Goal: Information Seeking & Learning: Learn about a topic

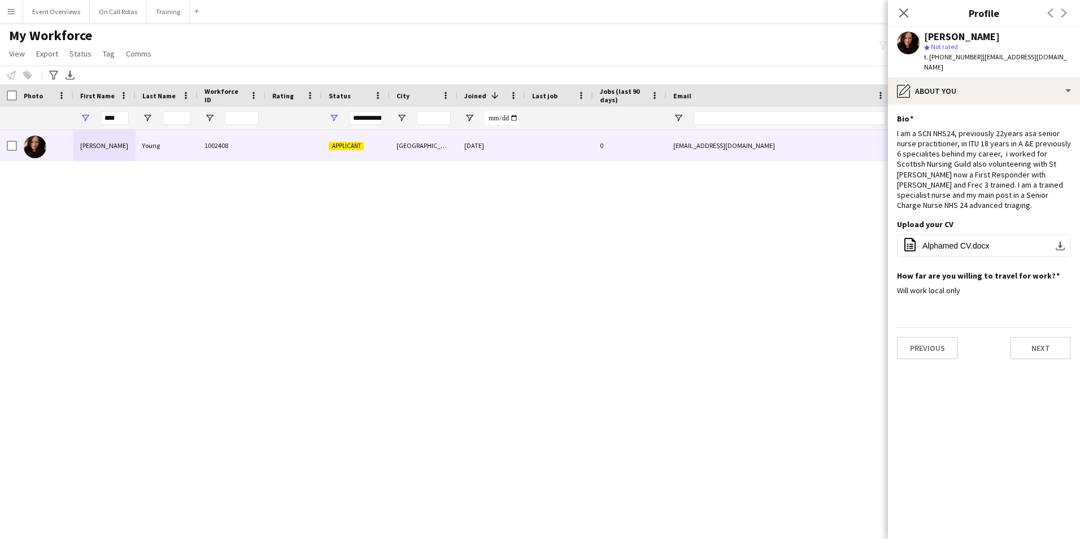
click at [129, 117] on div "****" at bounding box center [104, 118] width 62 height 23
drag, startPoint x: 124, startPoint y: 117, endPoint x: 93, endPoint y: 119, distance: 31.7
click at [93, 119] on div "****" at bounding box center [104, 118] width 62 height 23
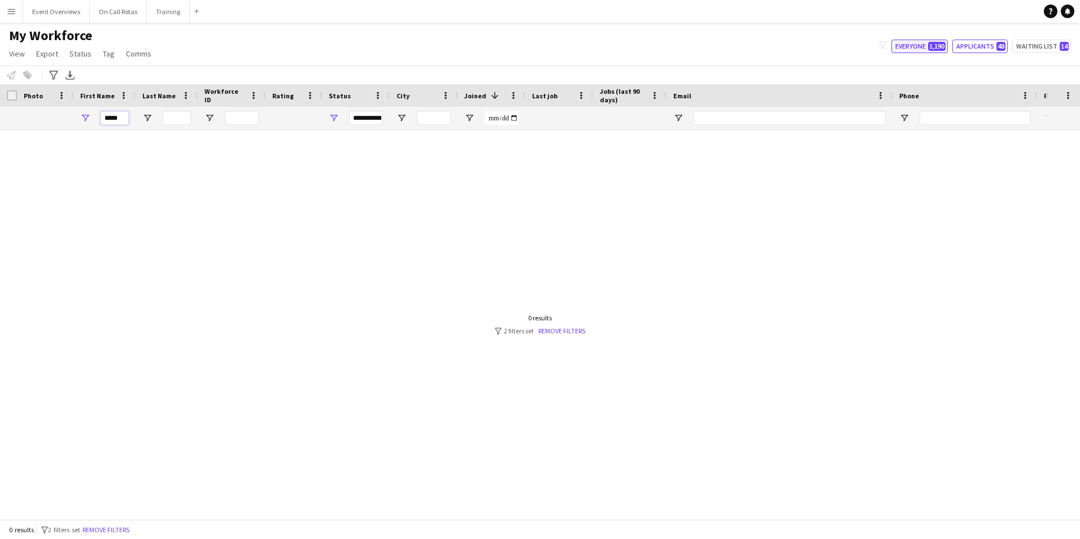
type input "*****"
click at [909, 45] on button "Everyone 1,190" at bounding box center [919, 47] width 56 height 14
type input "**********"
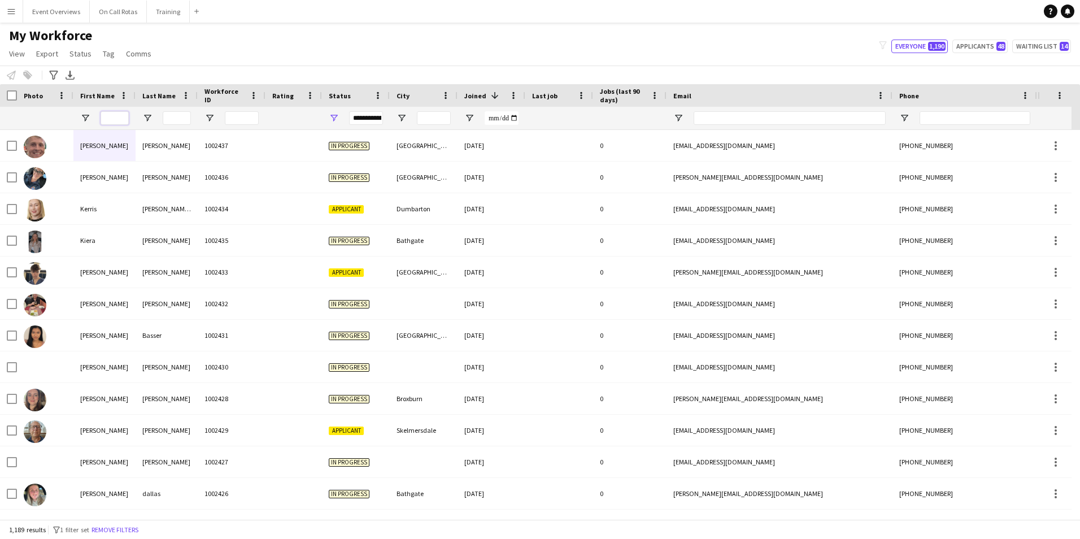
click at [116, 112] on input "First Name Filter Input" at bounding box center [115, 118] width 28 height 14
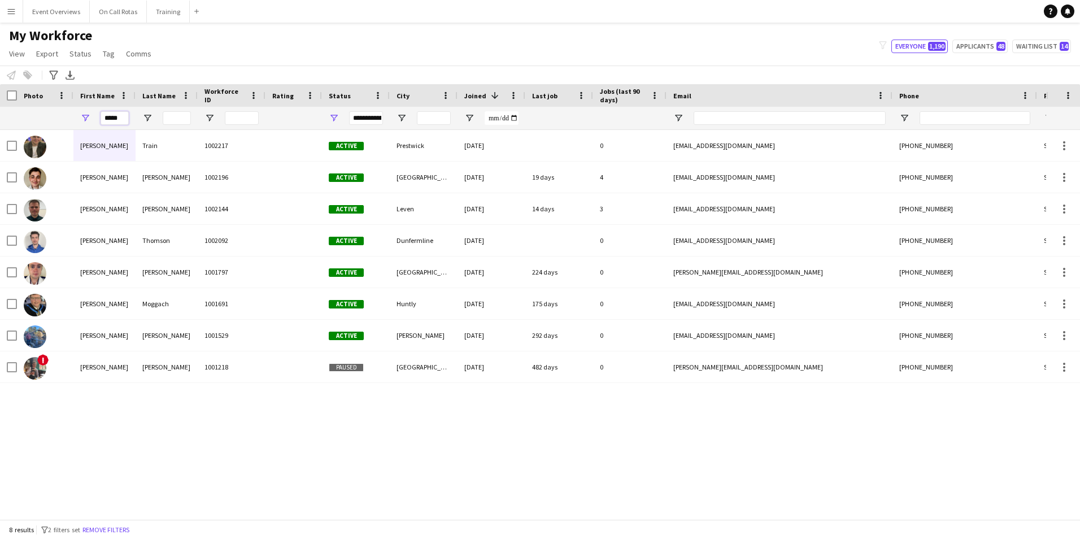
type input "*****"
click at [196, 411] on div "Lewis Train 1002217 Active Prestwick 28-04-2025 0 lewistrain0@gmail.com +447808…" at bounding box center [523, 320] width 1046 height 381
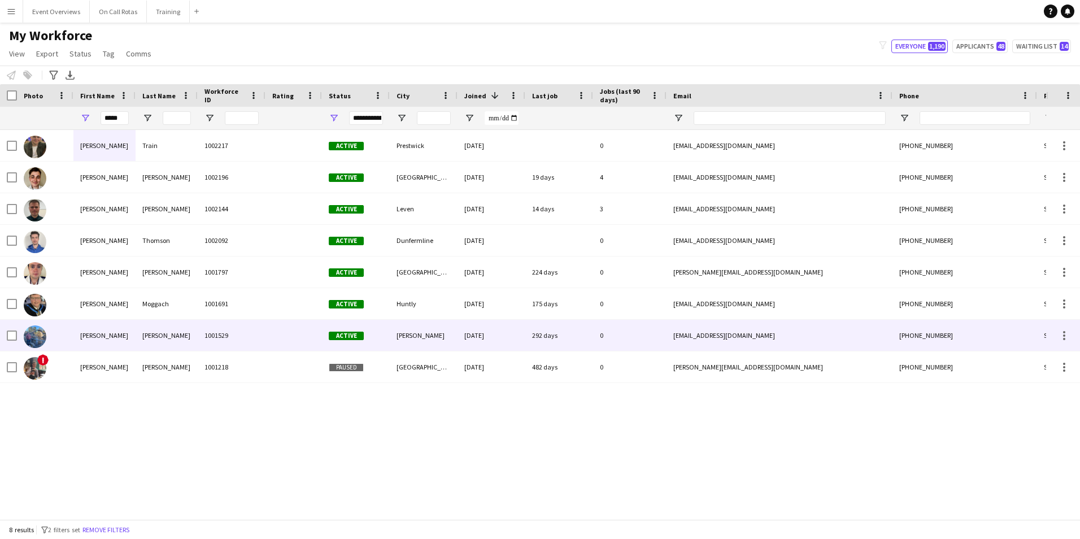
click at [173, 332] on div "McIver" at bounding box center [167, 335] width 62 height 31
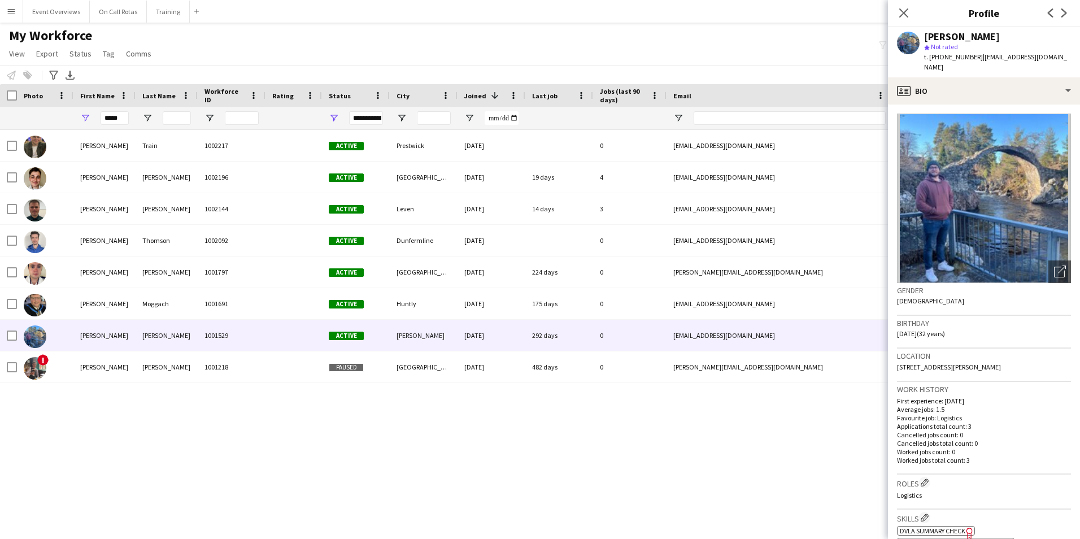
click at [996, 188] on img at bounding box center [984, 198] width 174 height 169
click at [1054, 265] on icon "Open photos pop-in" at bounding box center [1060, 271] width 12 height 12
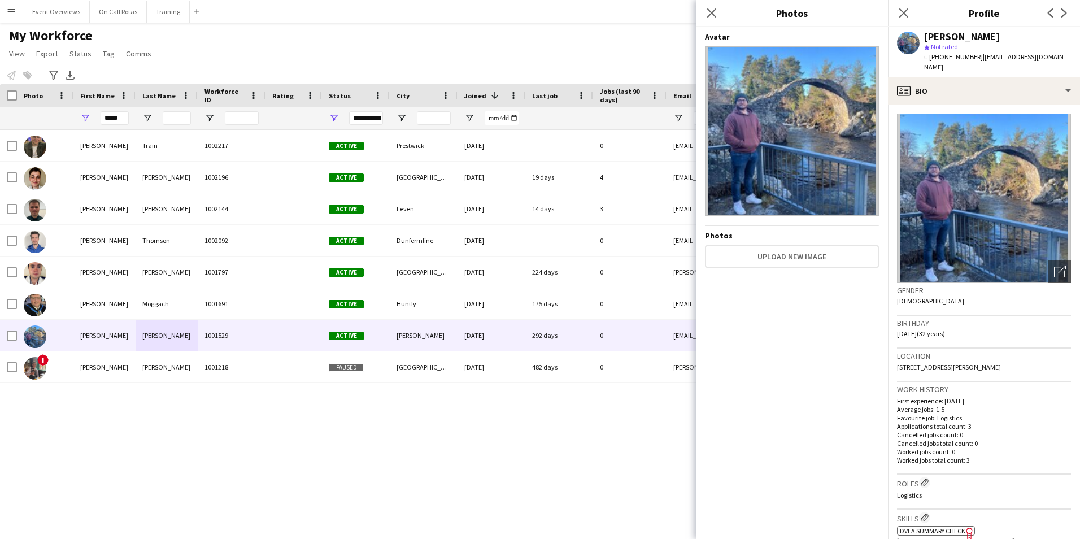
click at [798, 151] on img at bounding box center [792, 130] width 174 height 169
drag, startPoint x: 125, startPoint y: 116, endPoint x: 71, endPoint y: 123, distance: 54.1
click at [69, 123] on div "*****" at bounding box center [612, 118] width 1225 height 23
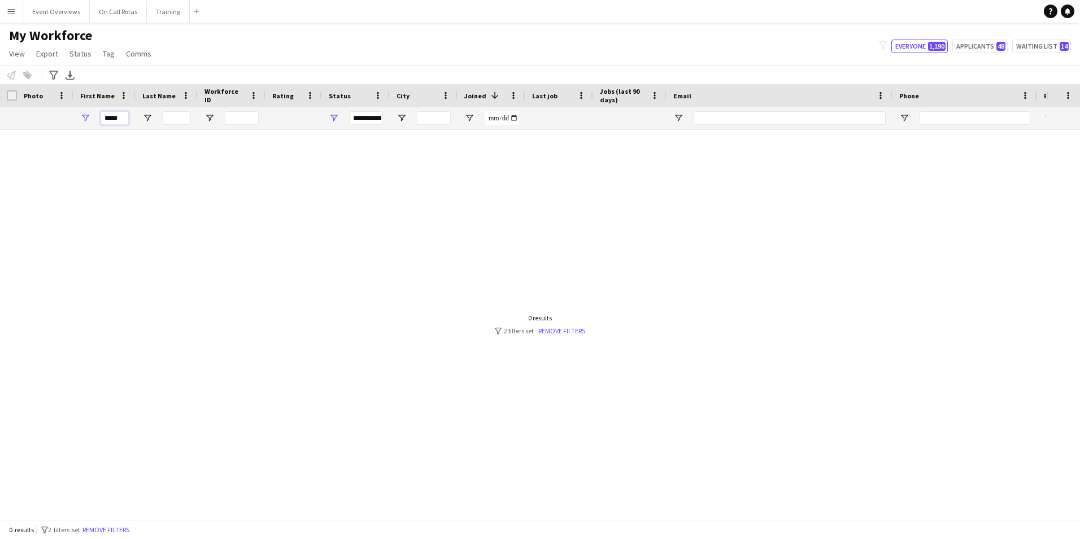
type input "*****"
click at [387, 188] on div at bounding box center [523, 320] width 1046 height 381
click at [994, 48] on button "Applicants 48" at bounding box center [979, 47] width 55 height 14
type input "**********"
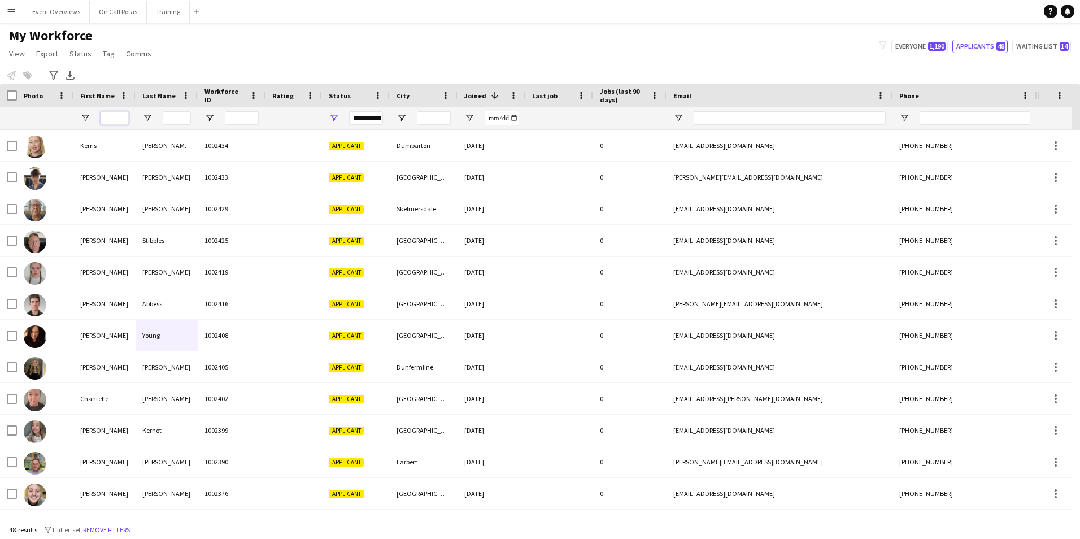
click at [119, 116] on input "First Name Filter Input" at bounding box center [115, 118] width 28 height 14
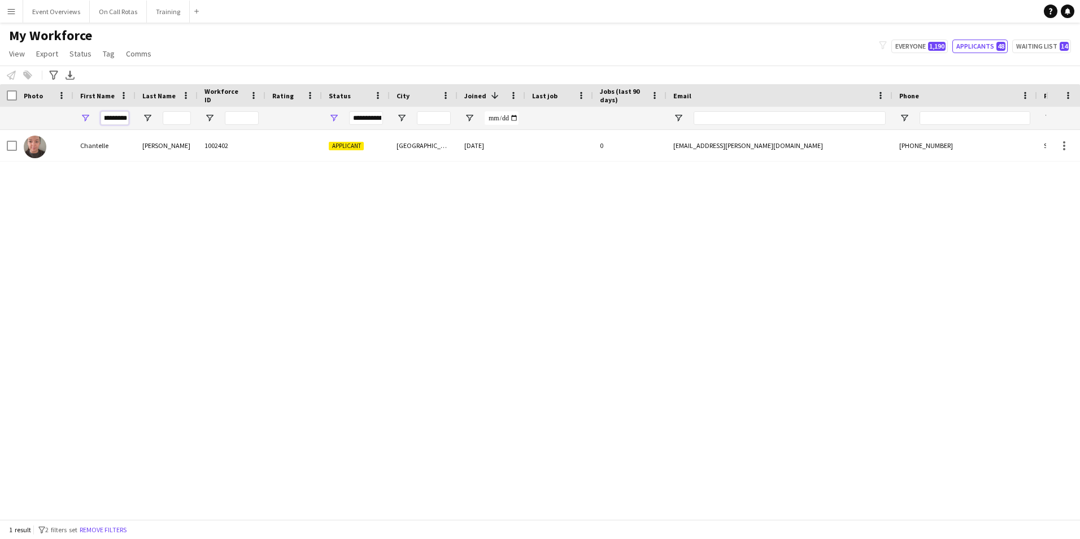
type input "*********"
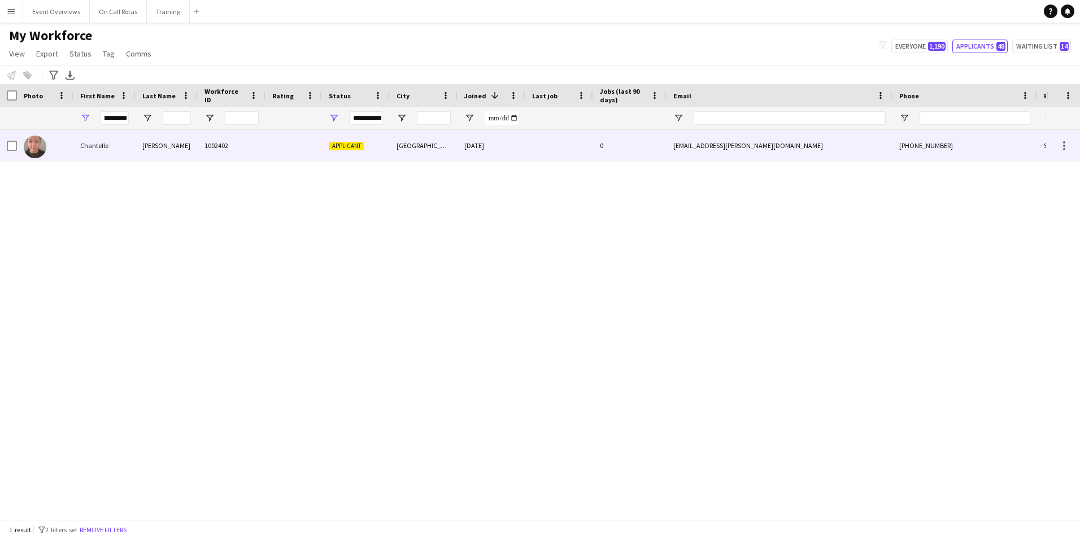
scroll to position [0, 0]
click at [212, 137] on div "1002402" at bounding box center [232, 145] width 68 height 31
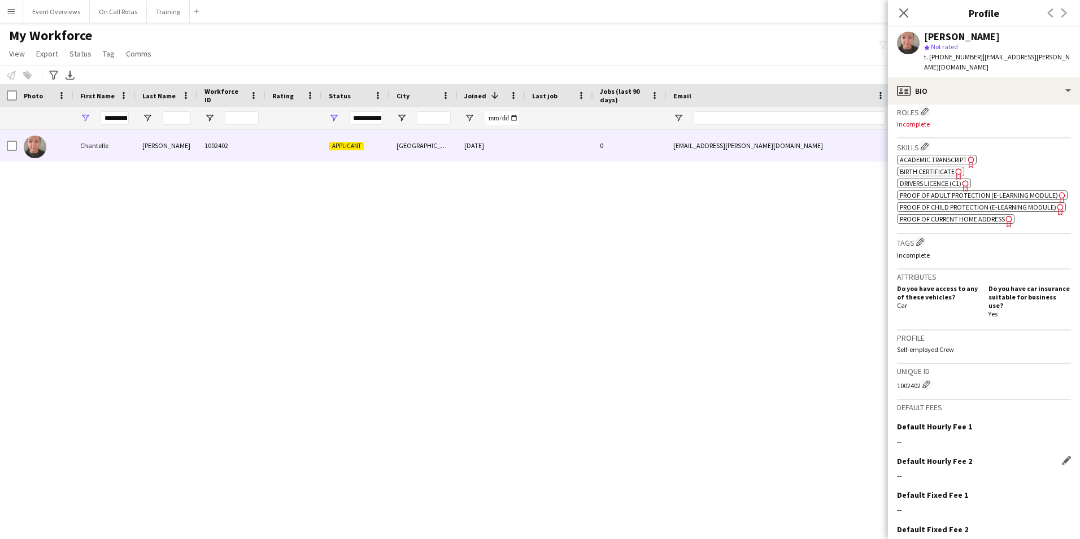
scroll to position [404, 0]
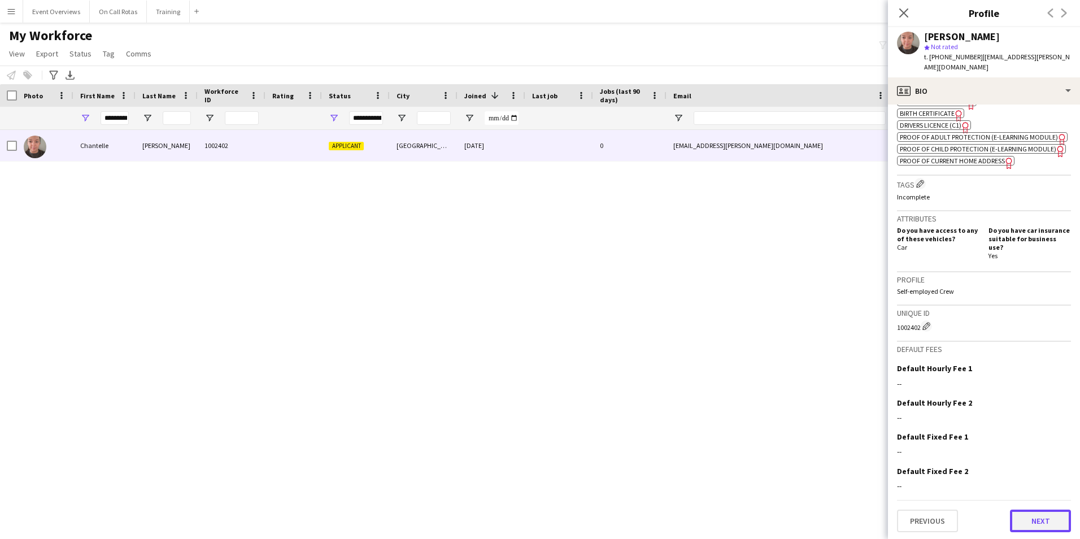
click at [1013, 516] on button "Next" at bounding box center [1040, 521] width 61 height 23
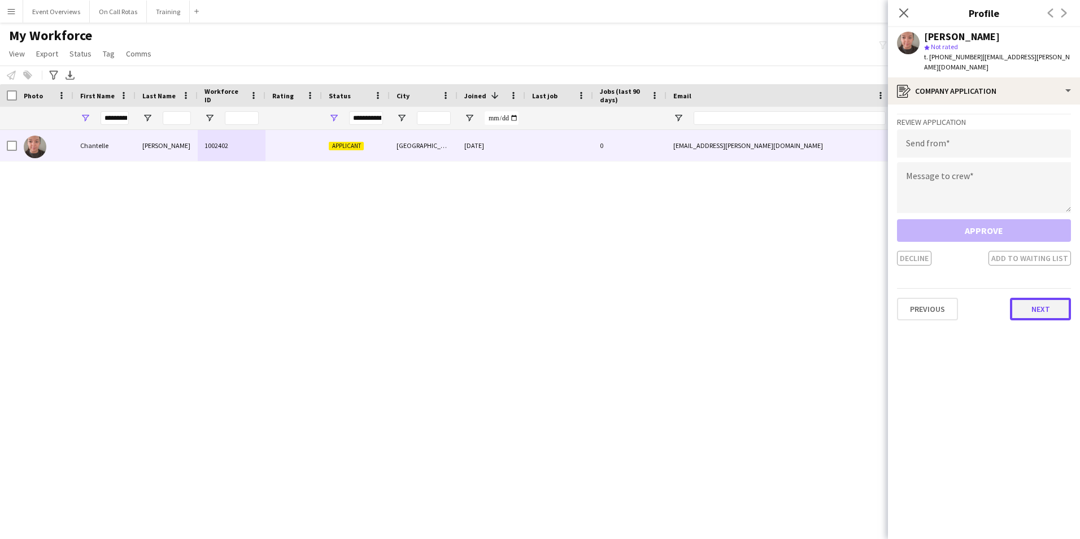
click at [1022, 306] on button "Next" at bounding box center [1040, 309] width 61 height 23
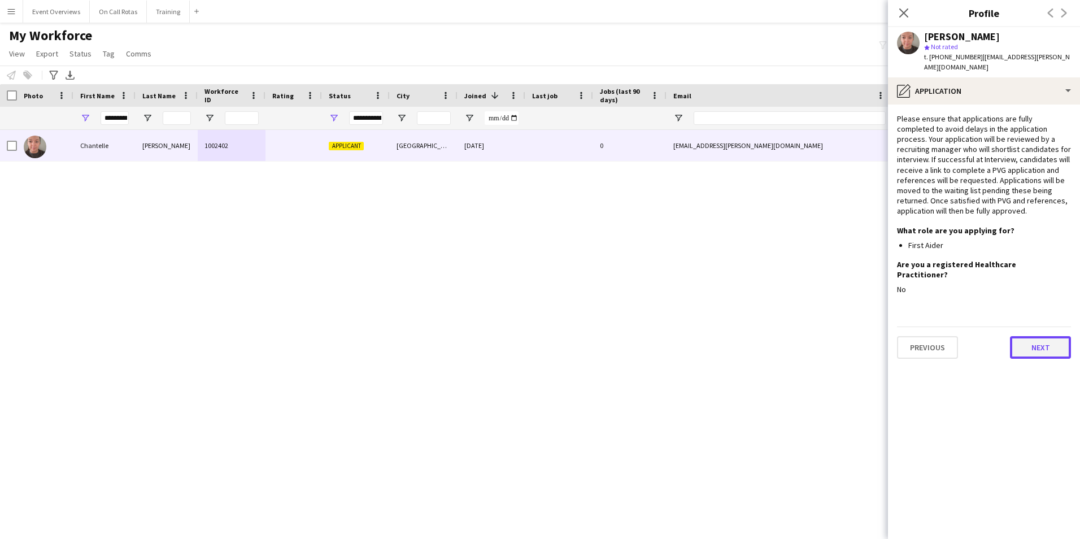
click at [1040, 336] on button "Next" at bounding box center [1040, 347] width 61 height 23
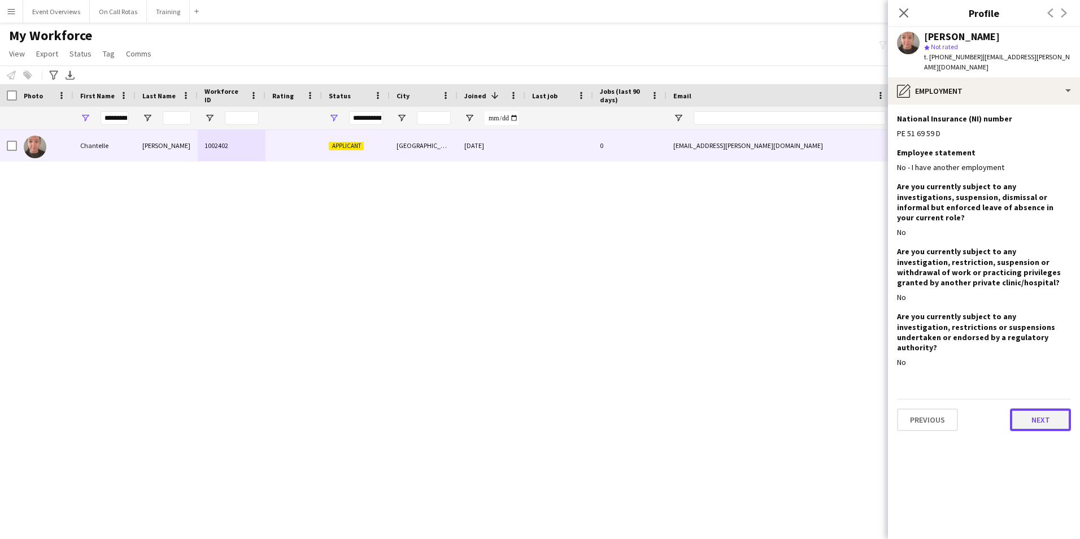
click at [1045, 408] on button "Next" at bounding box center [1040, 419] width 61 height 23
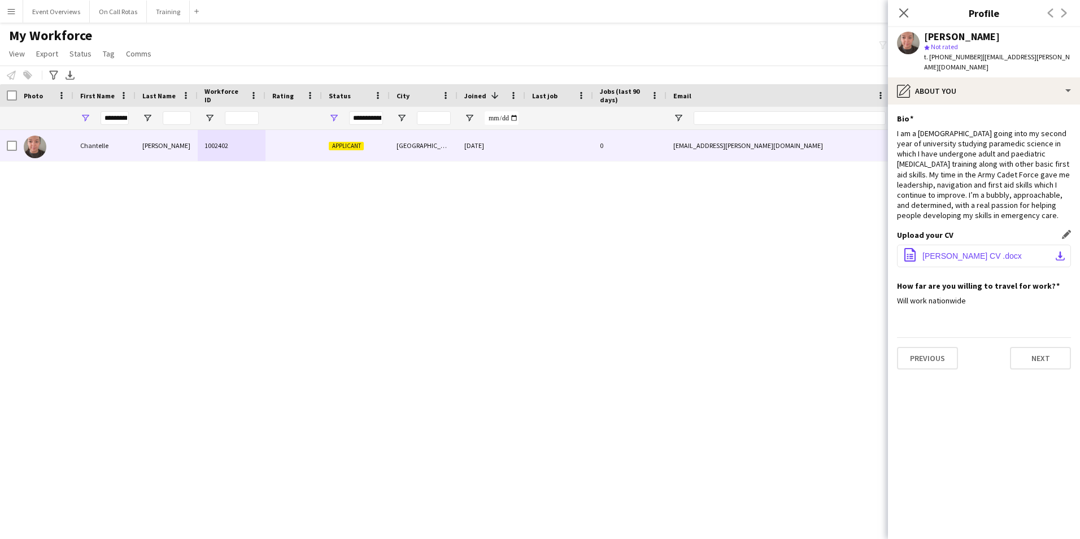
click at [964, 245] on button "office-file-sheet Chantelle McDonald CV .docx download-bottom" at bounding box center [984, 256] width 174 height 23
click at [954, 347] on button "Previous" at bounding box center [927, 358] width 61 height 23
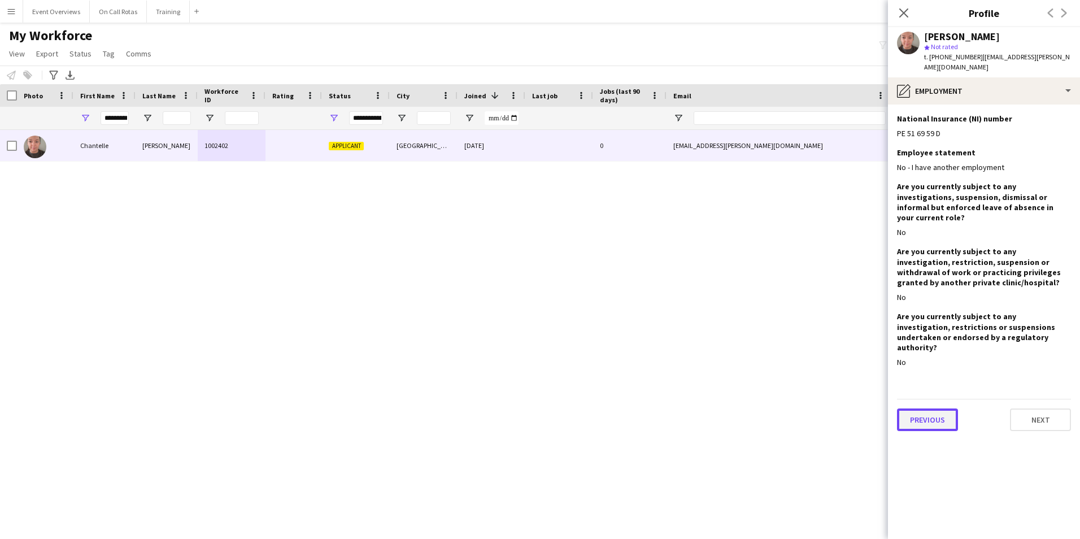
click at [924, 408] on button "Previous" at bounding box center [927, 419] width 61 height 23
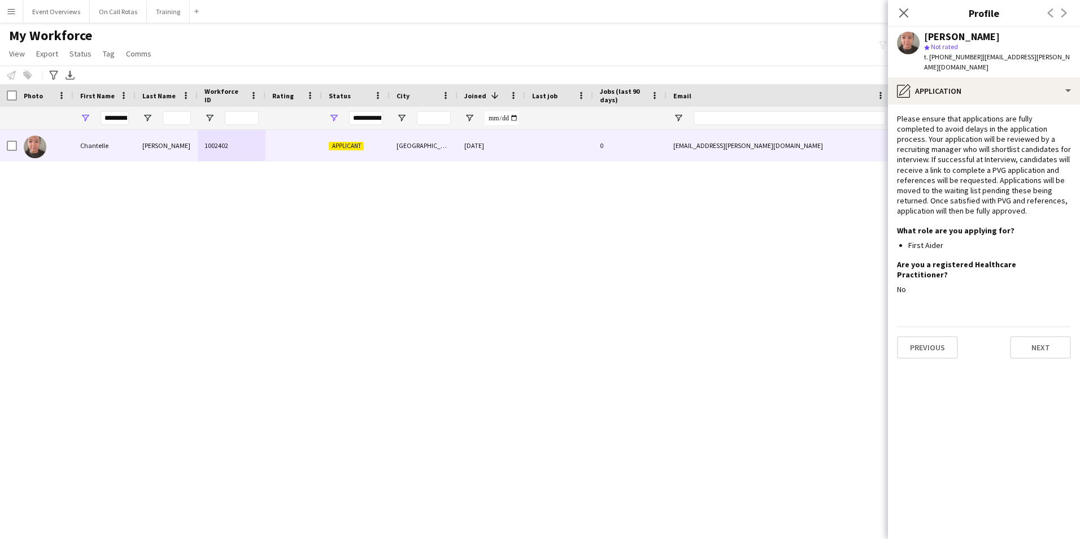
click at [926, 326] on div "Previous Next" at bounding box center [984, 342] width 174 height 32
click at [929, 336] on button "Previous" at bounding box center [927, 347] width 61 height 23
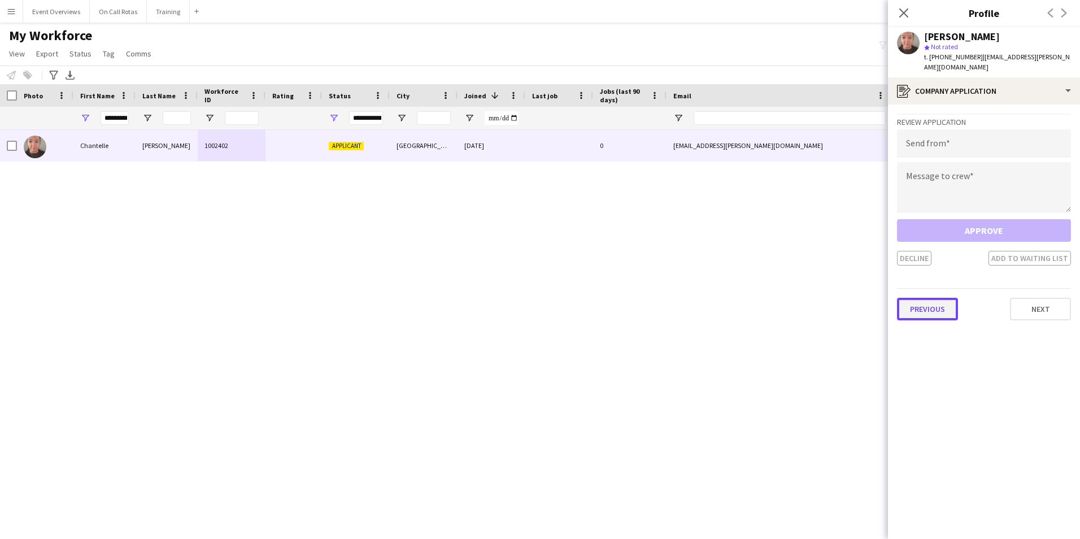
click at [933, 298] on button "Previous" at bounding box center [927, 309] width 61 height 23
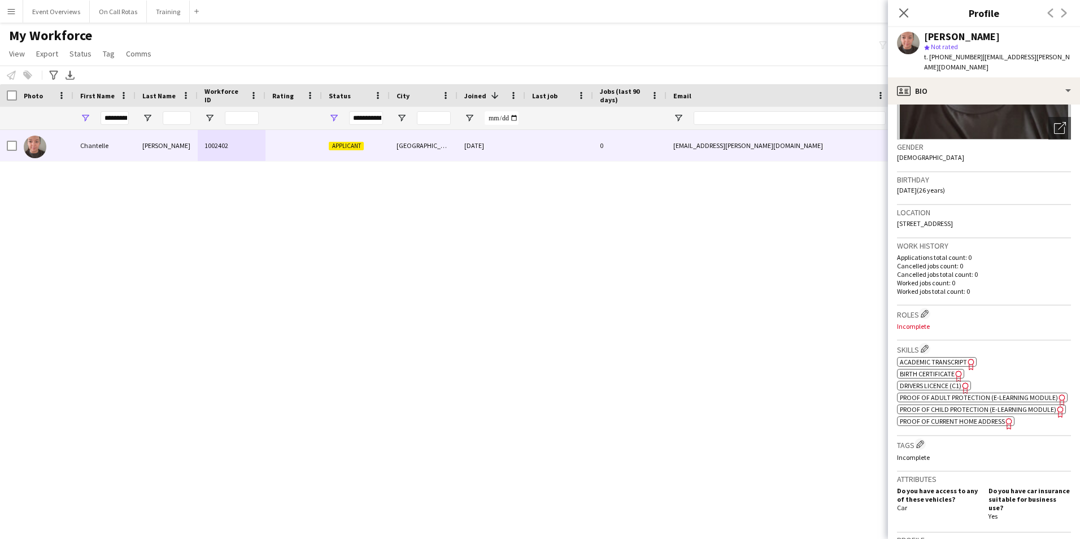
scroll to position [339, 0]
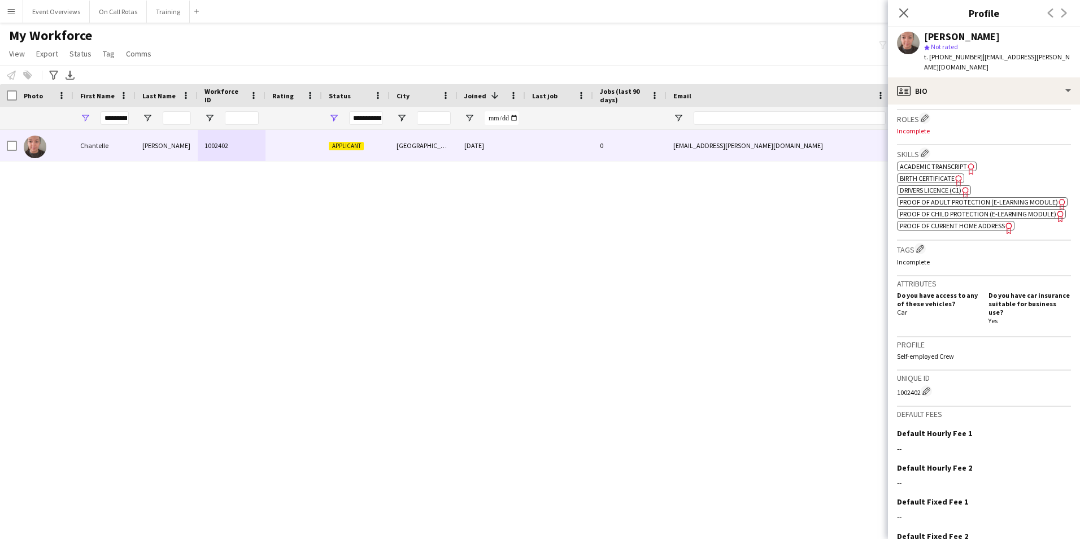
click at [930, 162] on span "Academic Transcript" at bounding box center [933, 166] width 67 height 8
click at [939, 162] on span "Academic Transcript" at bounding box center [933, 166] width 67 height 8
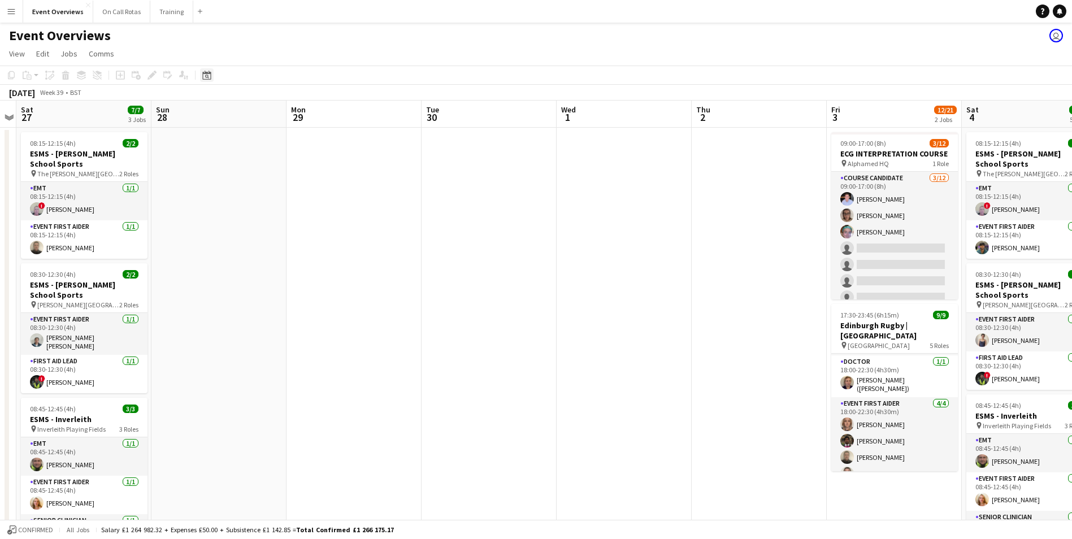
click at [205, 72] on icon at bounding box center [206, 75] width 8 height 9
click at [247, 176] on button "4" at bounding box center [253, 171] width 15 height 15
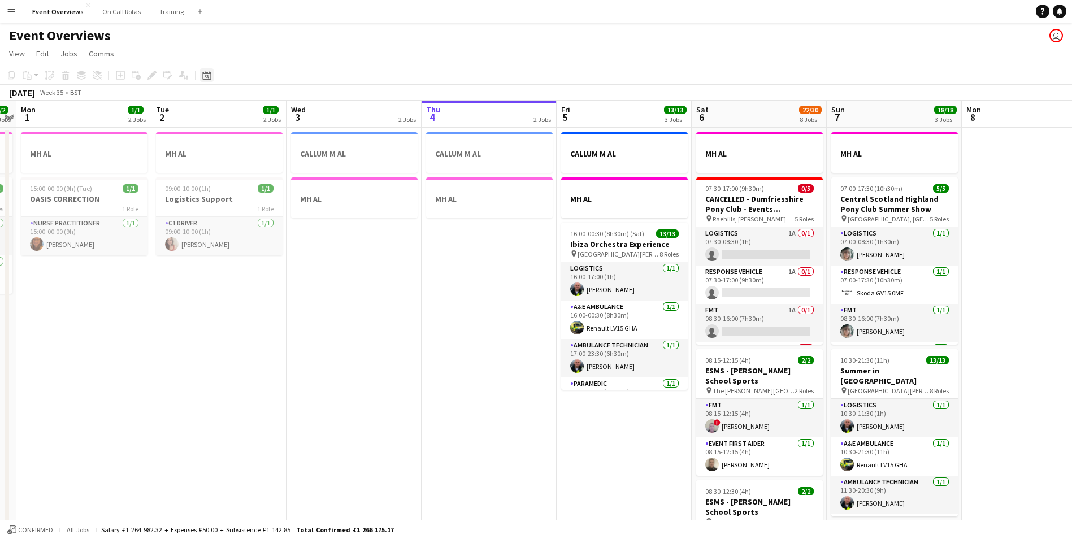
click at [202, 75] on div "Date picker" at bounding box center [207, 75] width 14 height 14
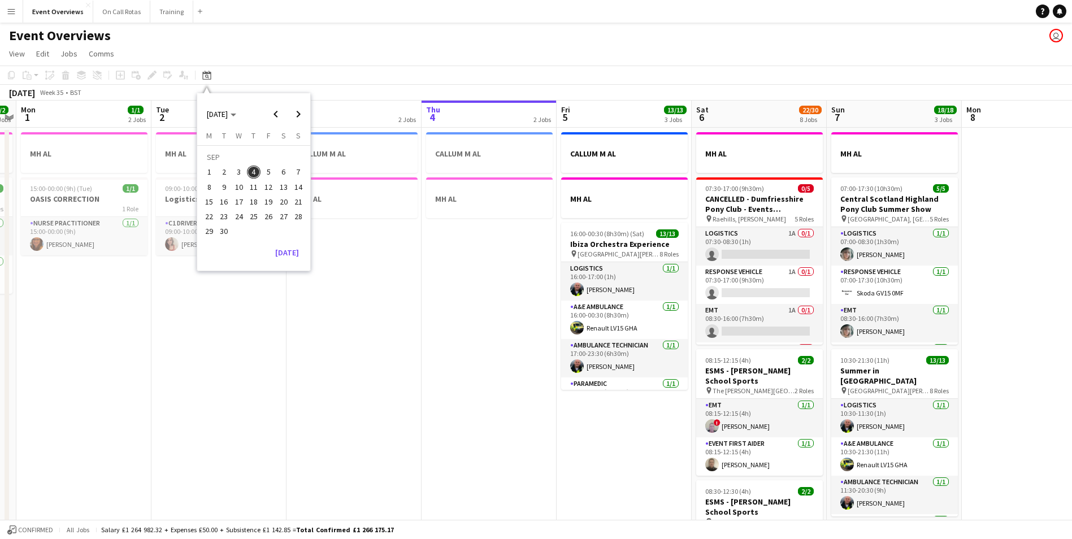
click at [285, 176] on span "6" at bounding box center [284, 173] width 14 height 14
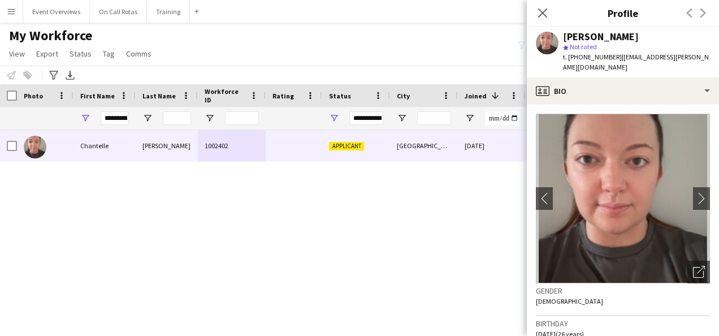
scroll to position [339, 0]
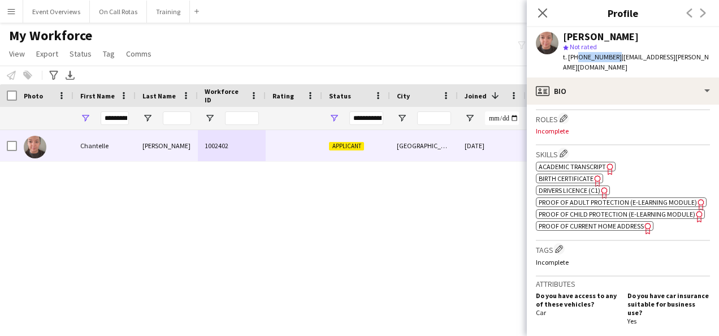
drag, startPoint x: 610, startPoint y: 57, endPoint x: 576, endPoint y: 61, distance: 34.7
click at [576, 61] on span "t. +447391889801" at bounding box center [592, 57] width 59 height 8
copy span "47391889801"
click at [538, 13] on icon "Close pop-in" at bounding box center [542, 12] width 11 height 11
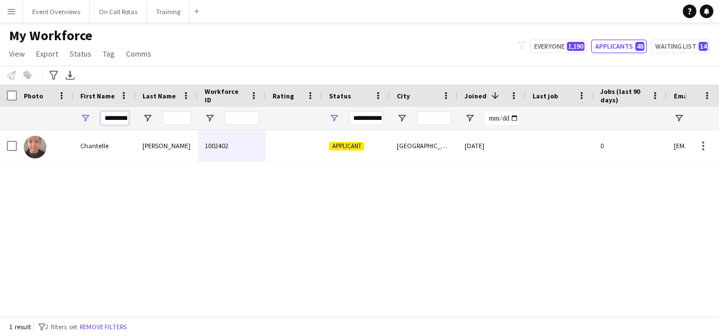
click at [121, 119] on input "*********" at bounding box center [115, 118] width 28 height 14
click at [121, 119] on input "****" at bounding box center [115, 118] width 28 height 14
type input "*"
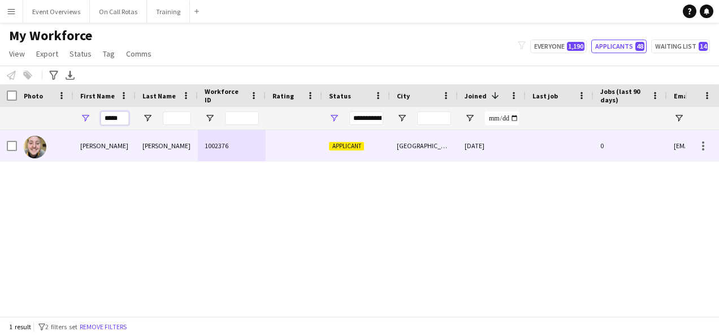
type input "*****"
click at [292, 155] on div at bounding box center [293, 145] width 56 height 31
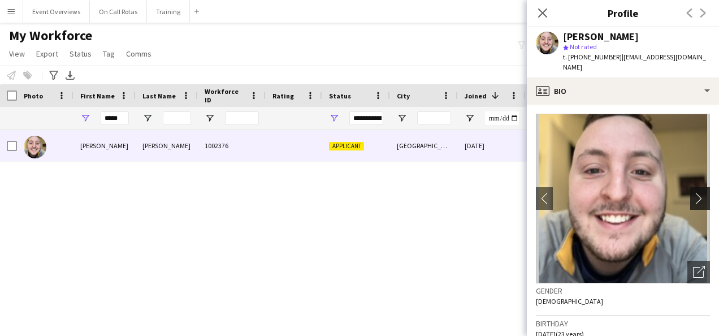
click at [690, 187] on button "chevron-right" at bounding box center [701, 198] width 23 height 23
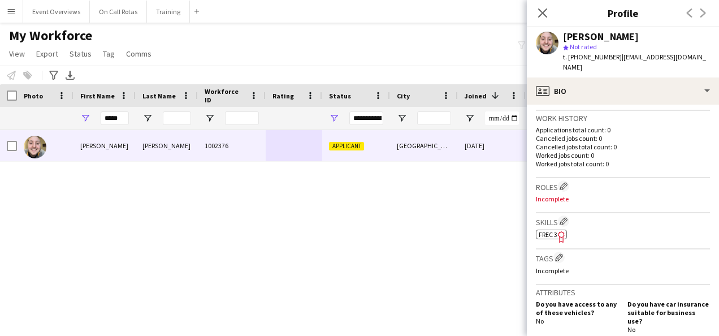
scroll to position [272, 0]
click at [554, 229] on span "FREC 3" at bounding box center [547, 233] width 19 height 8
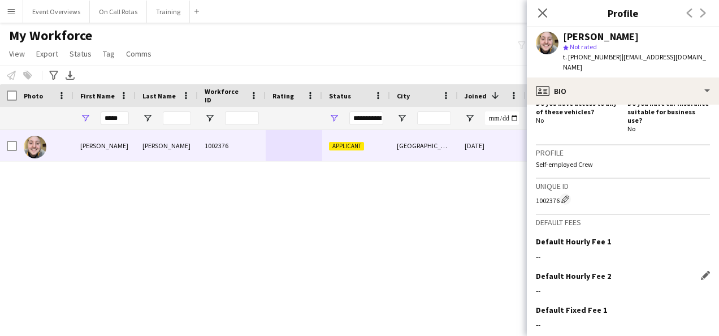
scroll to position [532, 0]
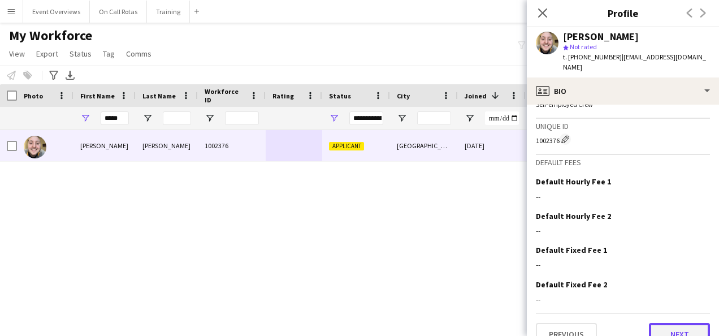
click at [670, 323] on button "Next" at bounding box center [678, 334] width 61 height 23
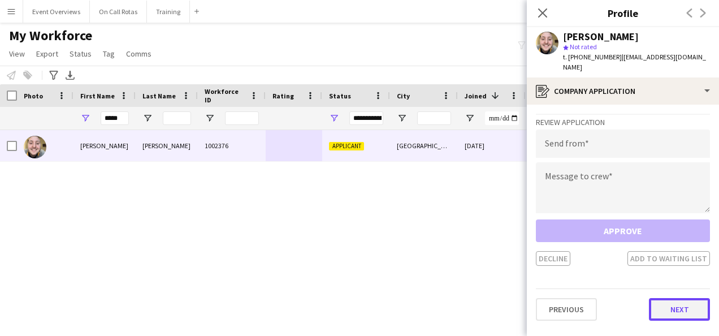
click at [670, 304] on button "Next" at bounding box center [678, 309] width 61 height 23
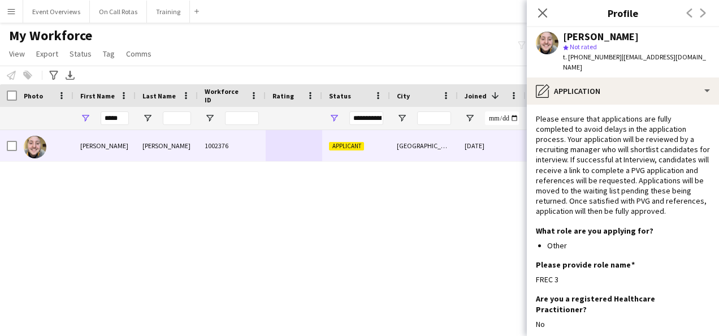
click at [670, 319] on div "No" at bounding box center [623, 324] width 174 height 10
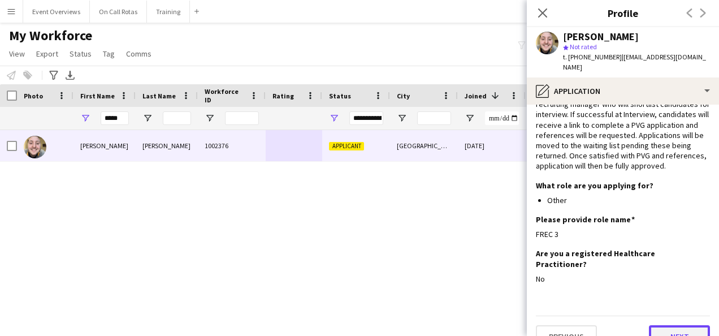
click at [683, 325] on button "Next" at bounding box center [678, 336] width 61 height 23
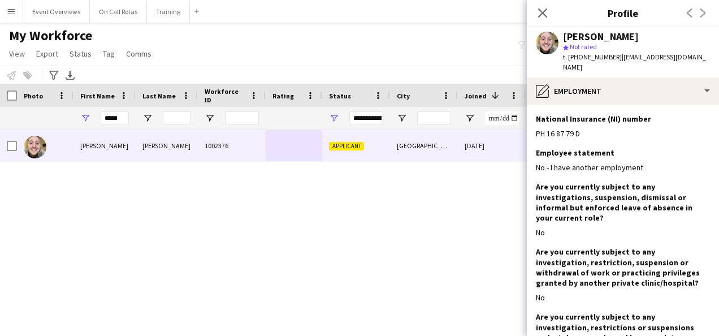
scroll to position [94, 0]
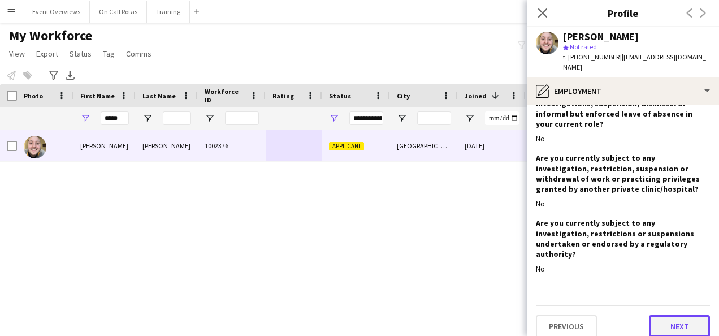
click at [677, 315] on button "Next" at bounding box center [678, 326] width 61 height 23
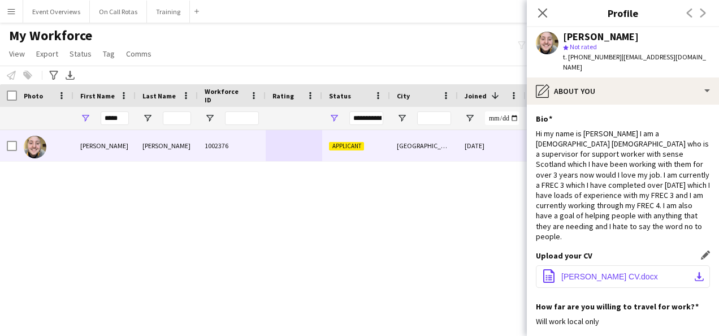
click at [624, 272] on span "Craig Simpson CV.docx" at bounding box center [609, 276] width 97 height 9
click at [543, 16] on icon "Close pop-in" at bounding box center [542, 12] width 11 height 11
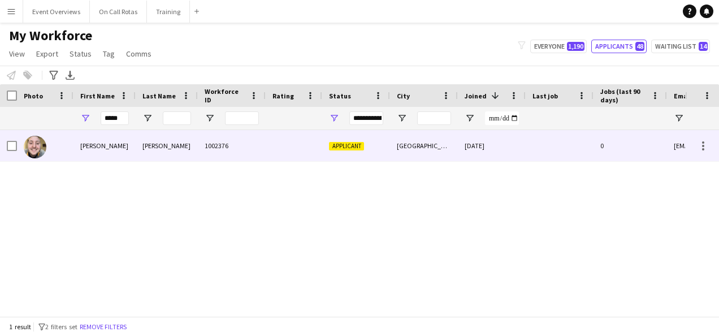
click at [223, 150] on div "1002376" at bounding box center [232, 145] width 68 height 31
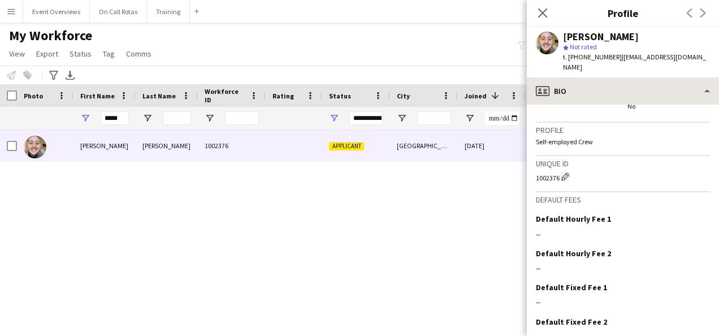
scroll to position [495, 0]
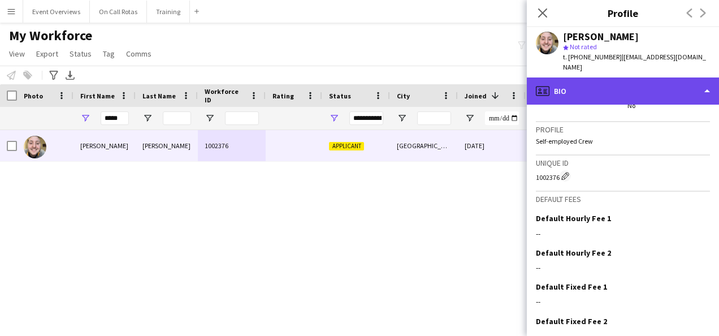
click at [620, 77] on div "profile Bio" at bounding box center [622, 90] width 192 height 27
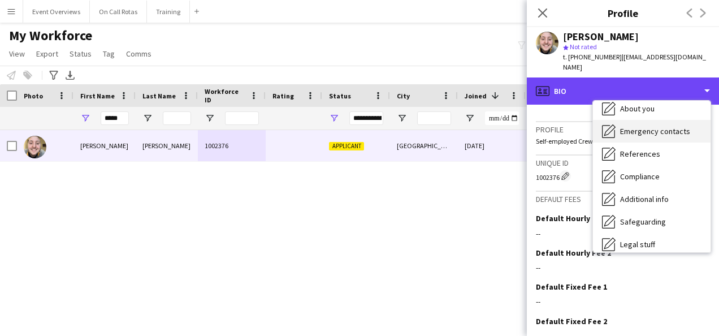
scroll to position [99, 0]
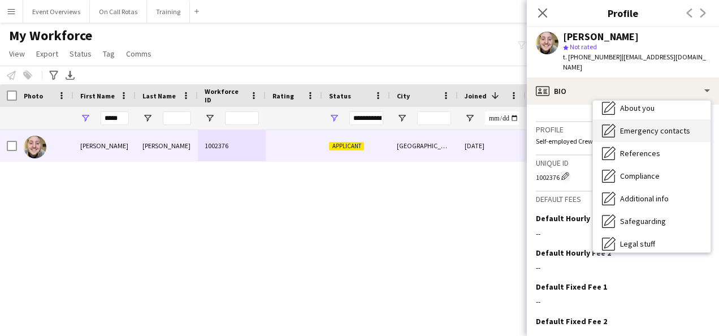
click at [646, 129] on div "Emergency contacts Emergency contacts" at bounding box center [651, 130] width 117 height 23
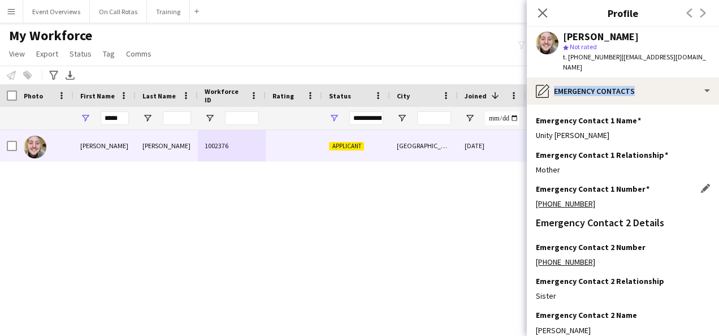
scroll to position [53, 0]
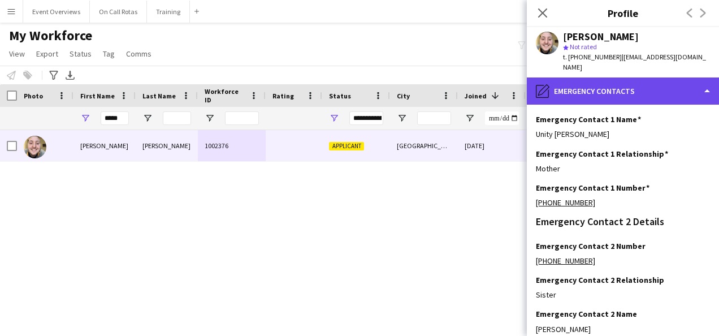
click at [619, 77] on div "pencil4 Emergency contacts" at bounding box center [622, 90] width 192 height 27
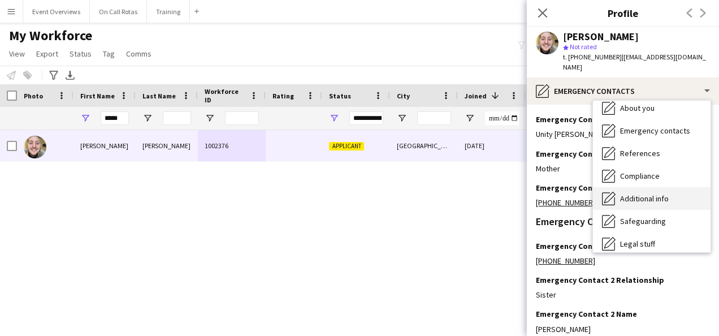
click at [635, 194] on div "Additional info Additional info" at bounding box center [651, 198] width 117 height 23
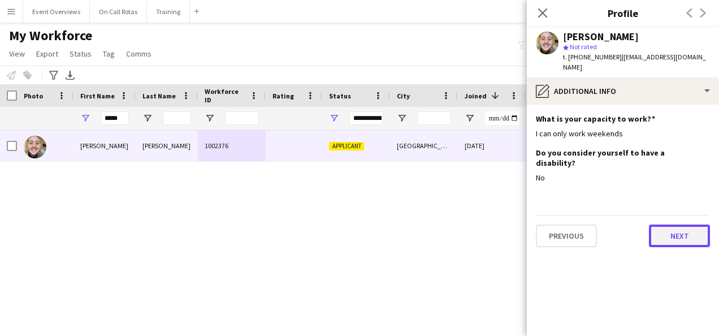
click at [686, 224] on button "Next" at bounding box center [678, 235] width 61 height 23
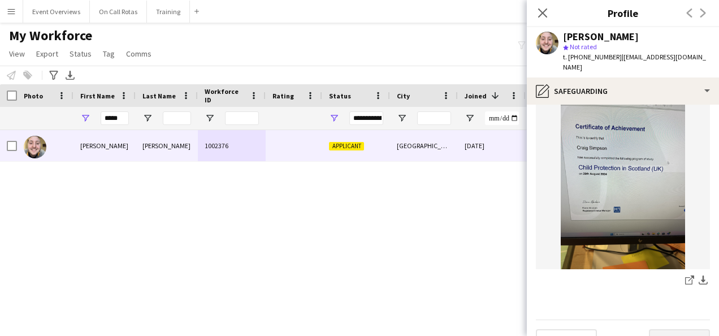
scroll to position [893, 0]
click at [651, 330] on button "Next" at bounding box center [678, 340] width 61 height 23
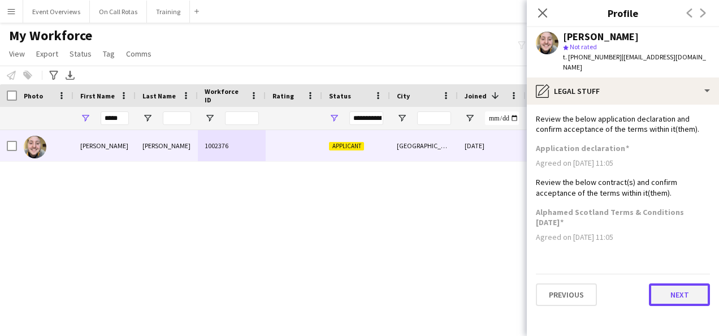
click at [667, 284] on button "Next" at bounding box center [678, 294] width 61 height 23
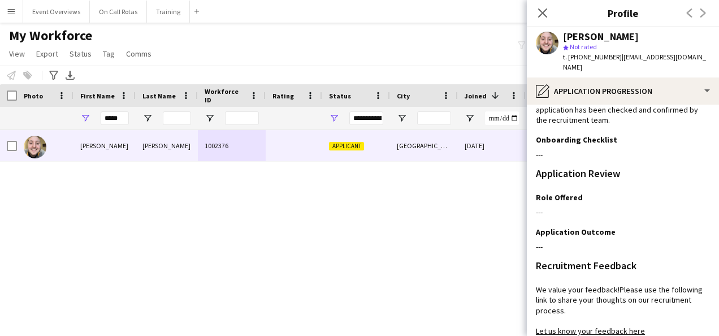
scroll to position [295, 0]
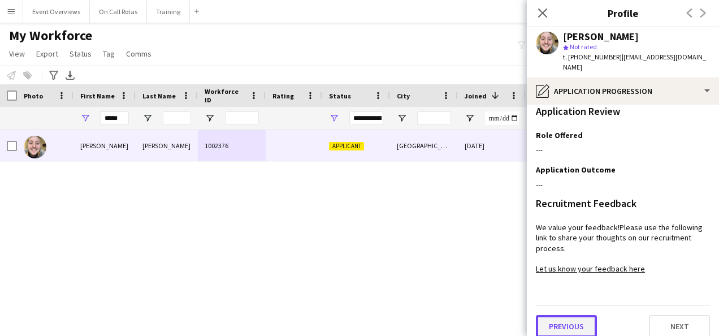
click at [571, 315] on button "Previous" at bounding box center [566, 326] width 61 height 23
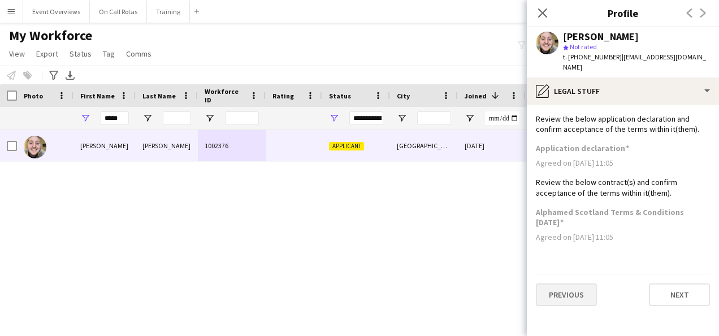
scroll to position [0, 0]
click at [571, 283] on button "Previous" at bounding box center [566, 294] width 61 height 23
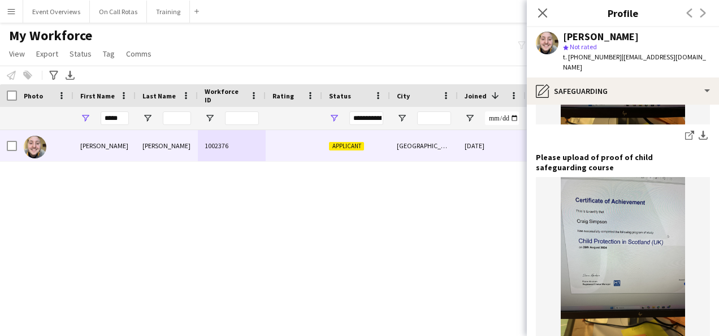
scroll to position [907, 0]
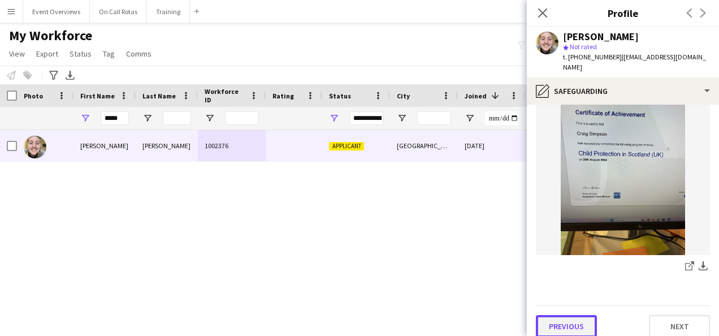
click at [569, 324] on button "Previous" at bounding box center [566, 326] width 61 height 23
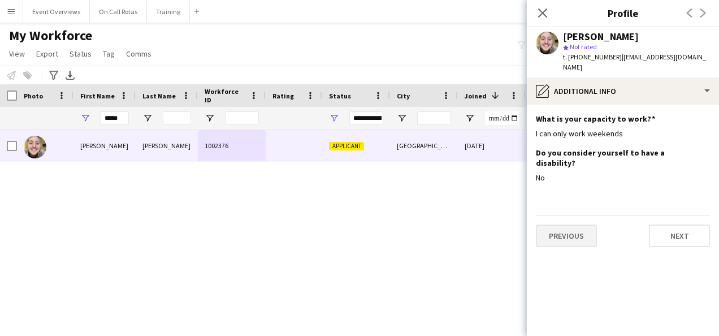
scroll to position [0, 0]
click at [569, 324] on app-section-data-types "What is your capacity to work? Edit this field I can only work weekends Do you …" at bounding box center [622, 220] width 192 height 231
click at [564, 224] on button "Previous" at bounding box center [566, 235] width 61 height 23
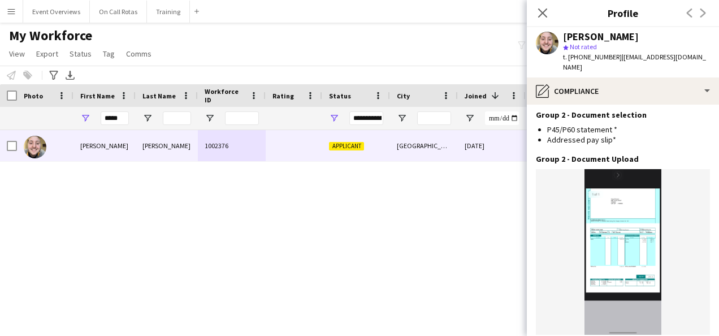
scroll to position [1382, 0]
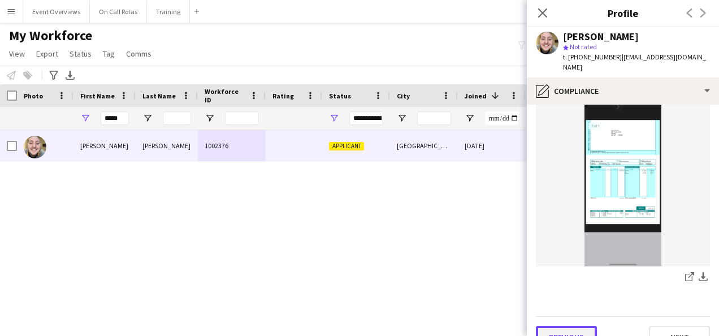
click at [559, 325] on button "Previous" at bounding box center [566, 336] width 61 height 23
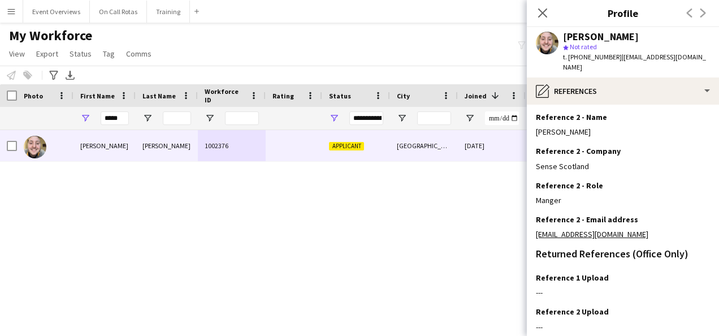
scroll to position [338, 0]
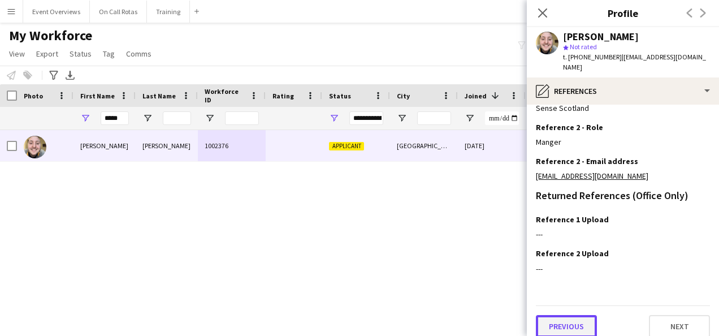
click at [558, 315] on button "Previous" at bounding box center [566, 326] width 61 height 23
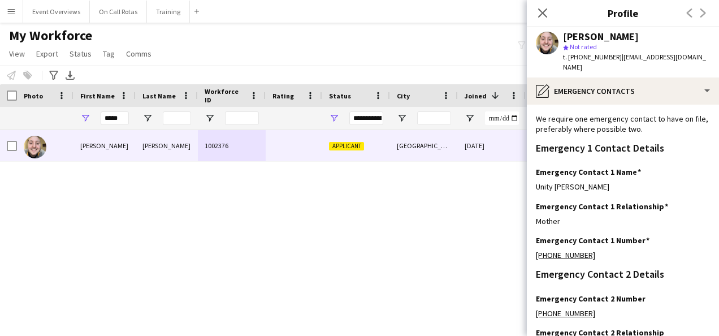
scroll to position [113, 0]
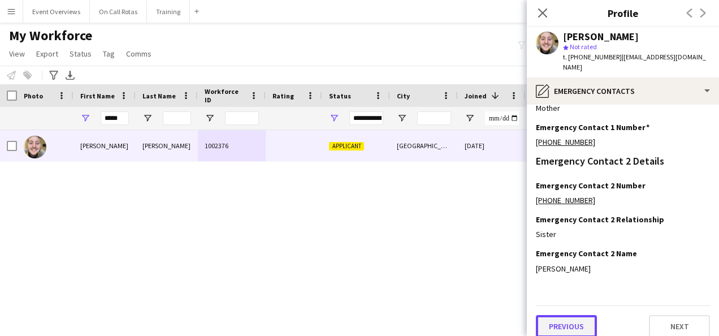
click at [558, 315] on button "Previous" at bounding box center [566, 326] width 61 height 23
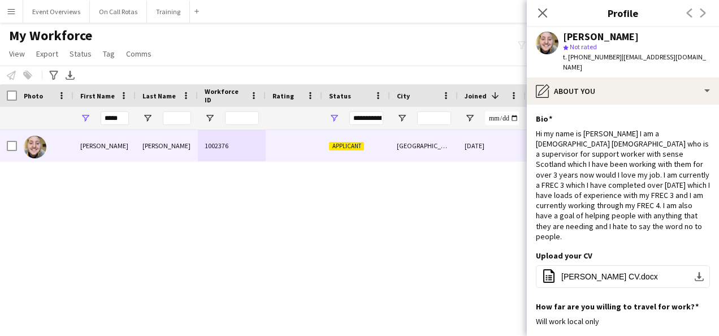
scroll to position [43, 0]
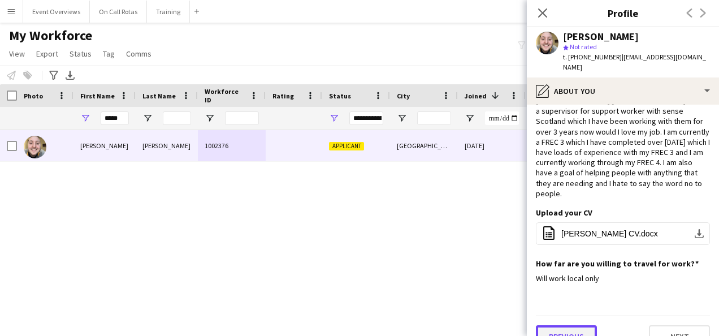
click at [558, 325] on button "Previous" at bounding box center [566, 336] width 61 height 23
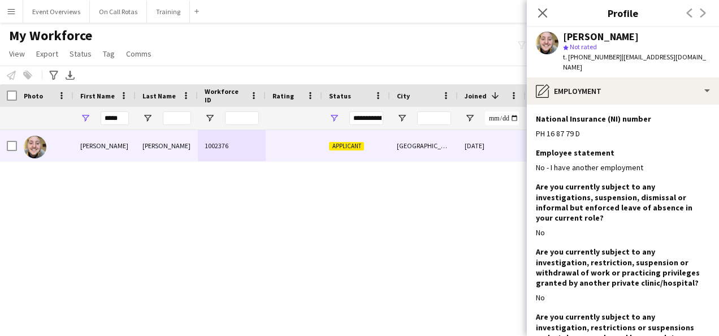
scroll to position [94, 0]
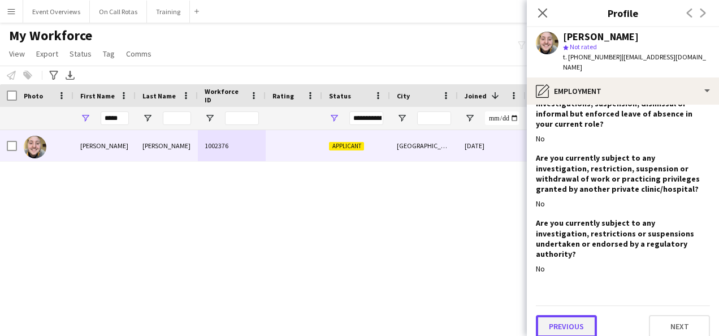
click at [559, 325] on button "Previous" at bounding box center [566, 326] width 61 height 23
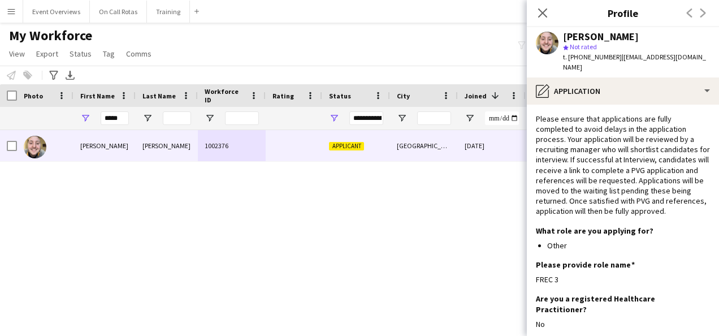
scroll to position [45, 0]
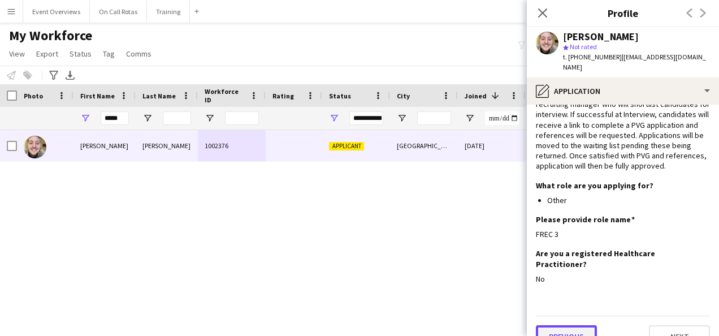
click at [557, 325] on button "Previous" at bounding box center [566, 336] width 61 height 23
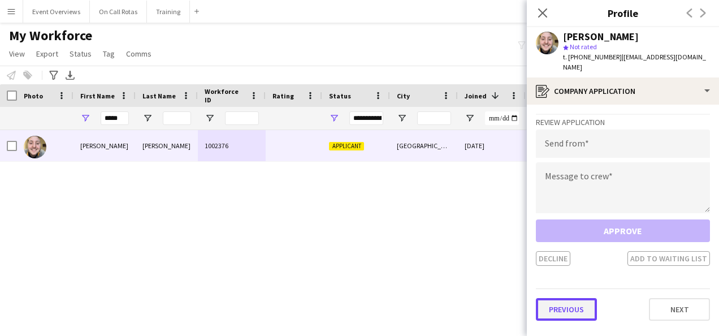
click at [557, 301] on button "Previous" at bounding box center [566, 309] width 61 height 23
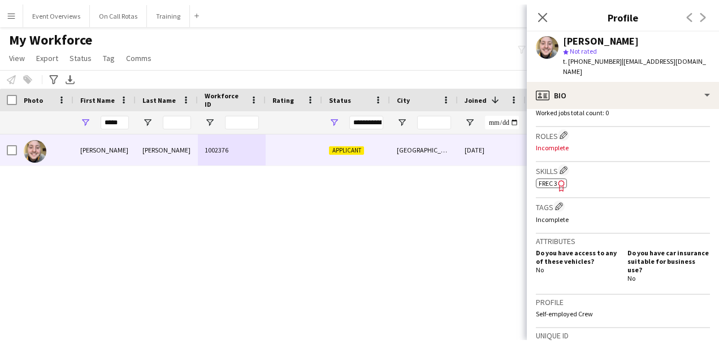
scroll to position [314, 0]
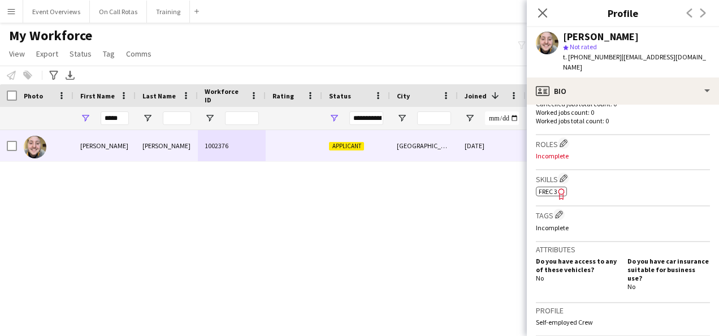
click at [542, 187] on span "FREC 3" at bounding box center [547, 191] width 19 height 8
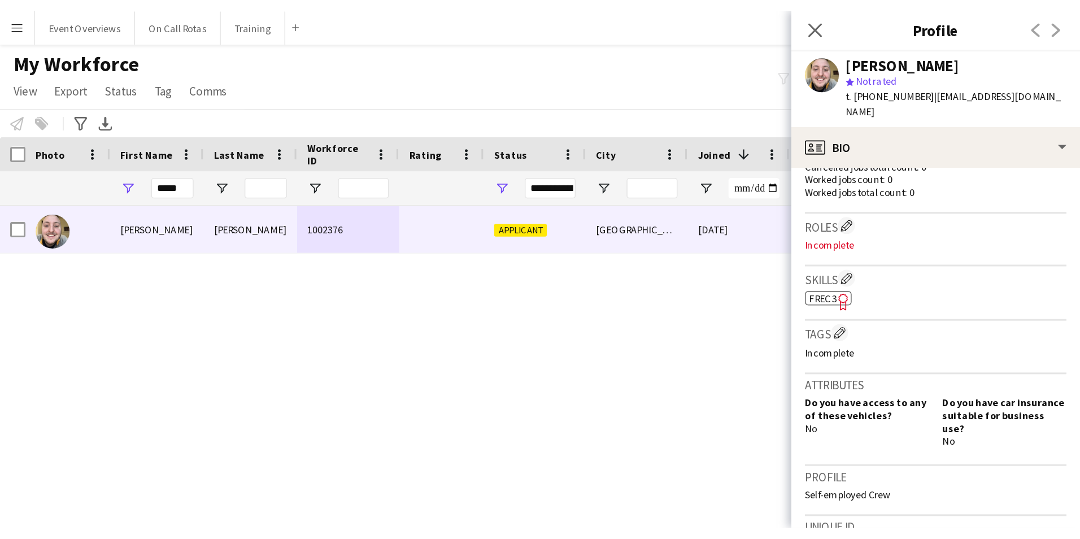
scroll to position [315, 0]
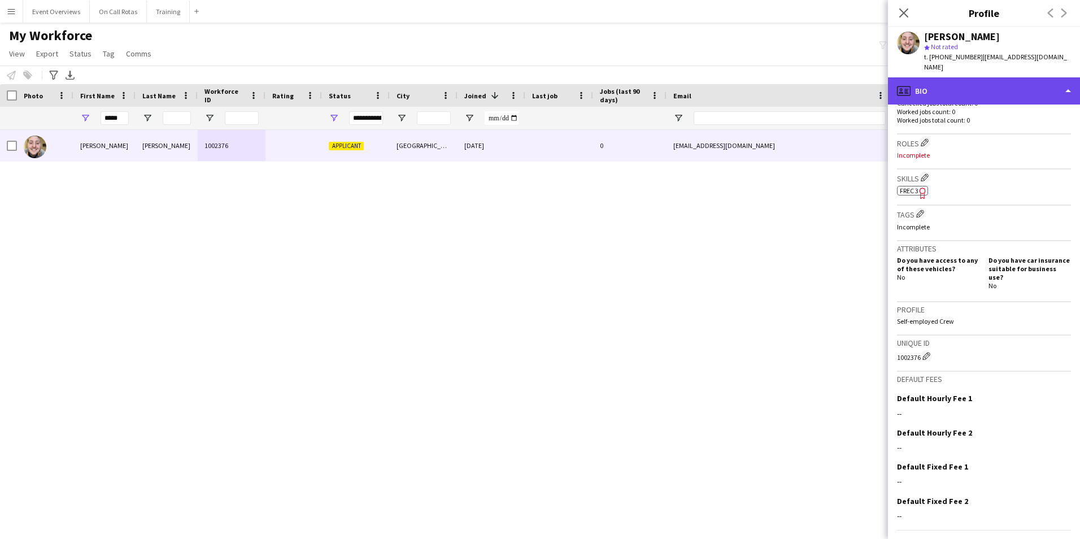
click at [718, 77] on div "profile Bio" at bounding box center [984, 90] width 192 height 27
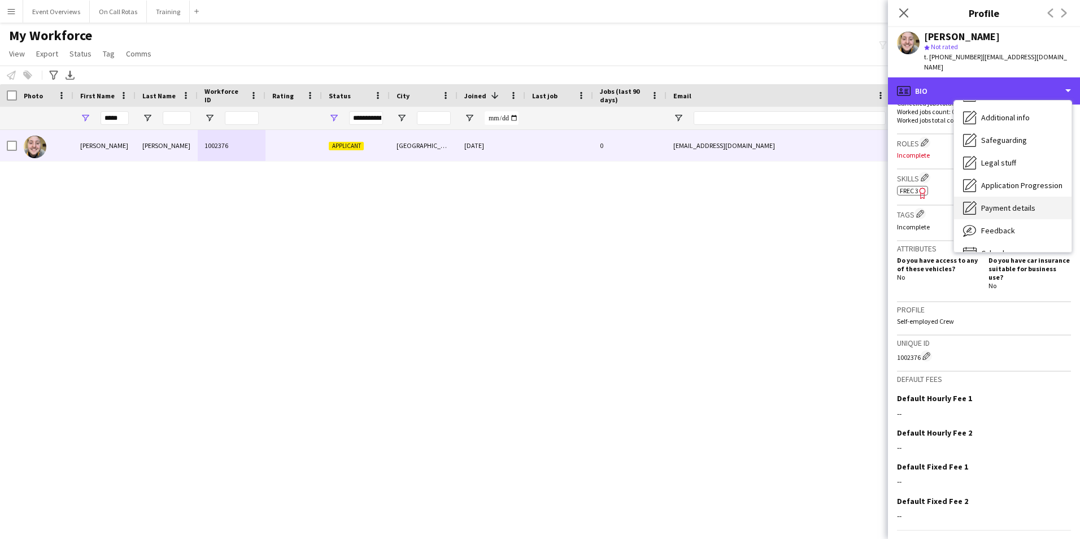
scroll to position [197, 0]
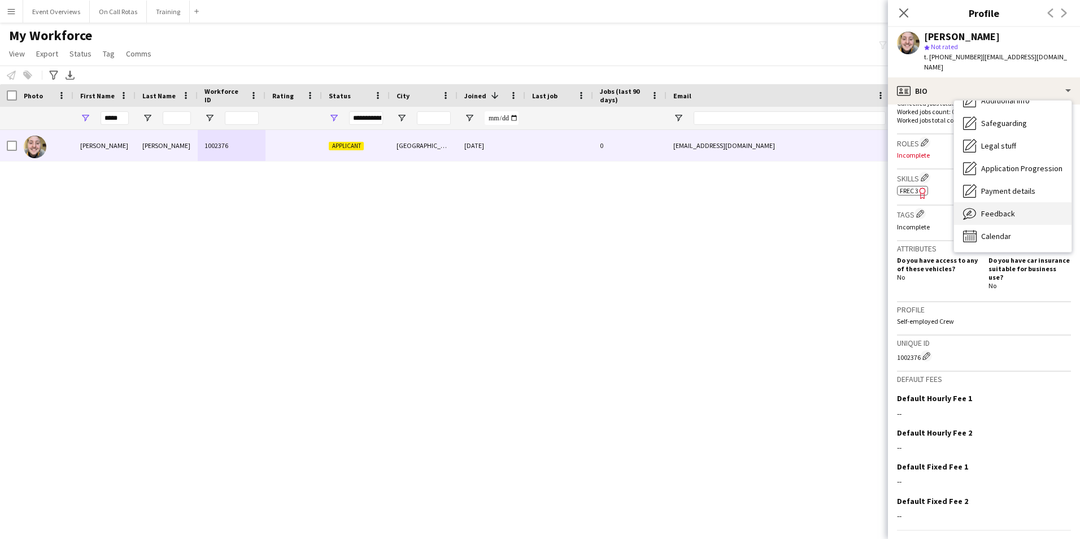
click at [718, 202] on div "Feedback Feedback" at bounding box center [1012, 213] width 117 height 23
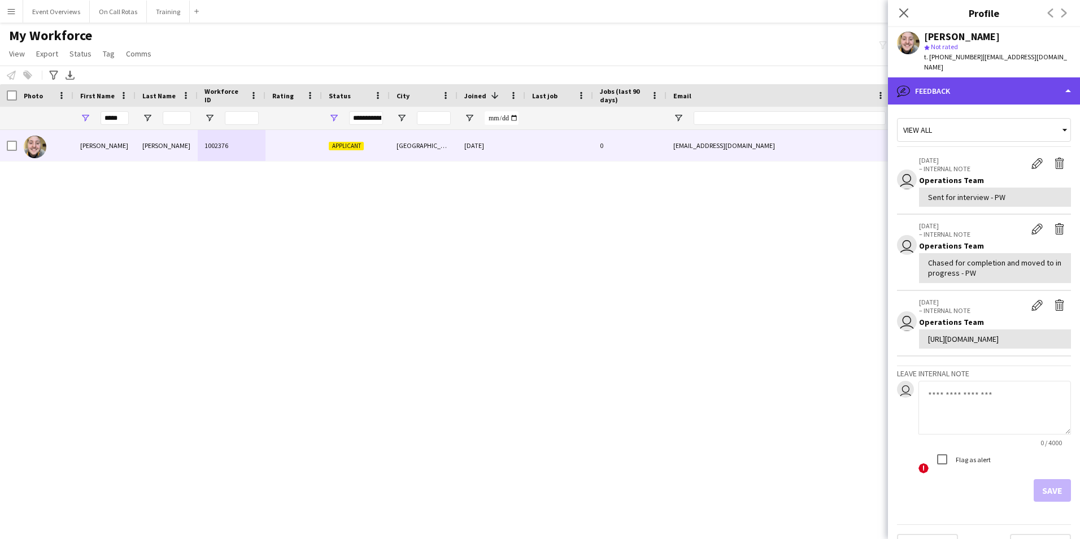
click at [718, 93] on div "bubble-pencil Feedback" at bounding box center [984, 90] width 192 height 27
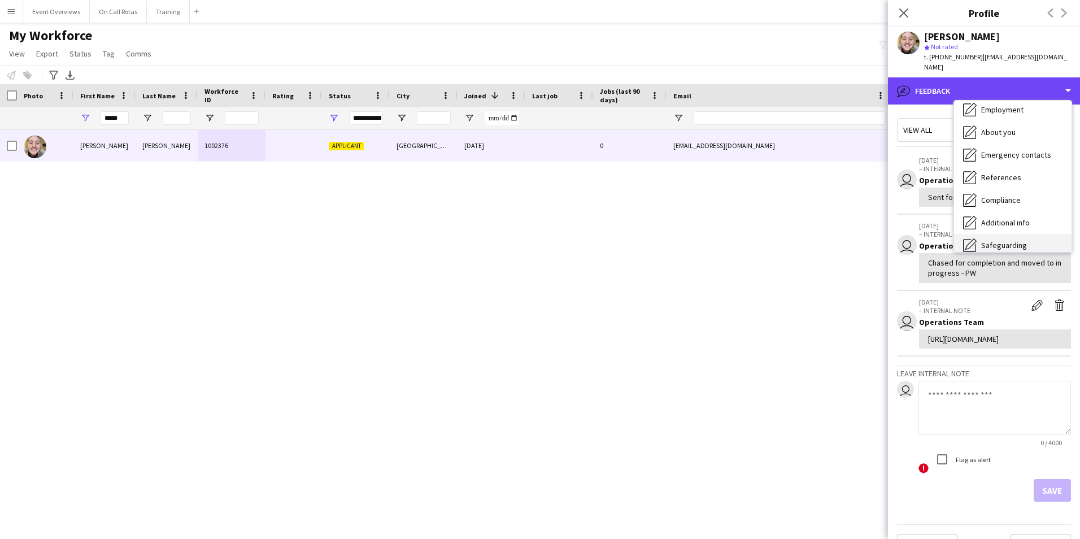
scroll to position [0, 0]
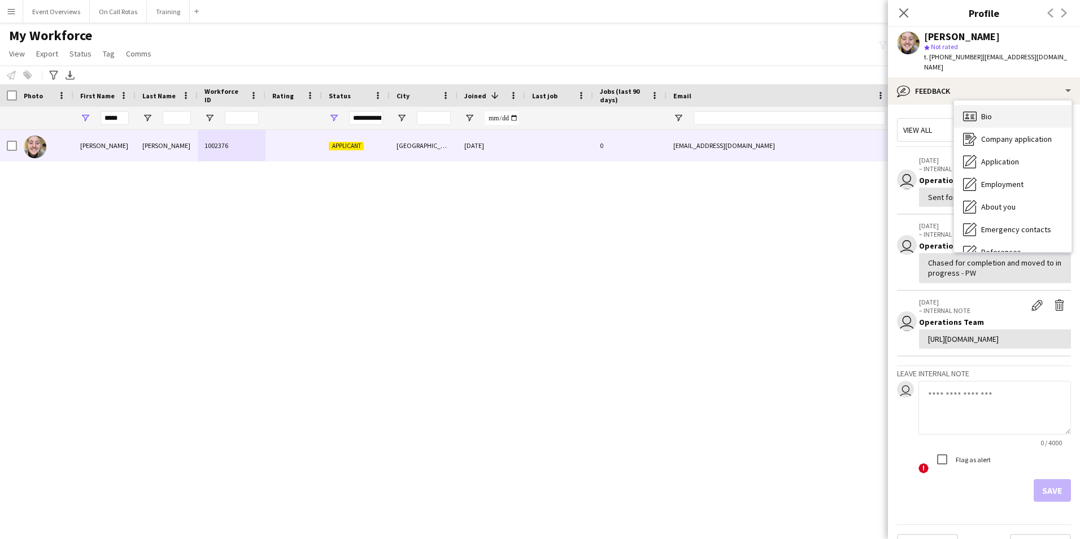
click at [718, 110] on div "Bio Bio" at bounding box center [1012, 116] width 117 height 23
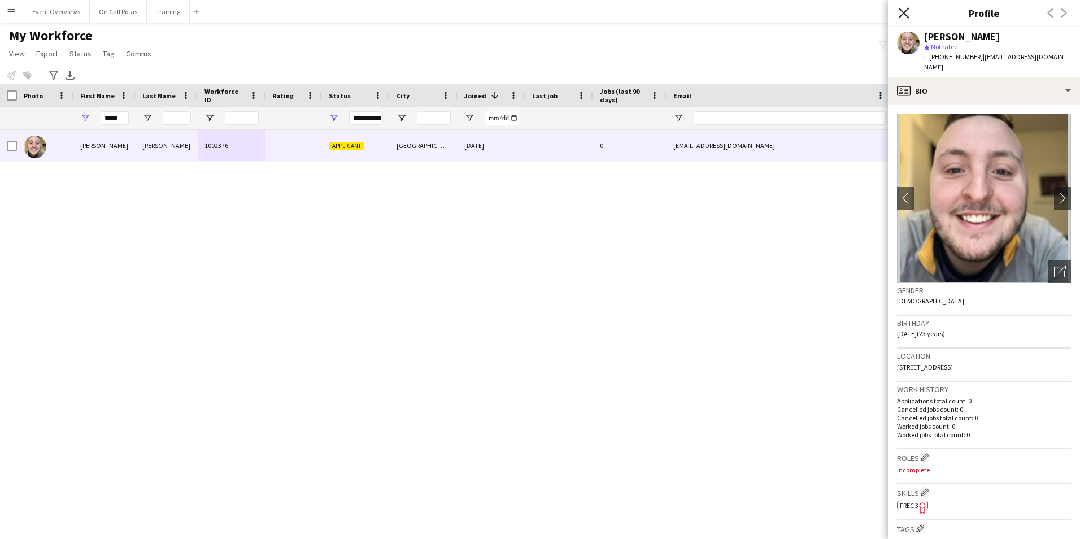
click at [718, 11] on icon "Close pop-in" at bounding box center [903, 12] width 11 height 11
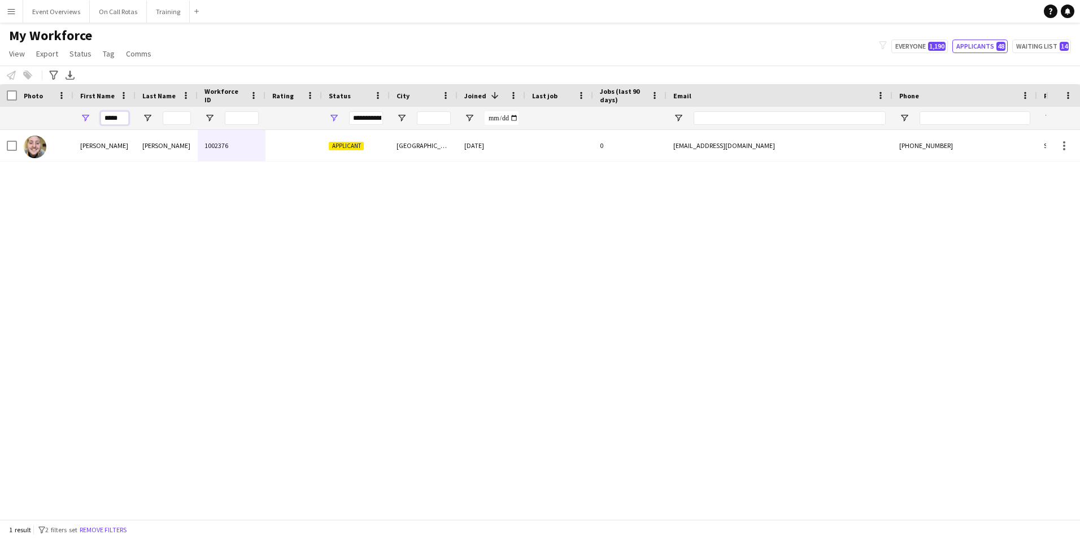
drag, startPoint x: 124, startPoint y: 117, endPoint x: 34, endPoint y: 124, distance: 90.6
click at [34, 124] on div "**********" at bounding box center [612, 118] width 1225 height 23
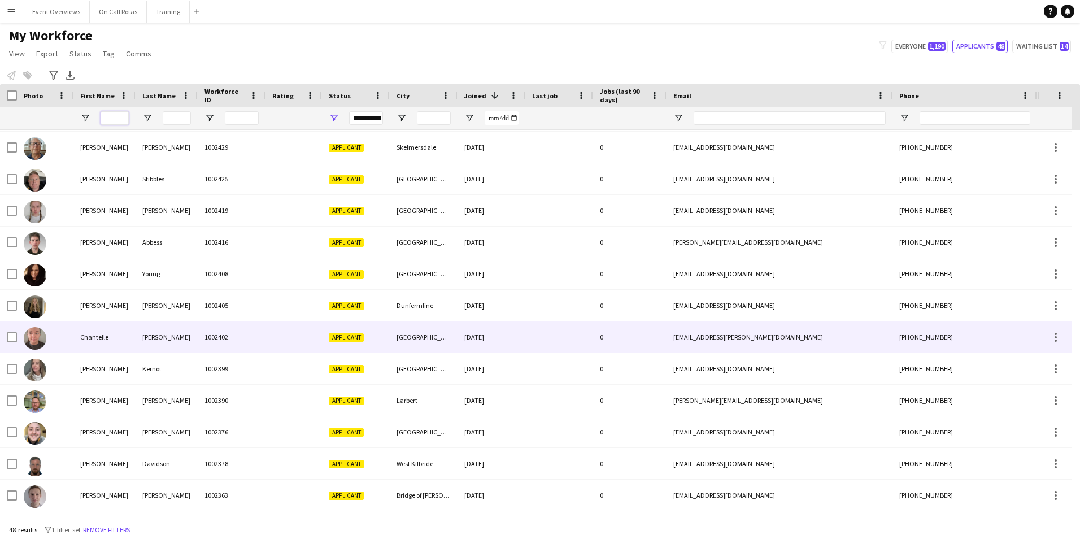
scroll to position [113, 0]
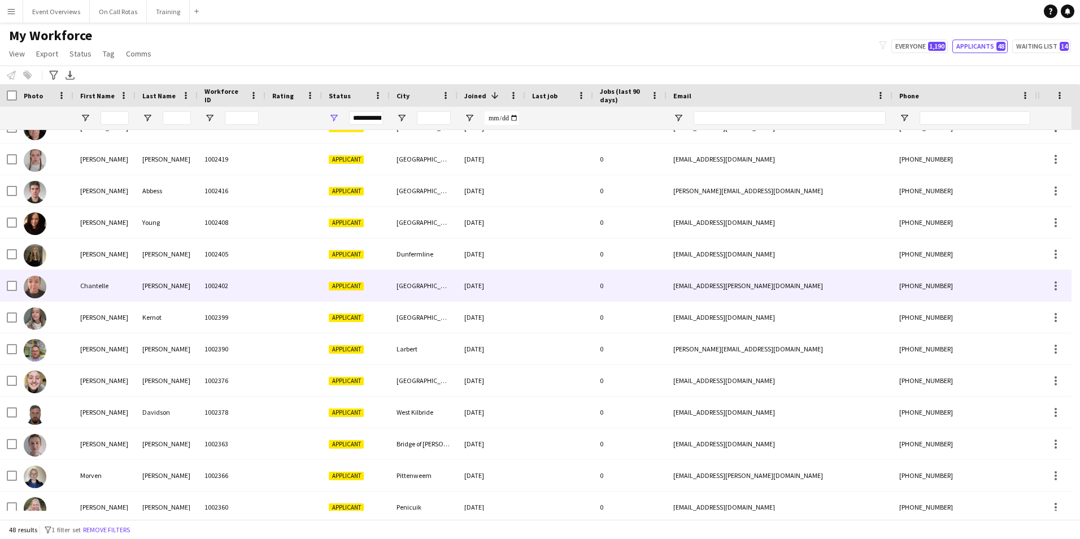
click at [169, 290] on div "McDonald" at bounding box center [167, 285] width 62 height 31
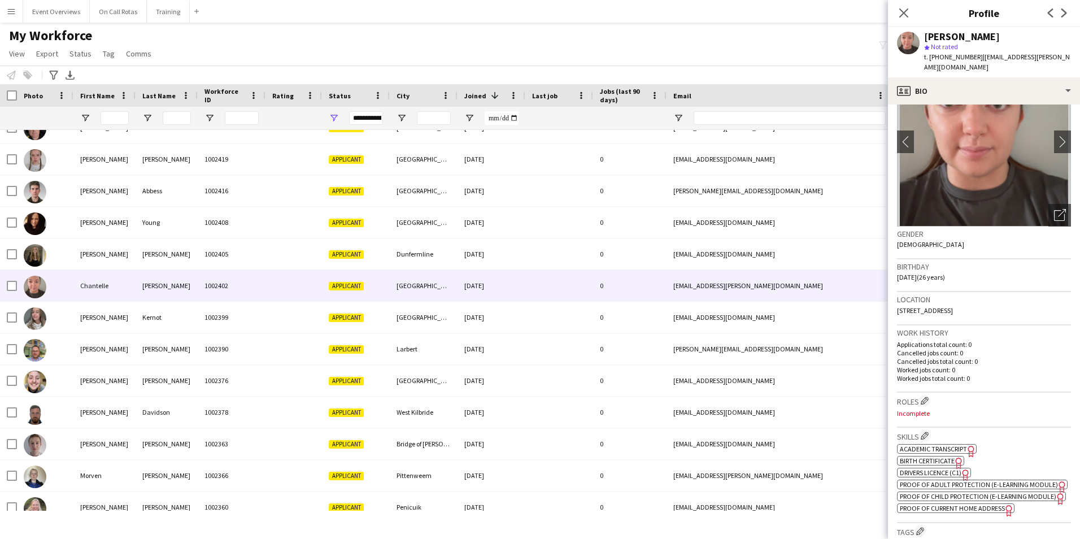
scroll to position [0, 0]
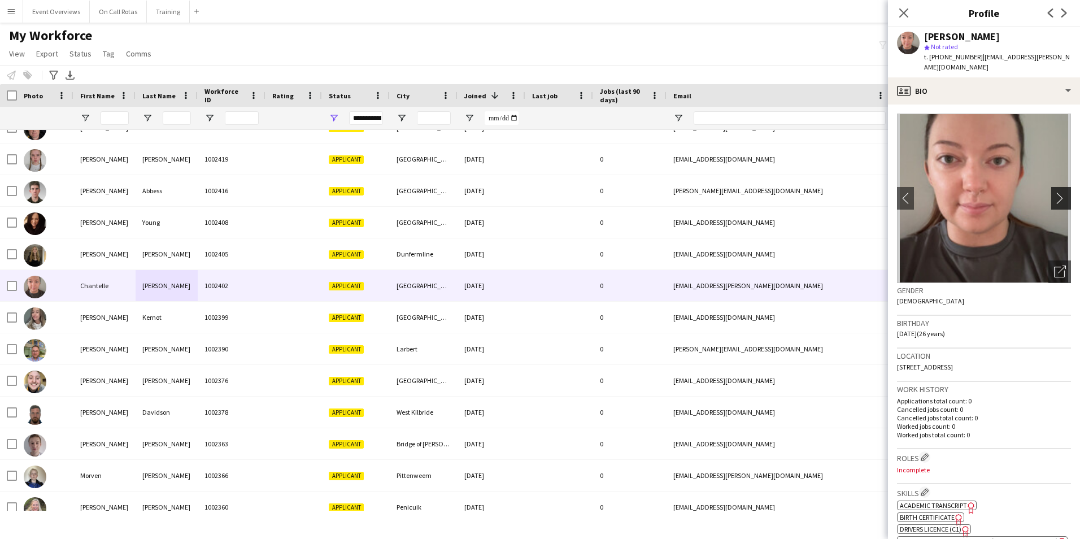
click at [718, 193] on app-icon "chevron-right" at bounding box center [1063, 198] width 18 height 12
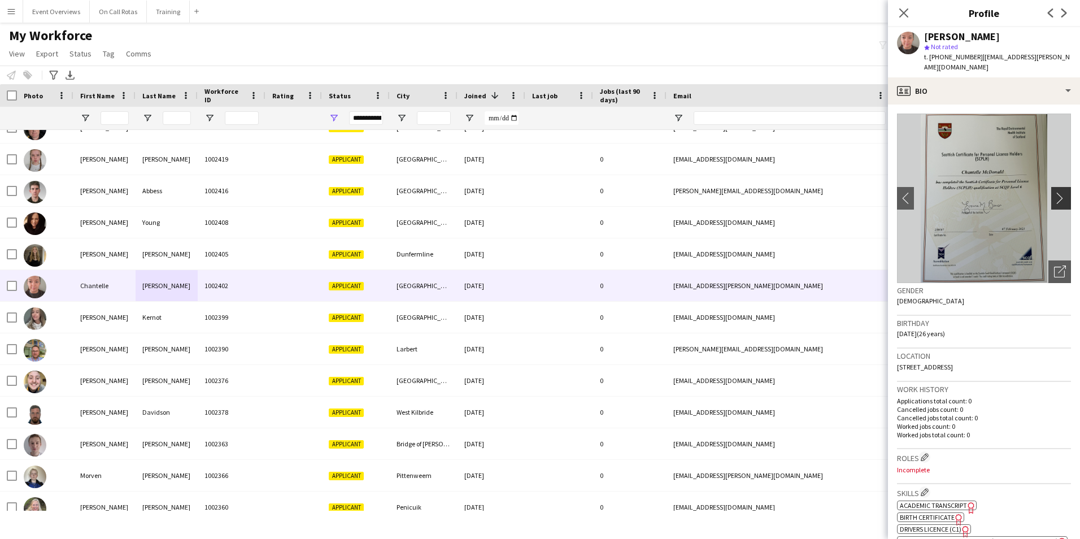
click at [718, 193] on app-icon "chevron-right" at bounding box center [1063, 198] width 18 height 12
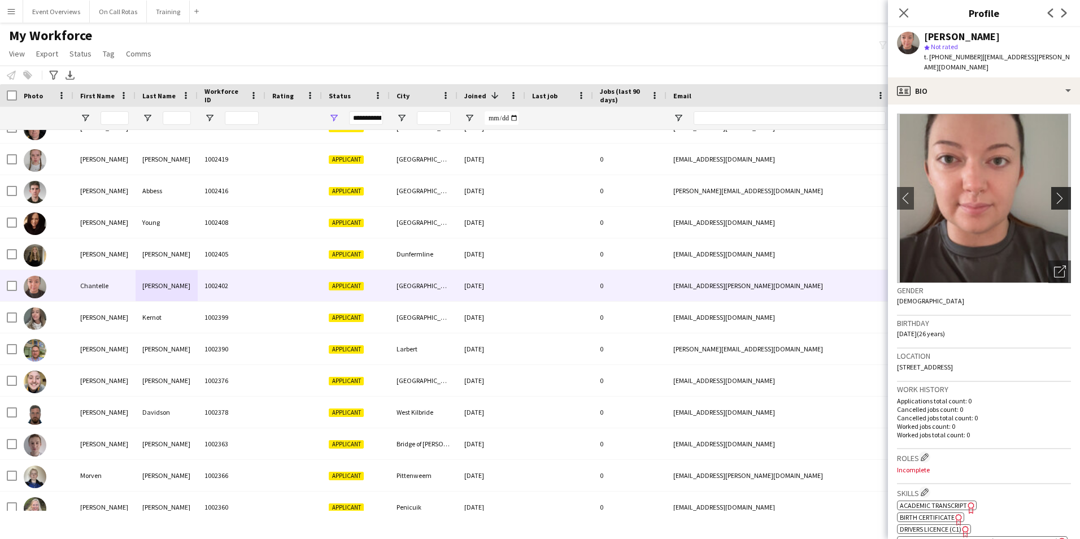
click at [718, 193] on app-icon "chevron-right" at bounding box center [1063, 198] width 18 height 12
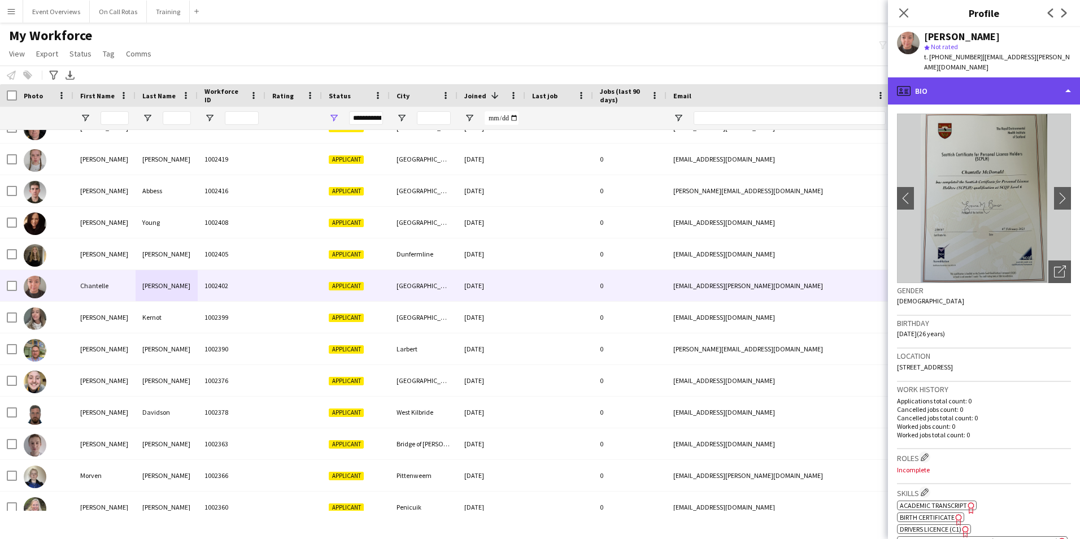
click at [718, 77] on div "profile Bio" at bounding box center [984, 90] width 192 height 27
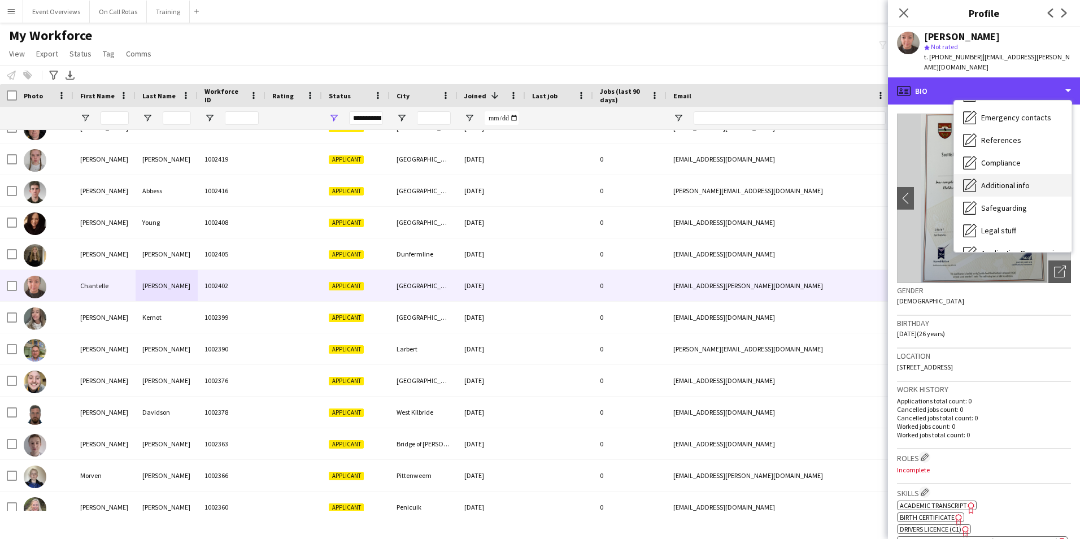
scroll to position [113, 0]
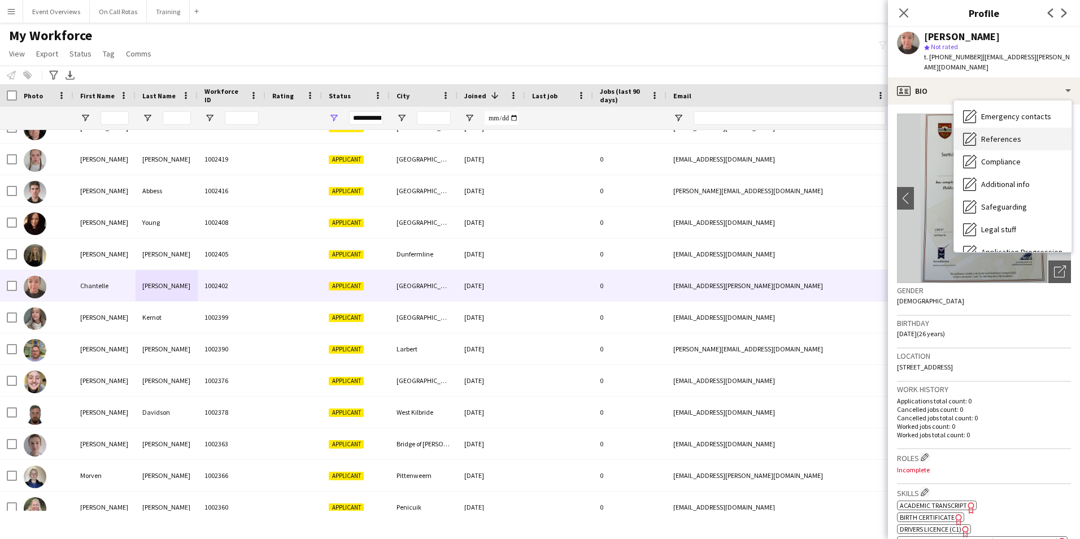
click at [718, 134] on span "References" at bounding box center [1001, 139] width 40 height 10
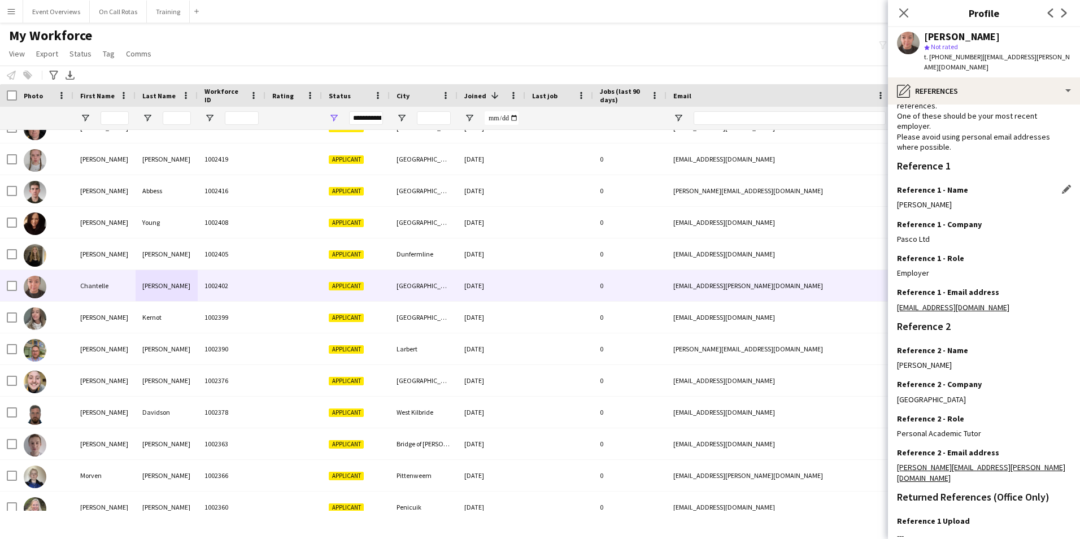
scroll to position [0, 0]
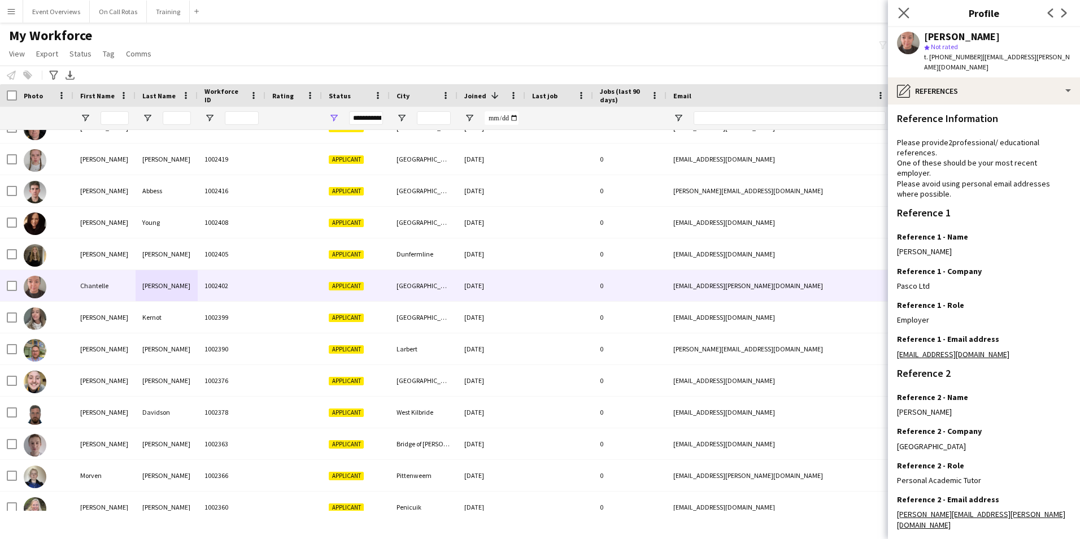
click at [718, 9] on icon "Close pop-in" at bounding box center [903, 12] width 11 height 11
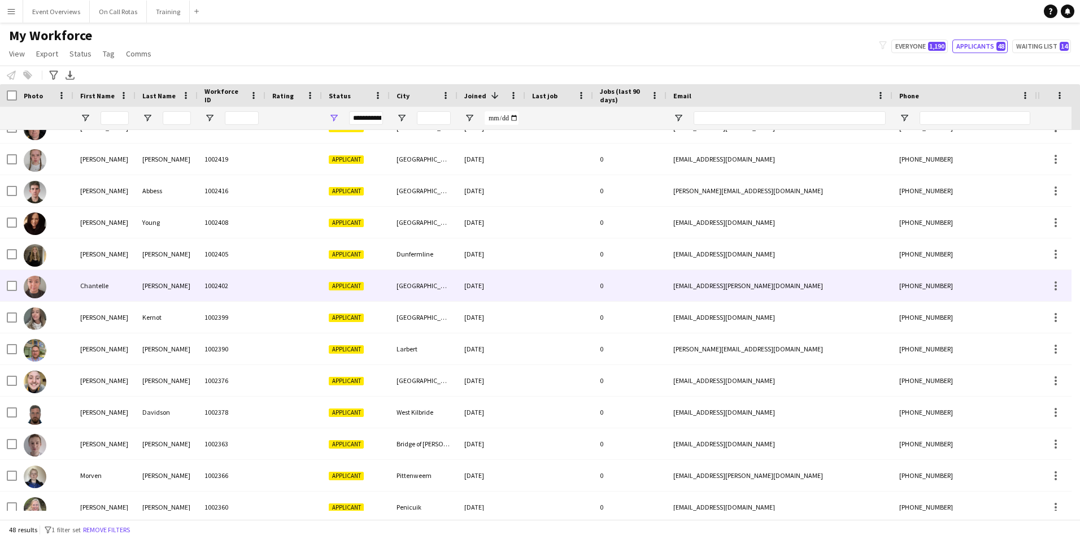
click at [324, 282] on div "Applicant" at bounding box center [356, 285] width 68 height 31
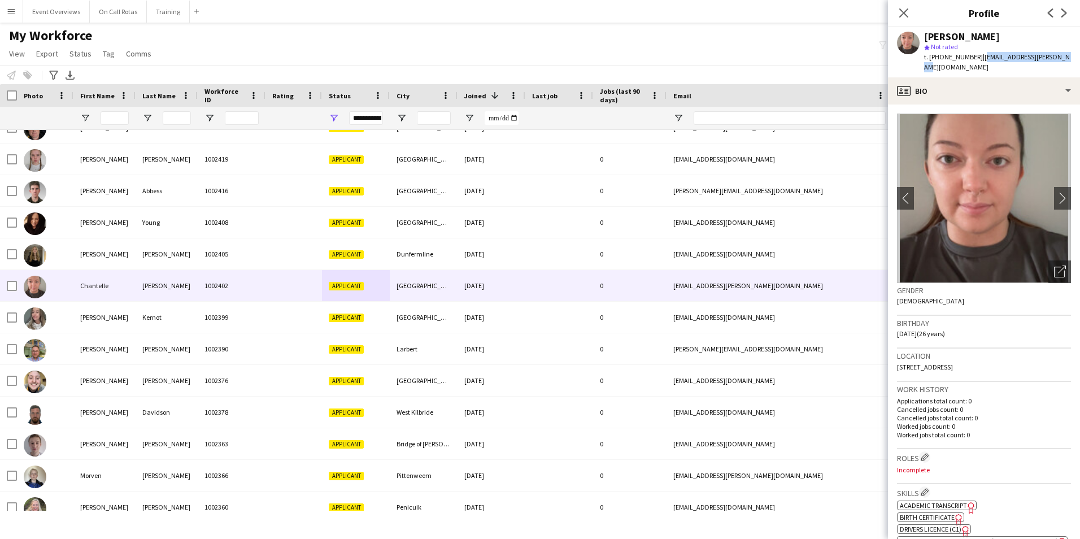
drag, startPoint x: 1065, startPoint y: 56, endPoint x: 978, endPoint y: 61, distance: 86.5
click at [718, 61] on div "Chantelle McDonald star Not rated t. +447391889801 | chantelle.lou@outlook.com" at bounding box center [984, 52] width 192 height 50
copy span "chantelle.lou@outlook.com"
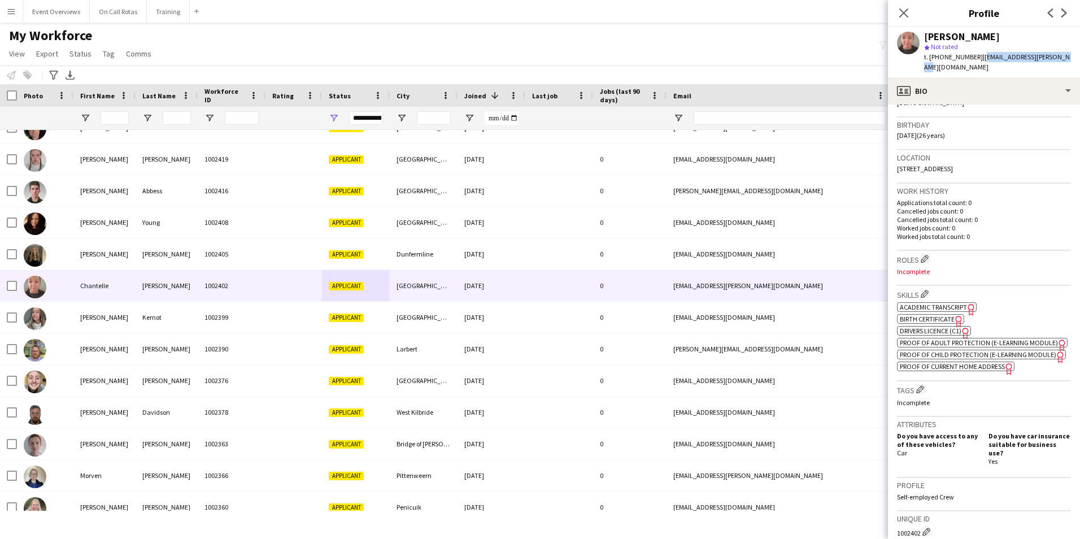
scroll to position [282, 0]
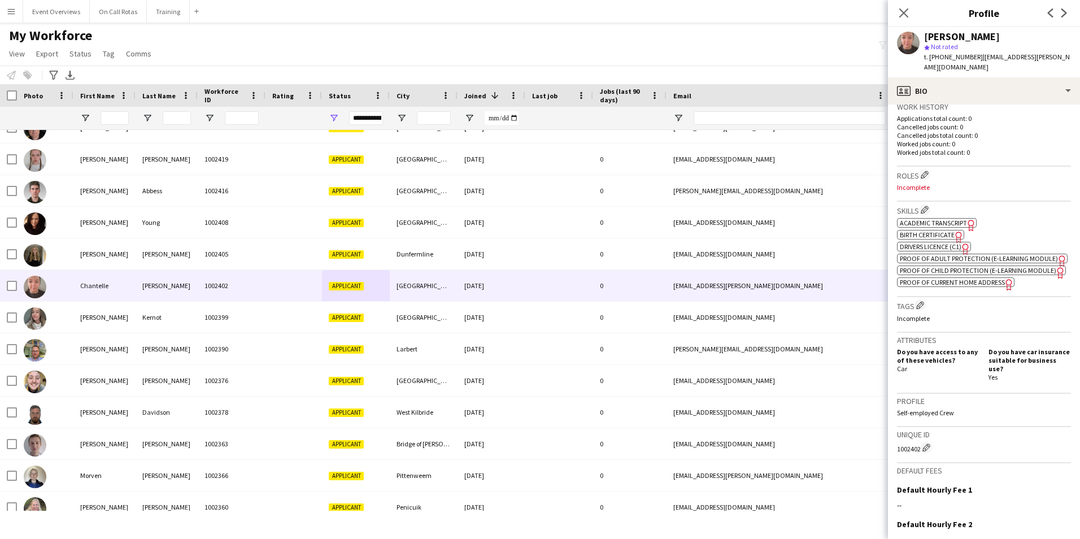
click at [718, 286] on span "Proof of Current Home Address" at bounding box center [952, 282] width 105 height 8
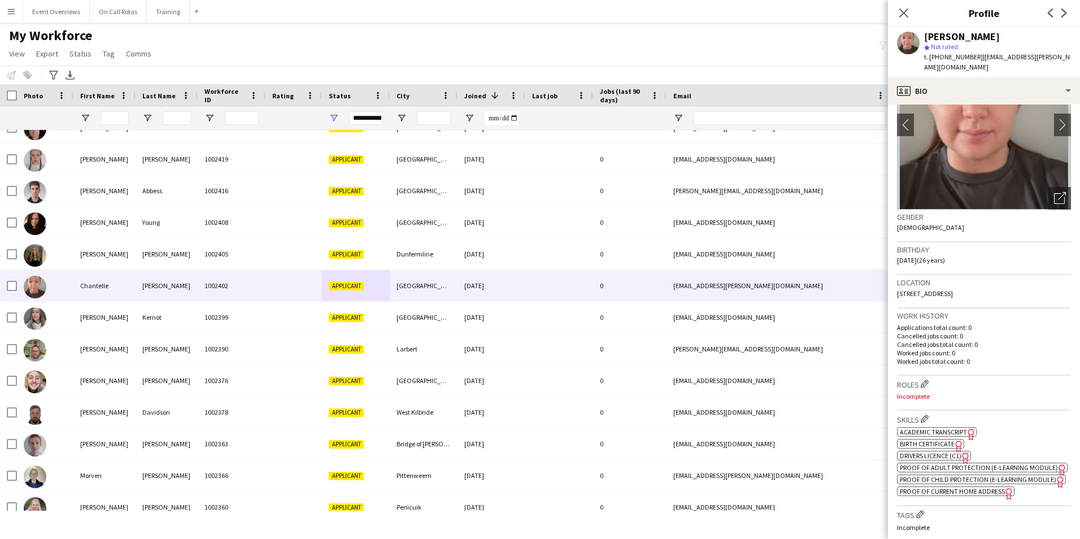
scroll to position [0, 0]
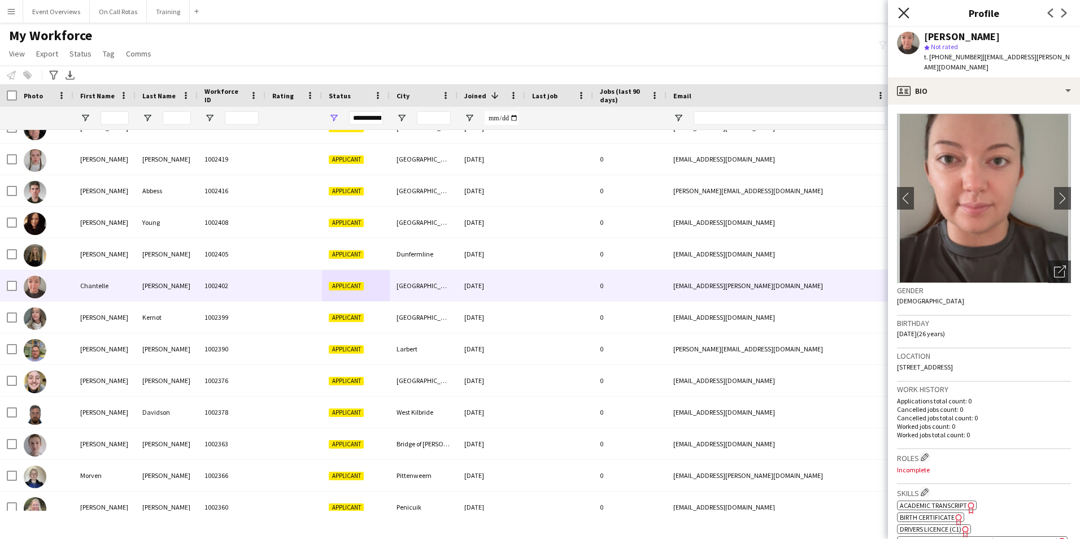
click at [718, 13] on icon "Close pop-in" at bounding box center [903, 12] width 11 height 11
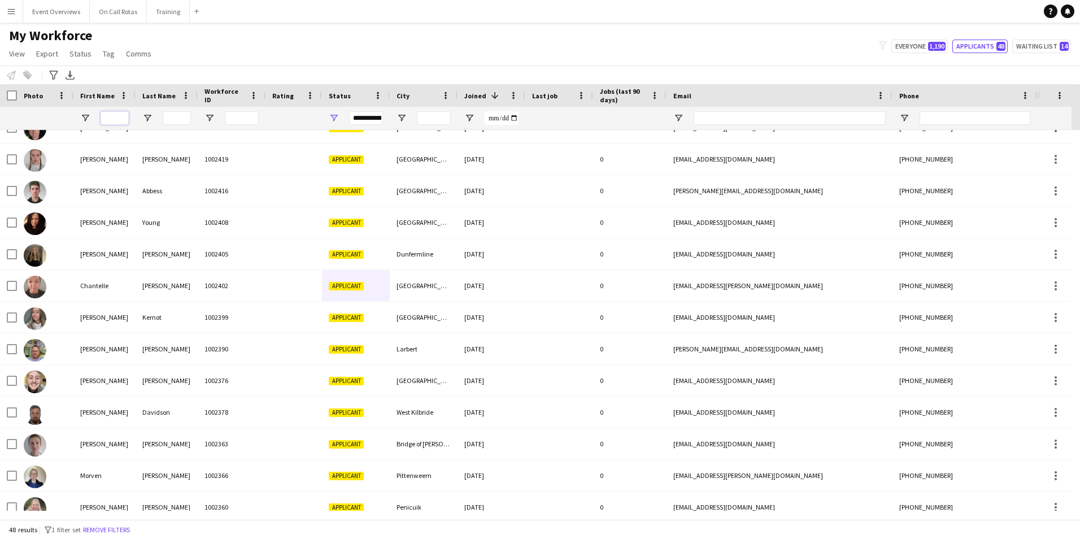
click at [114, 120] on input "First Name Filter Input" at bounding box center [115, 118] width 28 height 14
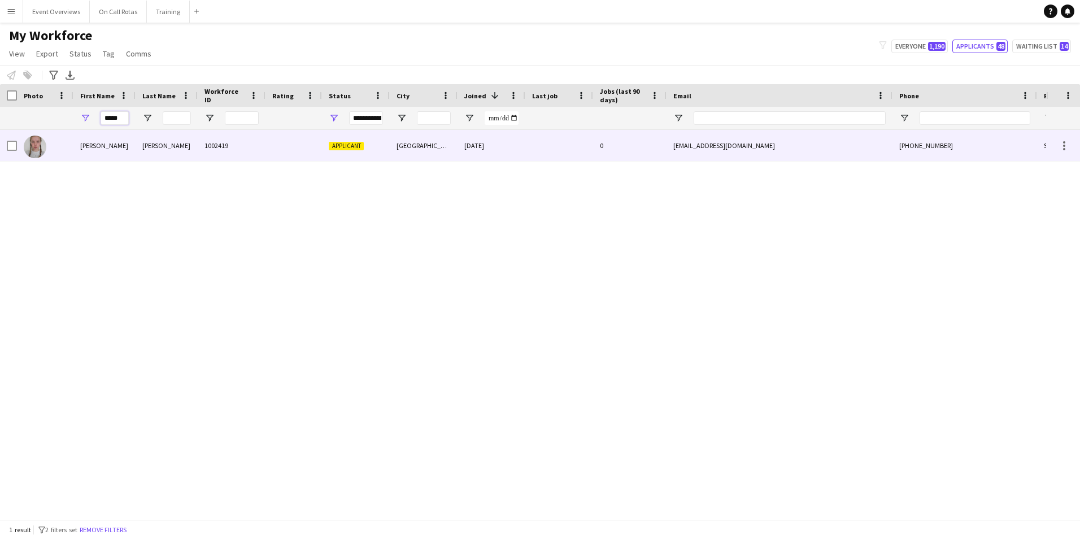
type input "*****"
click at [136, 148] on div "Colvin" at bounding box center [167, 145] width 62 height 31
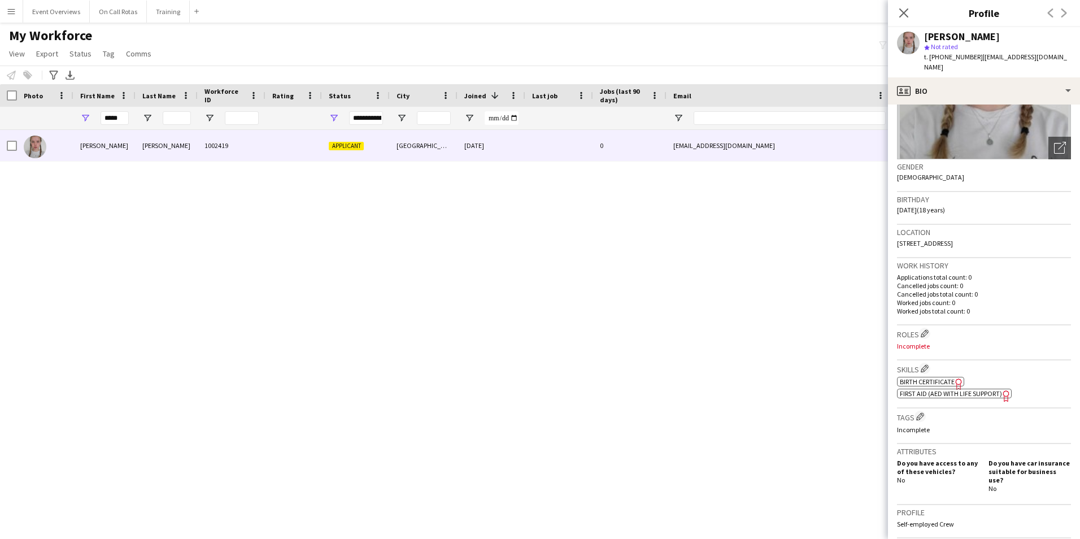
scroll to position [339, 0]
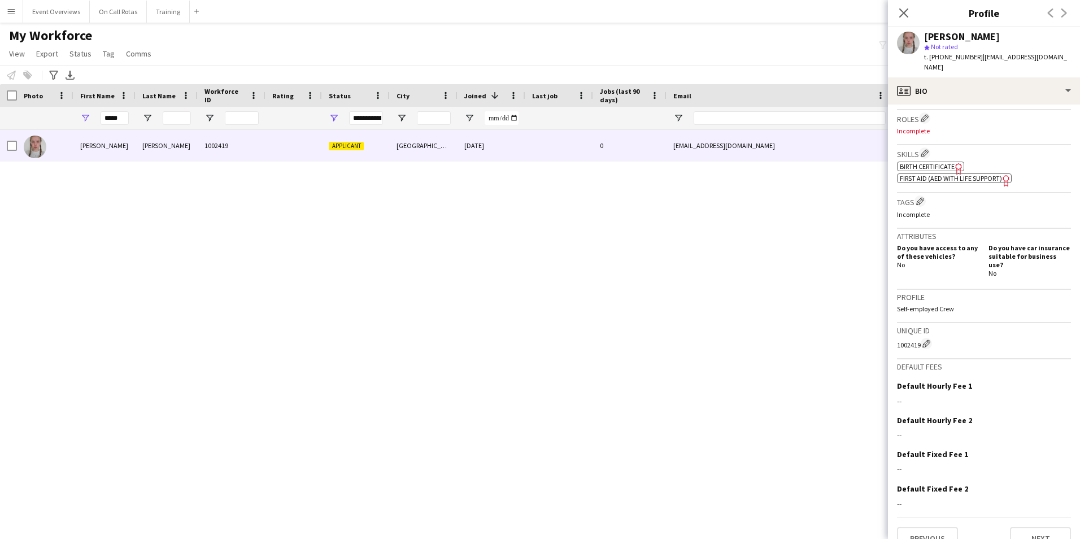
click at [718, 174] on span "First Aid (AED with life support)" at bounding box center [951, 178] width 102 height 8
click at [718, 335] on button "Next" at bounding box center [1040, 538] width 61 height 23
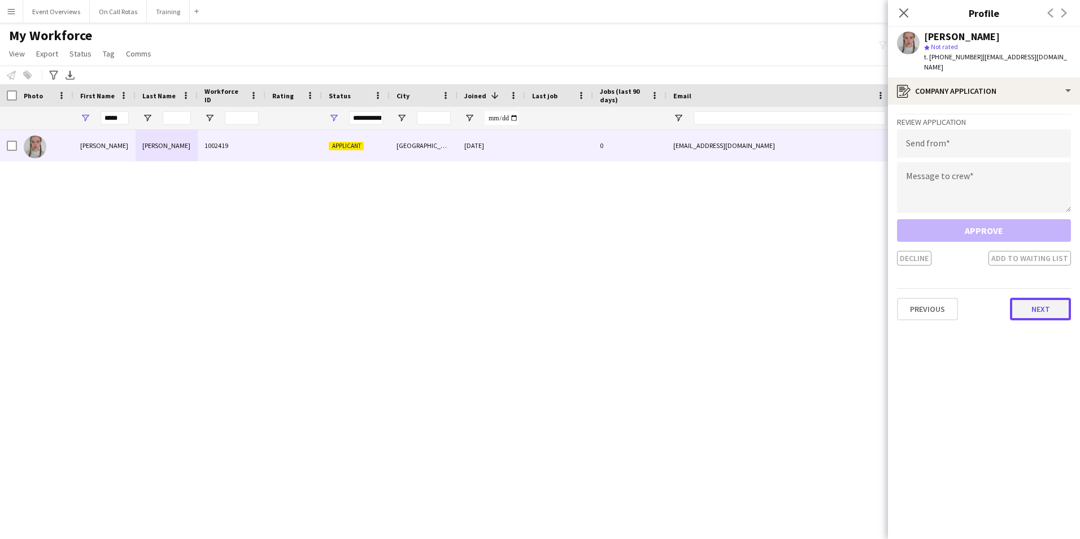
click at [718, 303] on button "Next" at bounding box center [1040, 309] width 61 height 23
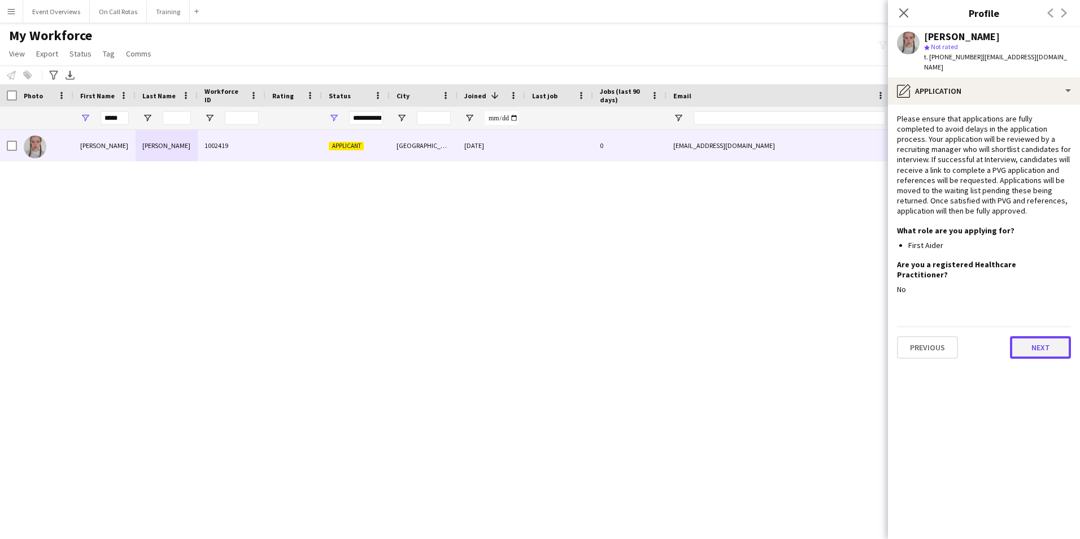
click at [718, 335] on button "Next" at bounding box center [1040, 347] width 61 height 23
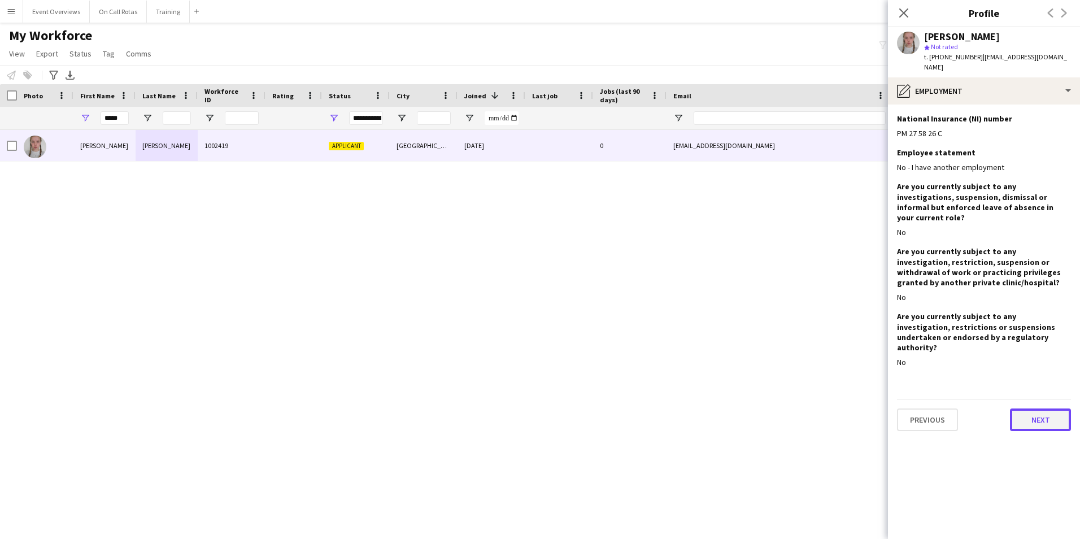
click at [718, 335] on button "Next" at bounding box center [1040, 419] width 61 height 23
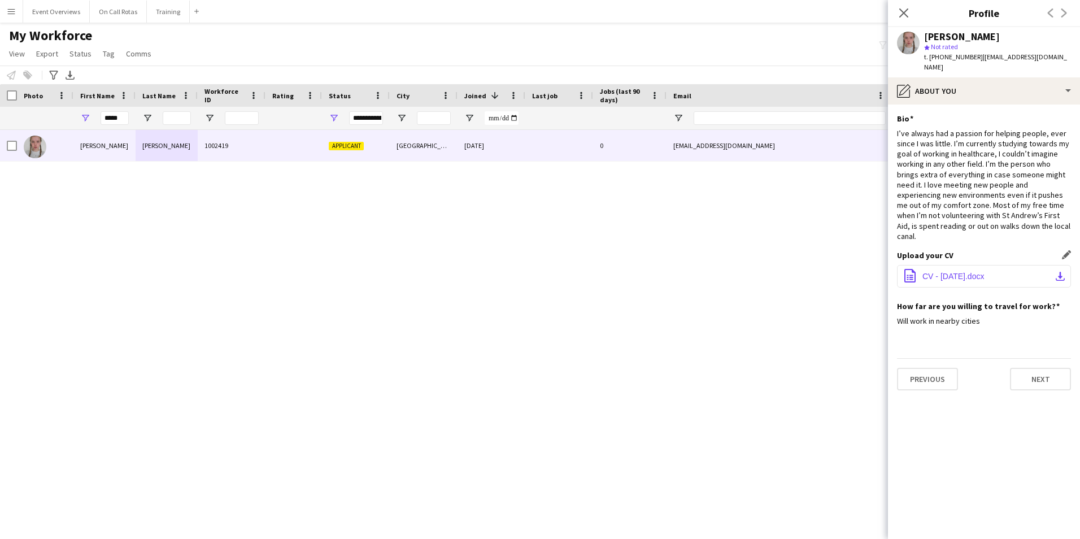
click at [718, 272] on span "CV - AUGUST 2025.docx" at bounding box center [953, 276] width 62 height 9
click at [718, 15] on app-icon "Close pop-in" at bounding box center [904, 13] width 16 height 16
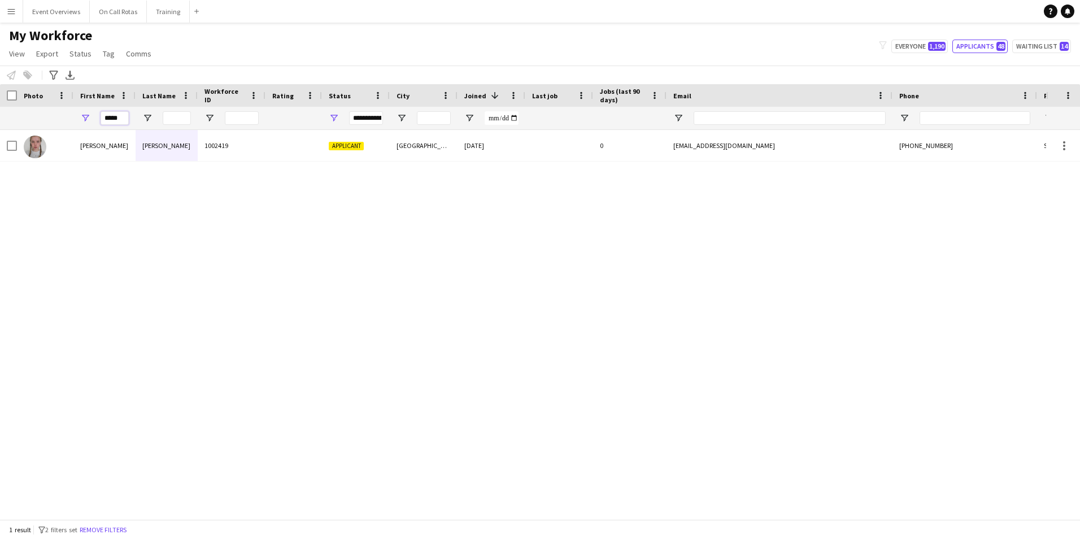
drag, startPoint x: 122, startPoint y: 119, endPoint x: 80, endPoint y: 126, distance: 42.4
click at [80, 126] on div "*****" at bounding box center [104, 118] width 62 height 23
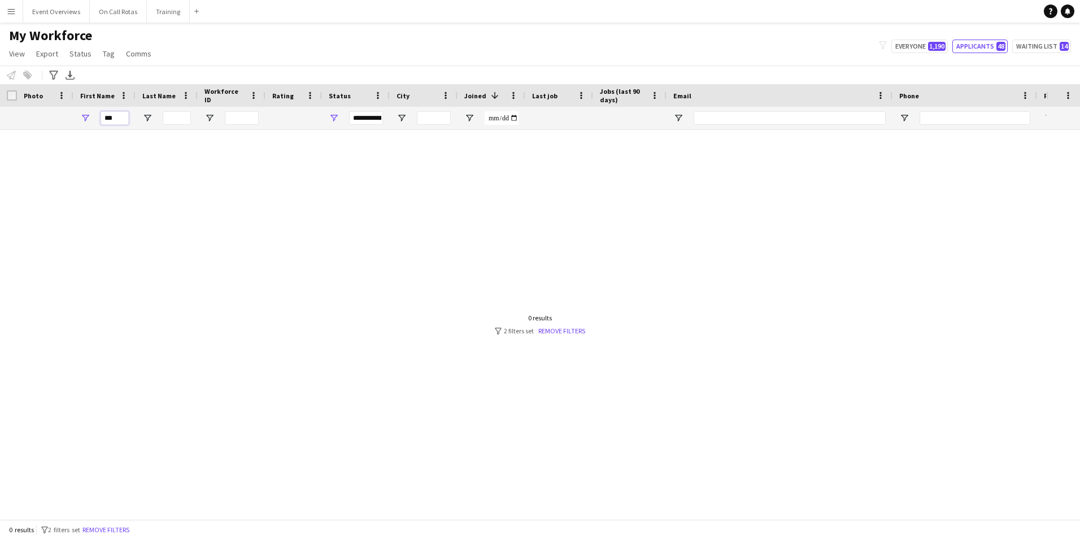
type input "**"
click at [181, 115] on input "Last Name Filter Input" at bounding box center [177, 118] width 28 height 14
type input "**"
click at [718, 44] on span "1,190" at bounding box center [937, 46] width 18 height 9
type input "**********"
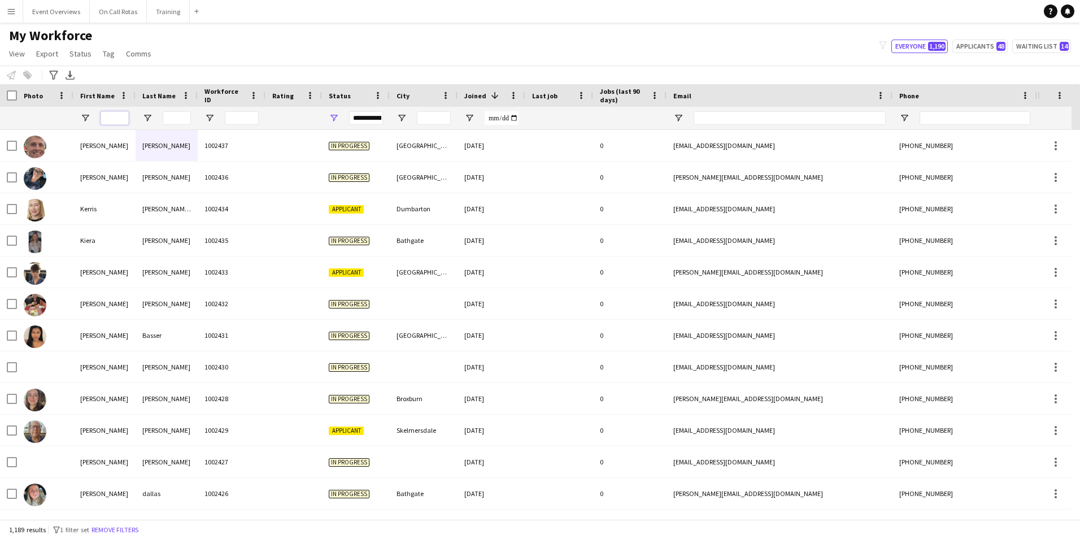
click at [108, 114] on input "First Name Filter Input" at bounding box center [115, 118] width 28 height 14
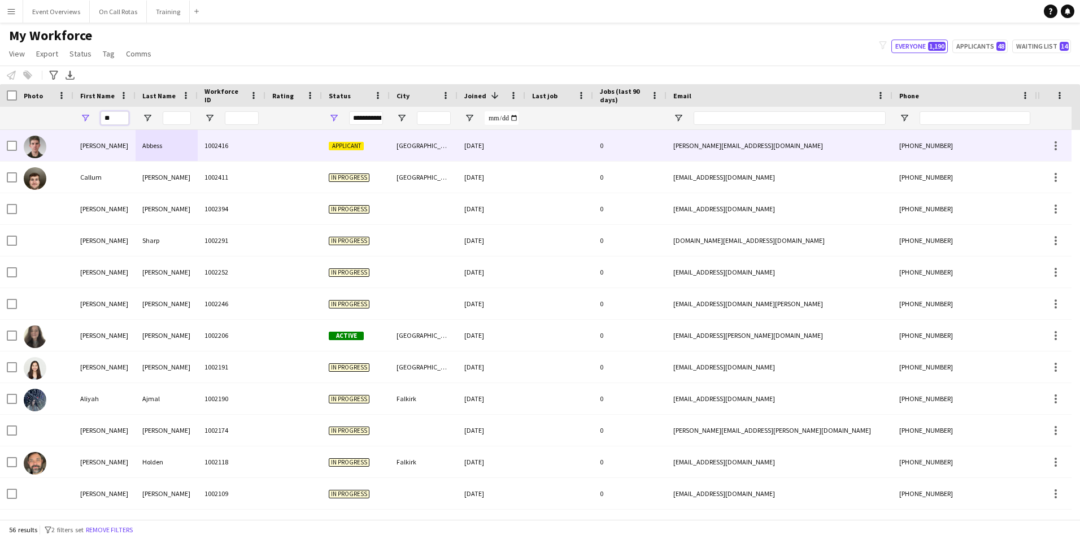
type input "**"
click at [175, 138] on div "Abbess" at bounding box center [167, 145] width 62 height 31
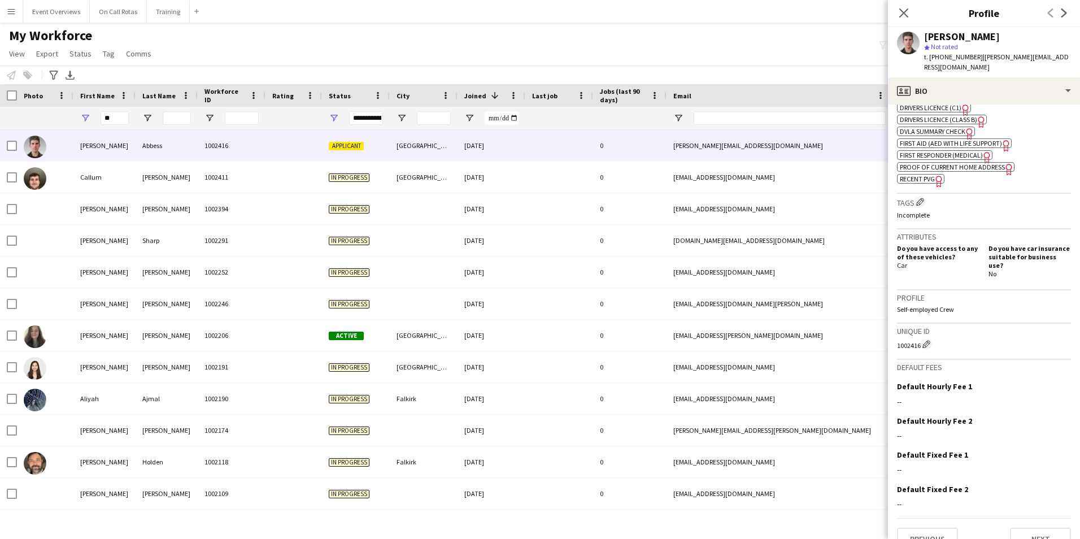
scroll to position [423, 0]
click at [718, 335] on button "Next" at bounding box center [1040, 537] width 61 height 23
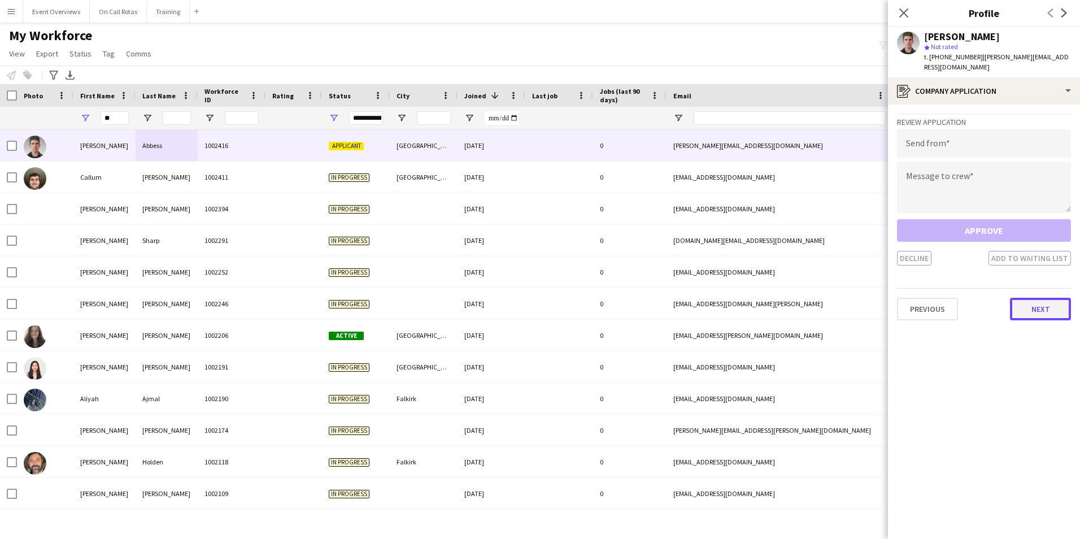
click at [718, 298] on button "Next" at bounding box center [1040, 309] width 61 height 23
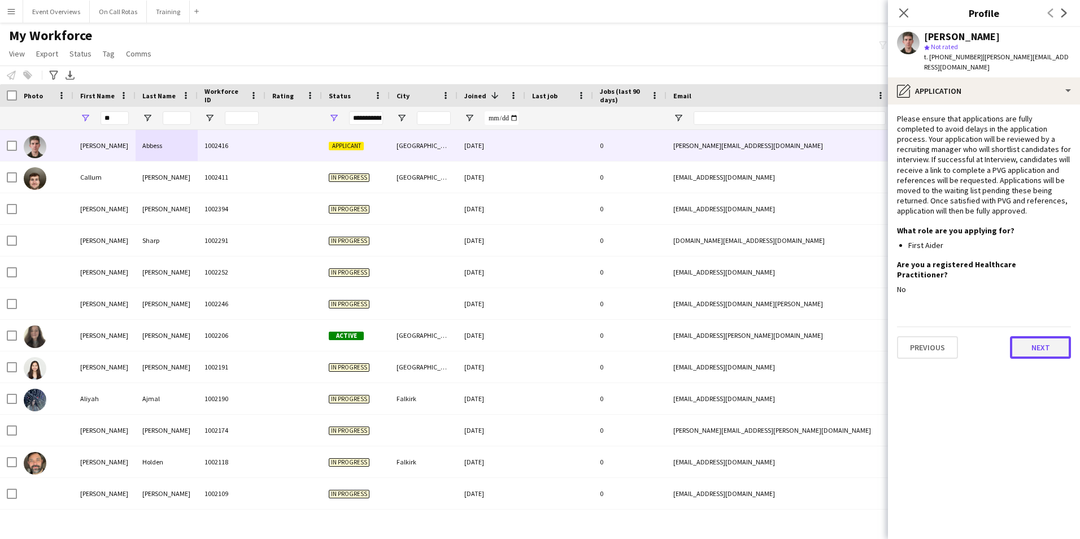
click at [718, 335] on button "Next" at bounding box center [1040, 347] width 61 height 23
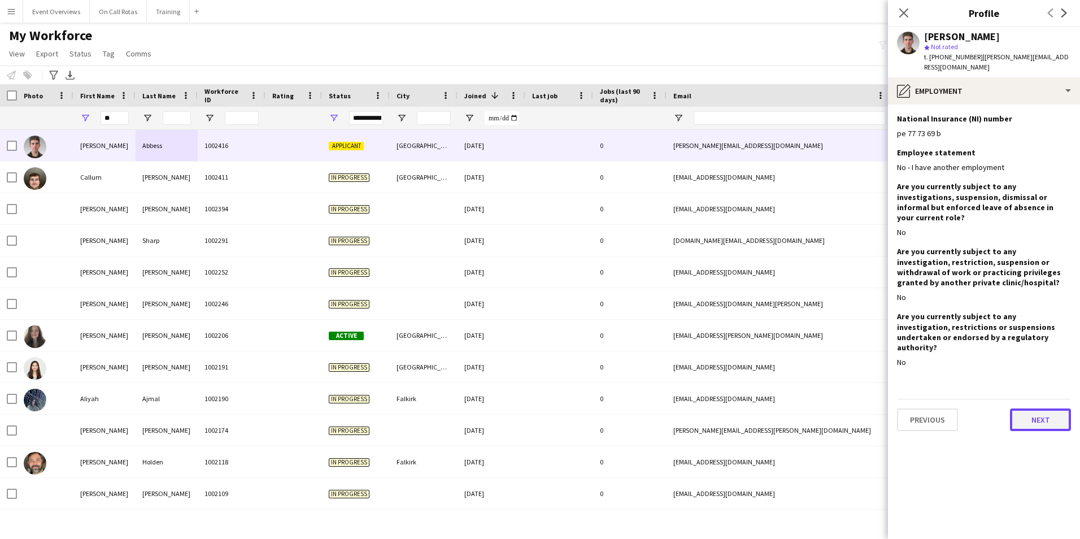
click at [718, 335] on button "Next" at bounding box center [1040, 419] width 61 height 23
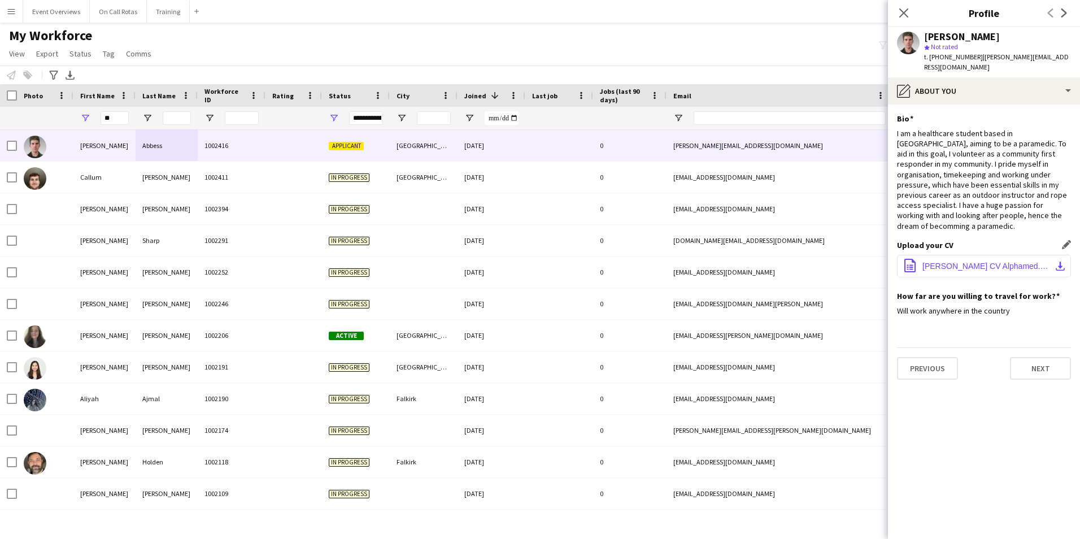
click at [718, 262] on span "Alistair Abbess CV Alphamed.pdf" at bounding box center [986, 266] width 128 height 9
click at [718, 335] on button "Previous" at bounding box center [927, 368] width 61 height 23
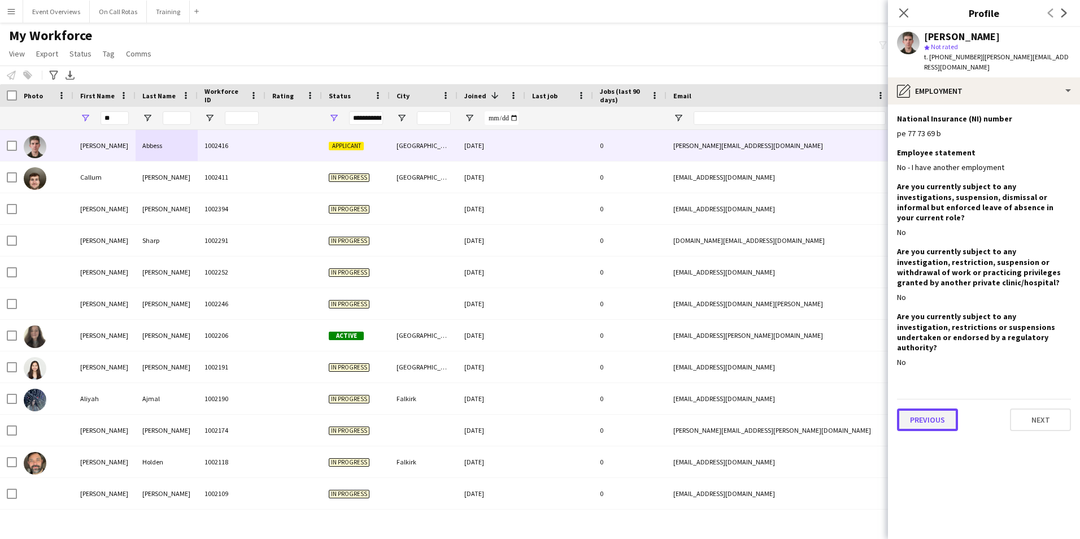
click at [718, 335] on button "Previous" at bounding box center [927, 419] width 61 height 23
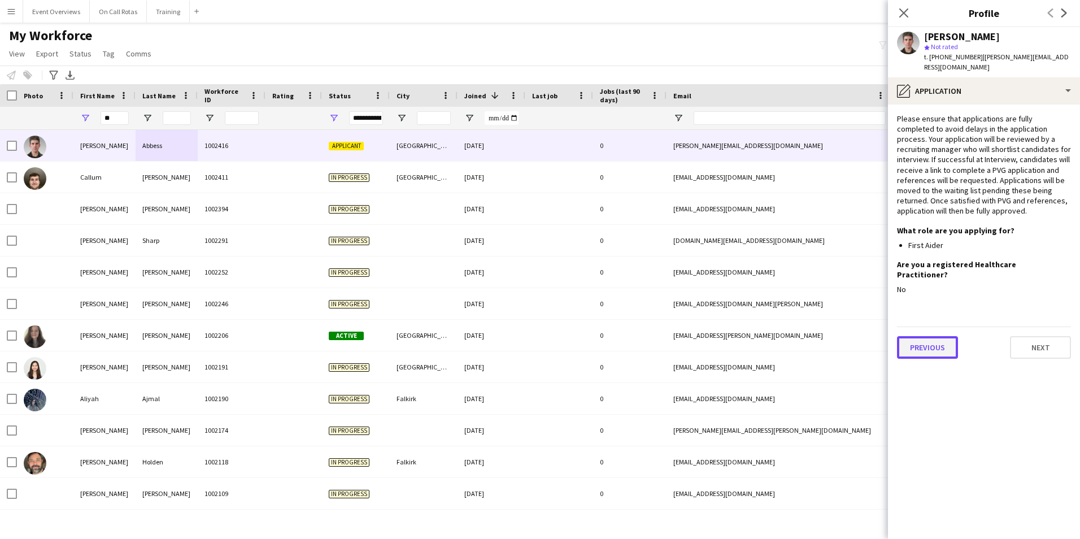
click at [718, 335] on button "Previous" at bounding box center [927, 347] width 61 height 23
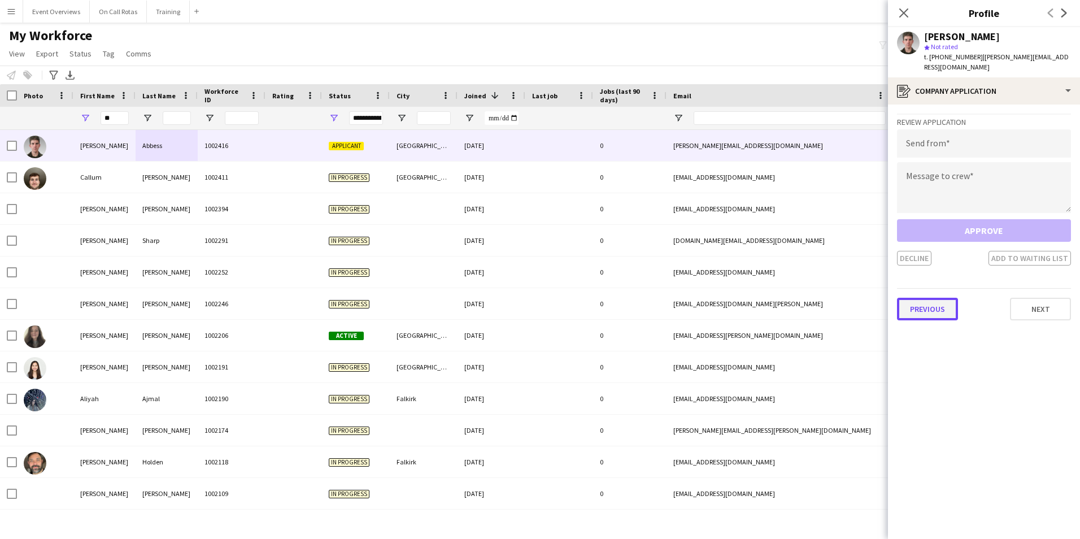
click at [718, 298] on button "Previous" at bounding box center [927, 309] width 61 height 23
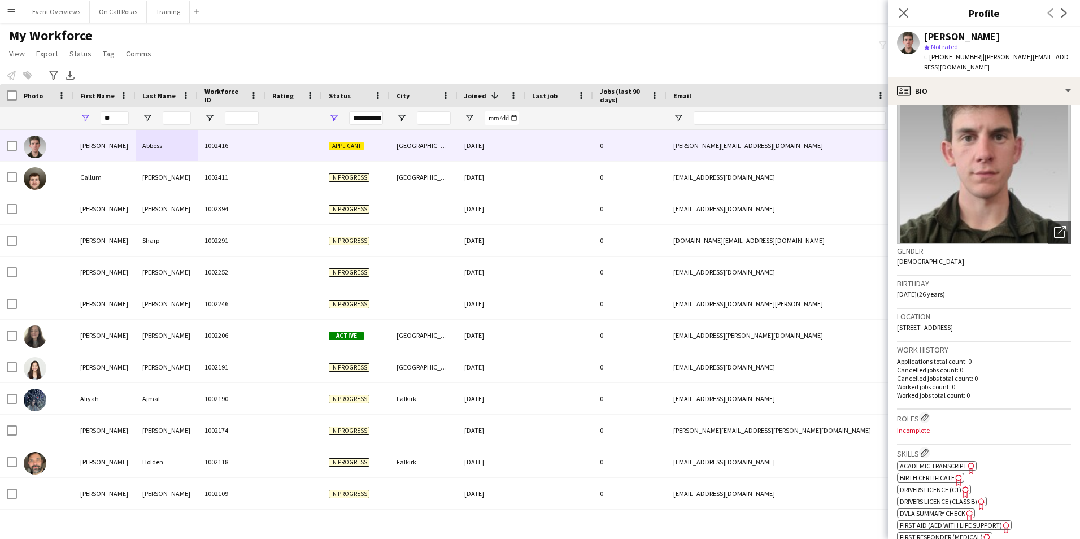
scroll to position [226, 0]
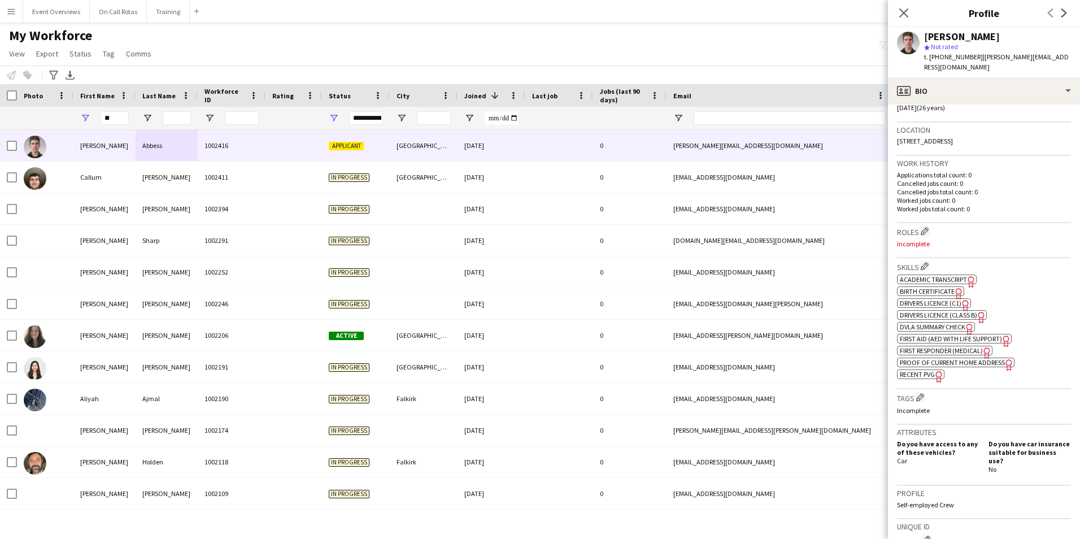
click at [718, 275] on span "Academic Transcript" at bounding box center [933, 279] width 67 height 8
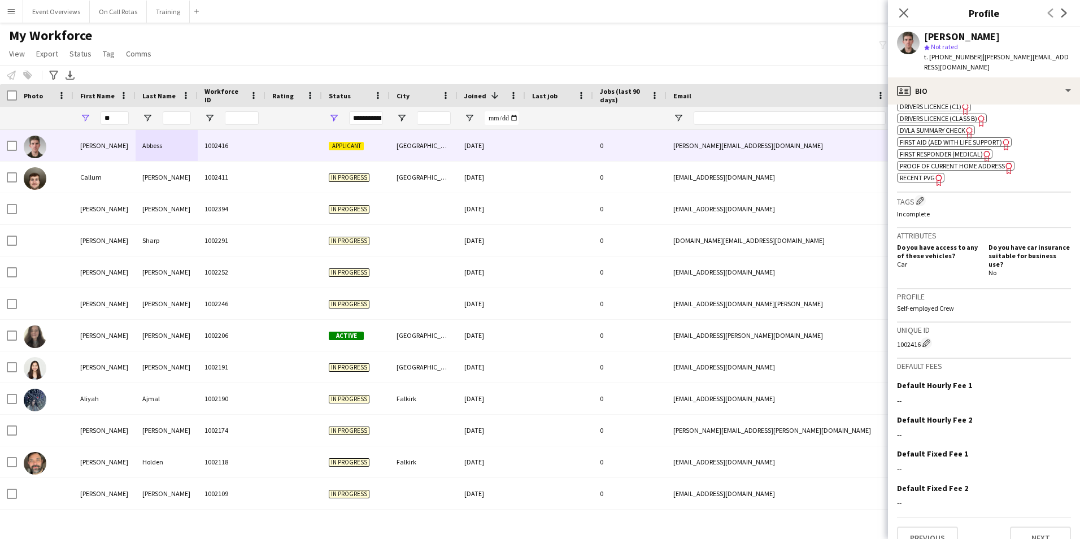
scroll to position [140, 0]
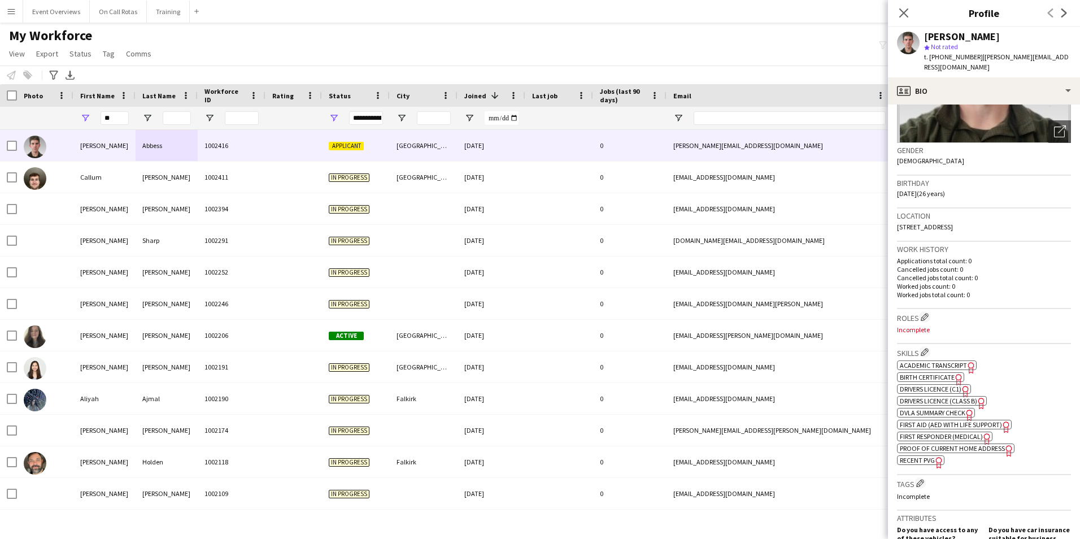
click at [718, 335] on app-spec-pill "ok-circled2 background Layer 1 cross-circle-red background Layer 1 First Aid (A…" at bounding box center [954, 425] width 115 height 10
click at [718, 335] on span "First Responder (Medical)" at bounding box center [941, 436] width 83 height 8
click at [718, 335] on span "First Aid (AED with life support)" at bounding box center [951, 424] width 102 height 8
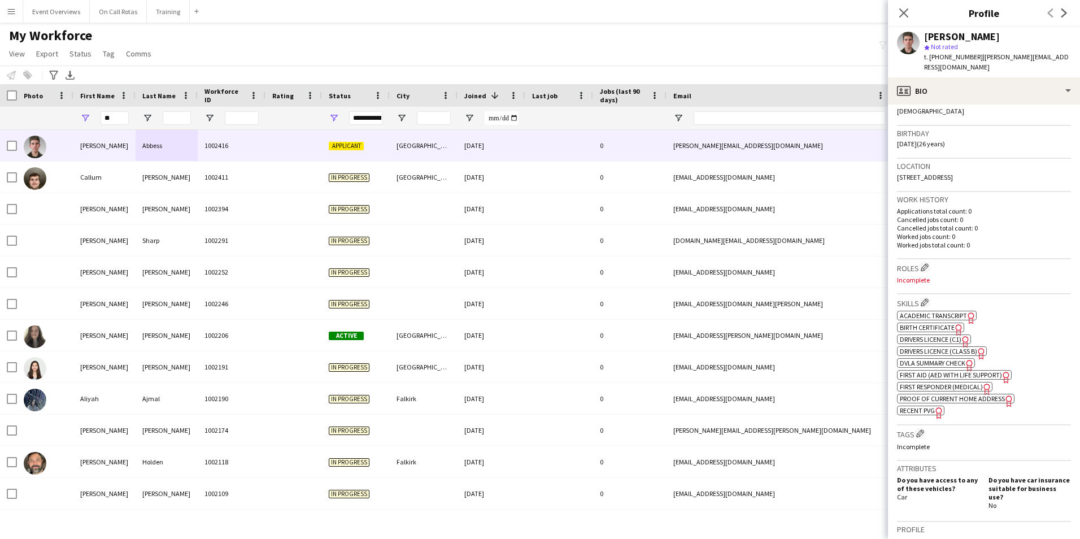
scroll to position [395, 0]
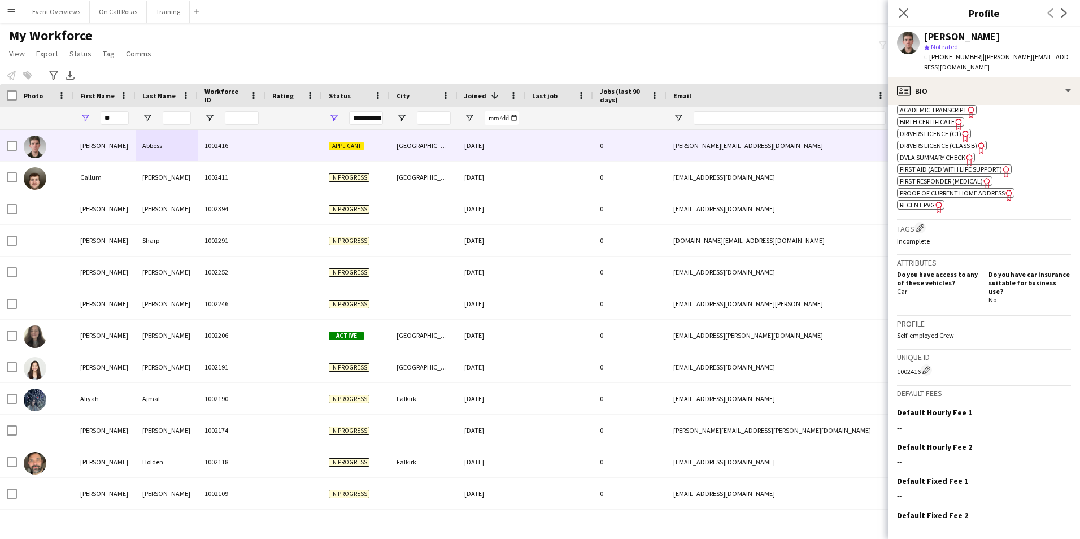
click at [718, 164] on app-spec-pill "ok-circled2 background Layer 1 cross-circle-red background Layer 1 First Aid (A…" at bounding box center [954, 169] width 115 height 10
click at [718, 177] on span "First Responder (Medical)" at bounding box center [941, 181] width 83 height 8
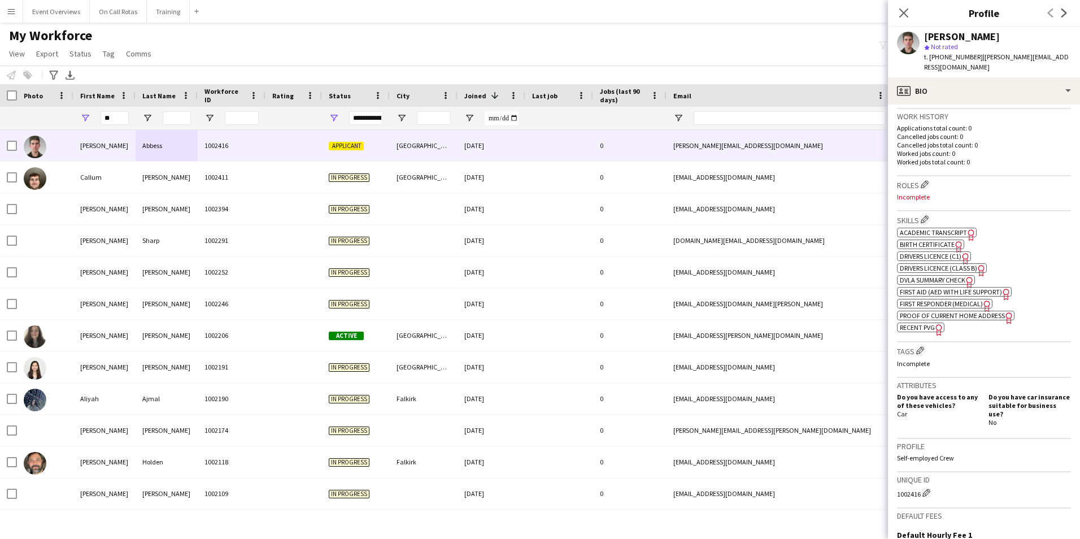
scroll to position [226, 0]
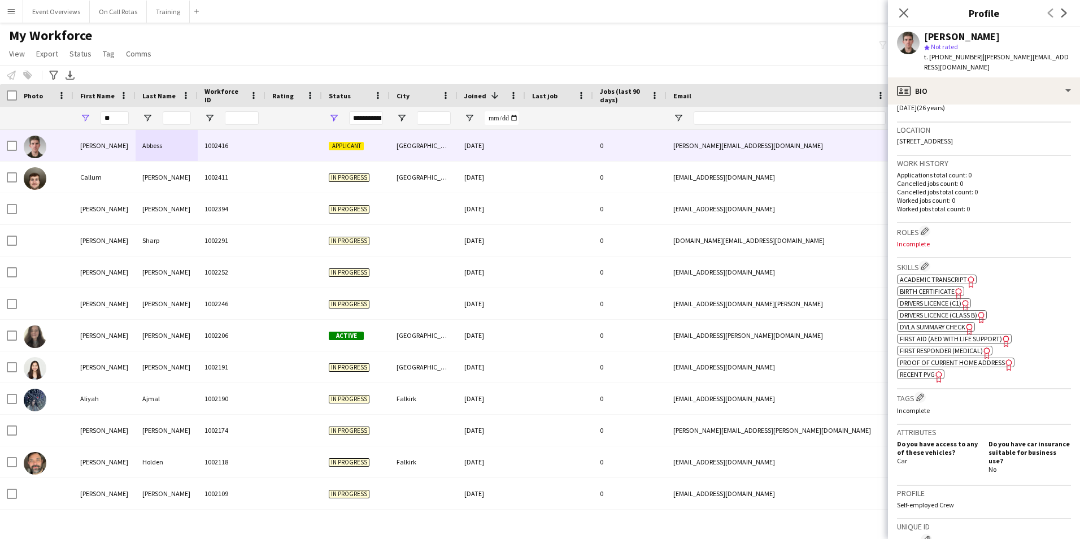
click at [718, 275] on span "Academic Transcript" at bounding box center [933, 279] width 67 height 8
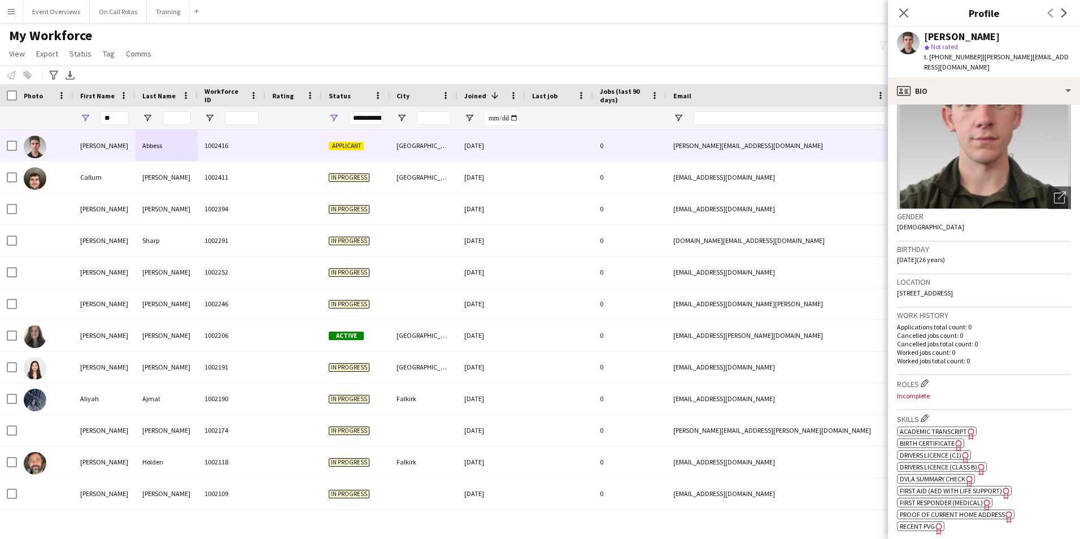
scroll to position [0, 0]
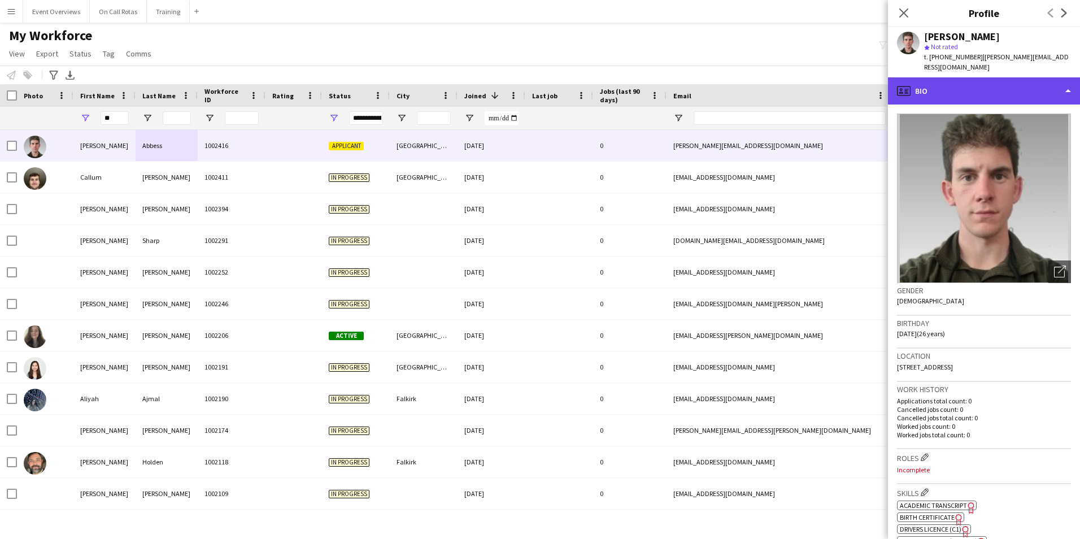
click at [718, 93] on div "profile Bio" at bounding box center [984, 90] width 192 height 27
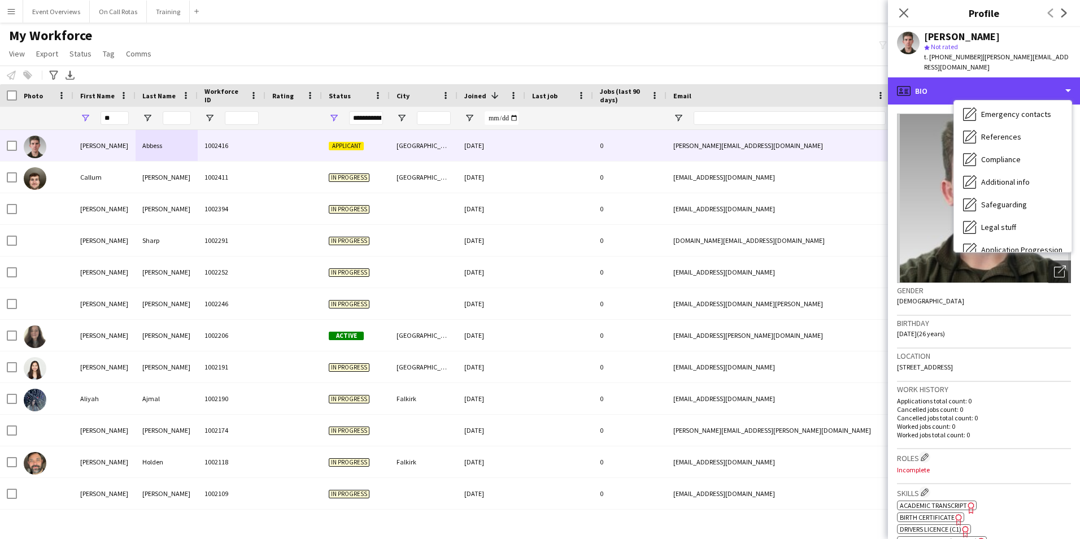
scroll to position [197, 0]
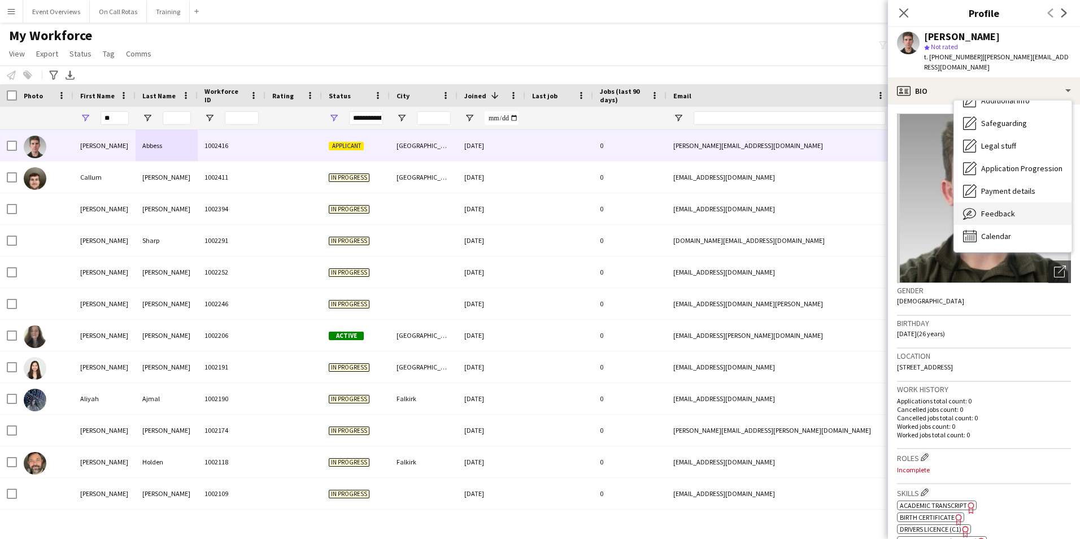
click at [718, 208] on span "Feedback" at bounding box center [998, 213] width 34 height 10
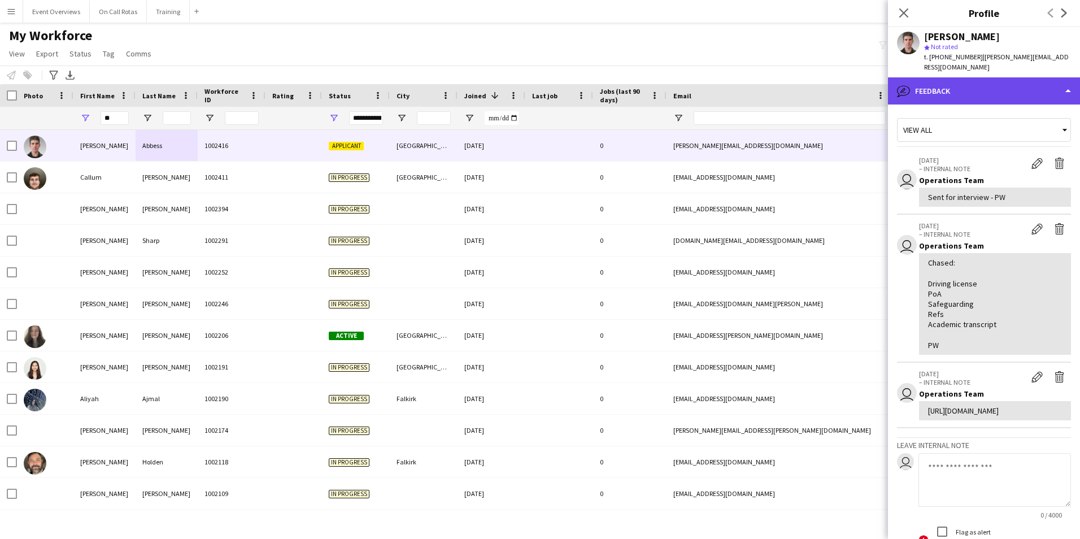
click at [718, 80] on div "bubble-pencil Feedback" at bounding box center [984, 90] width 192 height 27
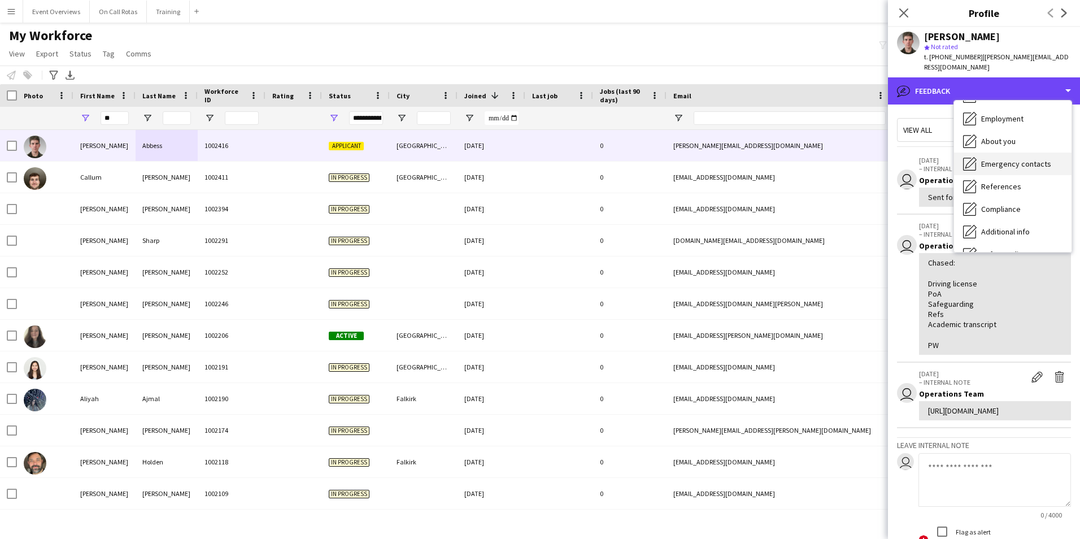
scroll to position [0, 0]
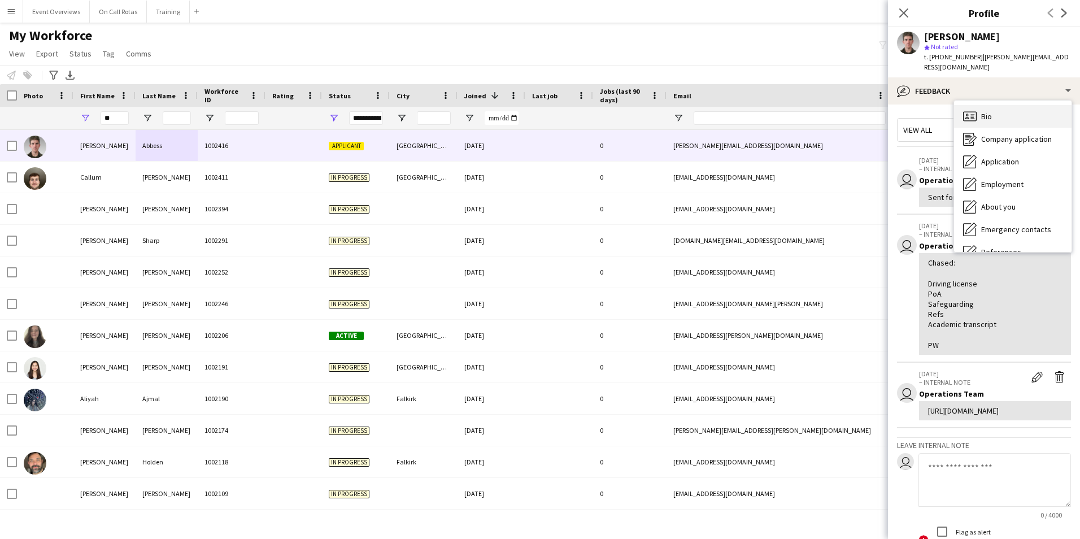
click at [718, 105] on div "Bio Bio" at bounding box center [1012, 116] width 117 height 23
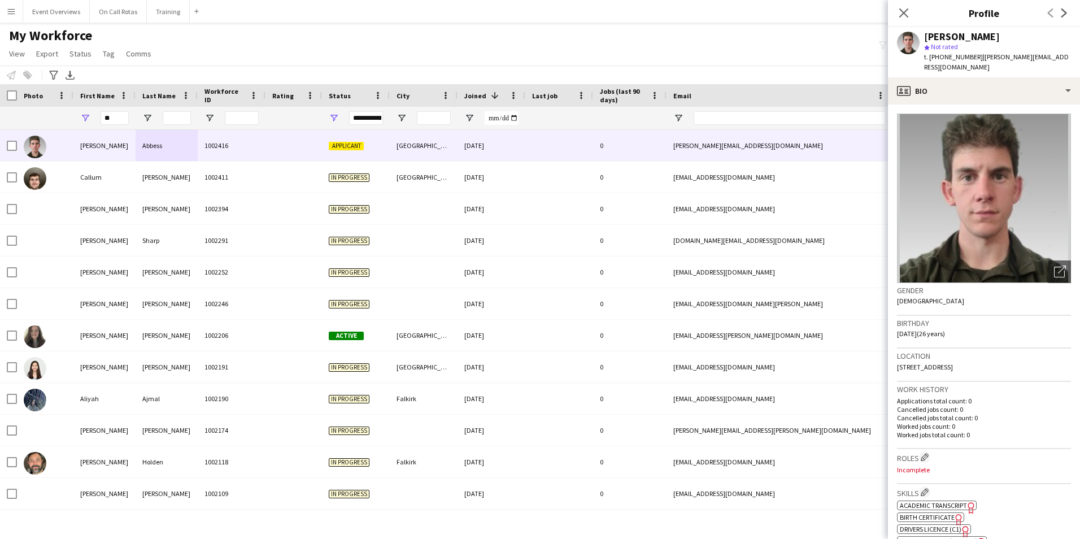
scroll to position [113, 0]
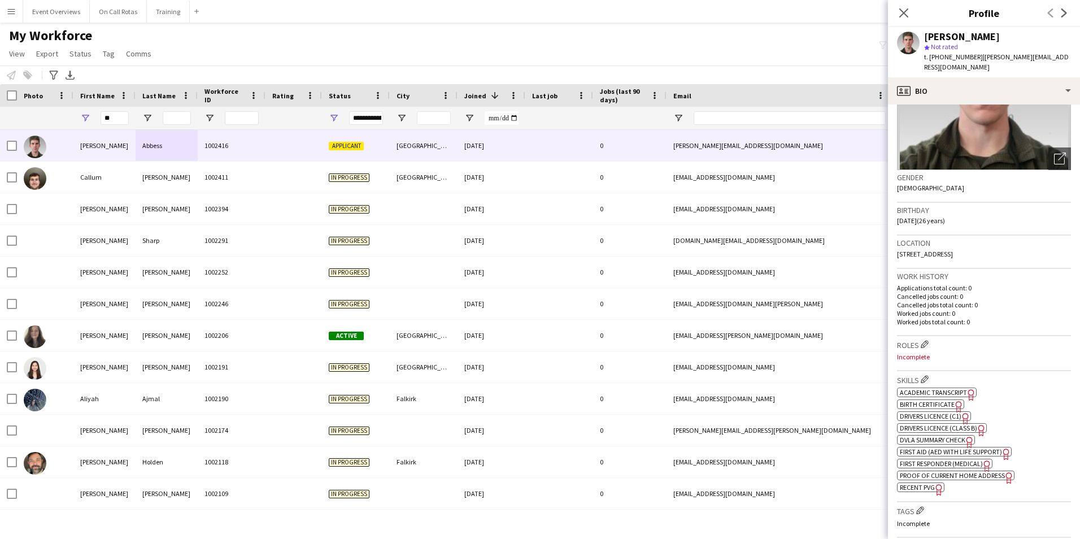
click at [718, 335] on span "First Aid (AED with life support)" at bounding box center [951, 451] width 102 height 8
click at [718, 3] on div "Close pop-in" at bounding box center [904, 13] width 32 height 26
click at [718, 11] on icon at bounding box center [903, 12] width 11 height 11
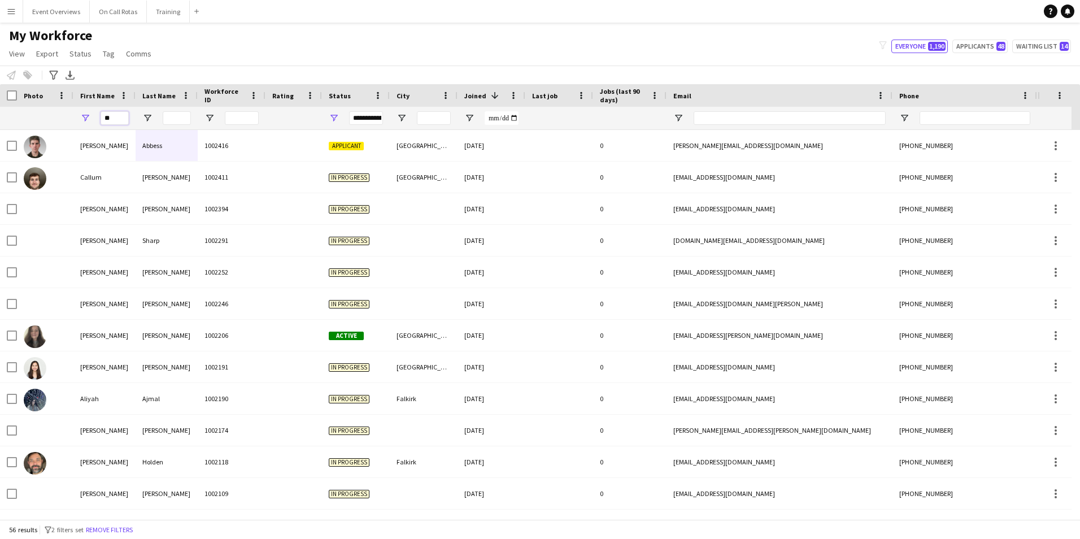
drag, startPoint x: 123, startPoint y: 117, endPoint x: 69, endPoint y: 122, distance: 53.3
click at [69, 122] on div "**" at bounding box center [612, 118] width 1225 height 23
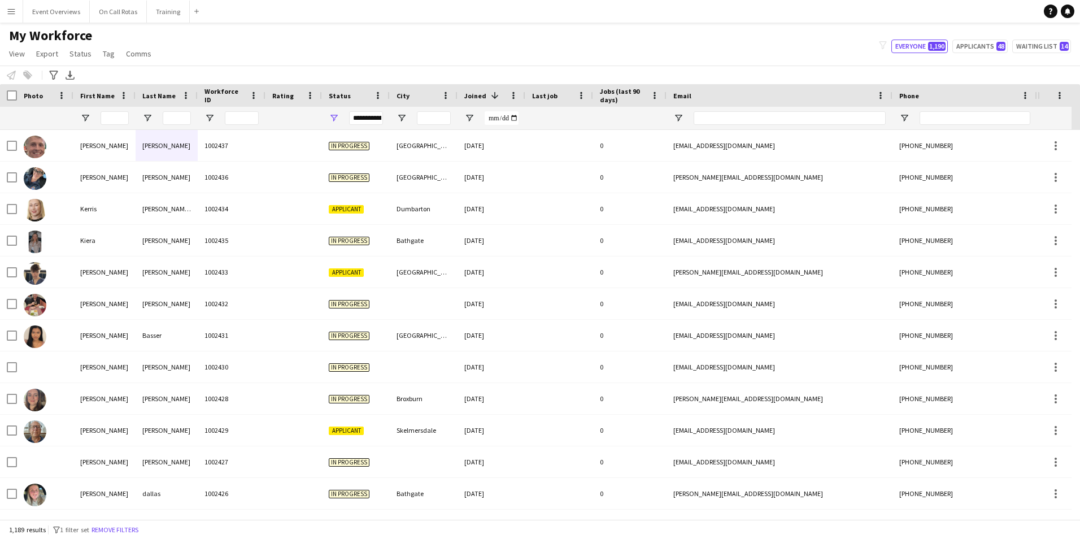
click at [718, 38] on div "My Workforce View Views Default view Active Staff Applications - First Aider Ap…" at bounding box center [540, 46] width 1080 height 38
click at [718, 41] on button "Applicants 48" at bounding box center [979, 47] width 55 height 14
type input "**********"
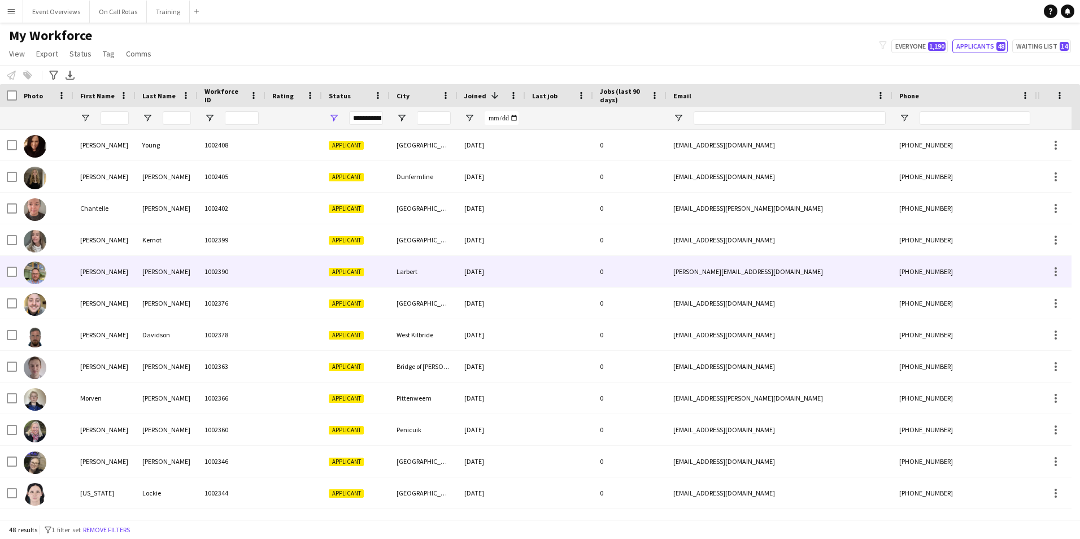
scroll to position [226, 0]
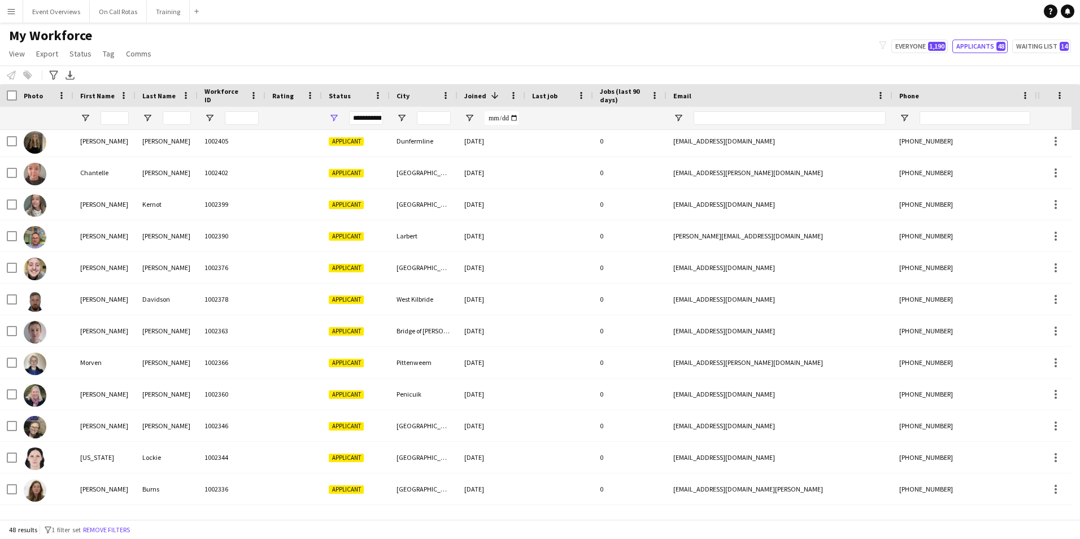
click at [11, 9] on app-icon "Menu" at bounding box center [11, 11] width 9 height 9
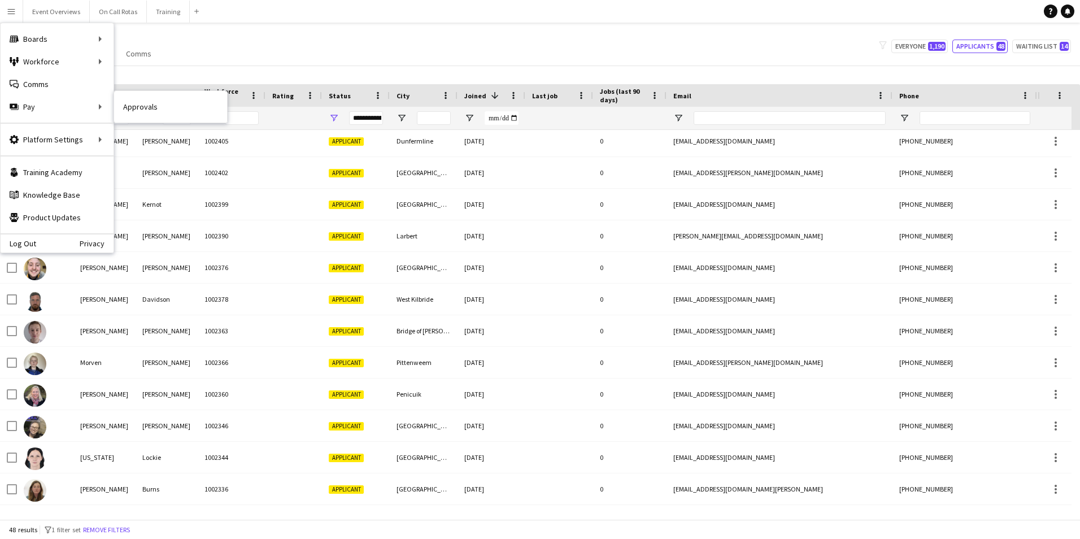
click at [145, 105] on link "Approvals" at bounding box center [170, 106] width 113 height 23
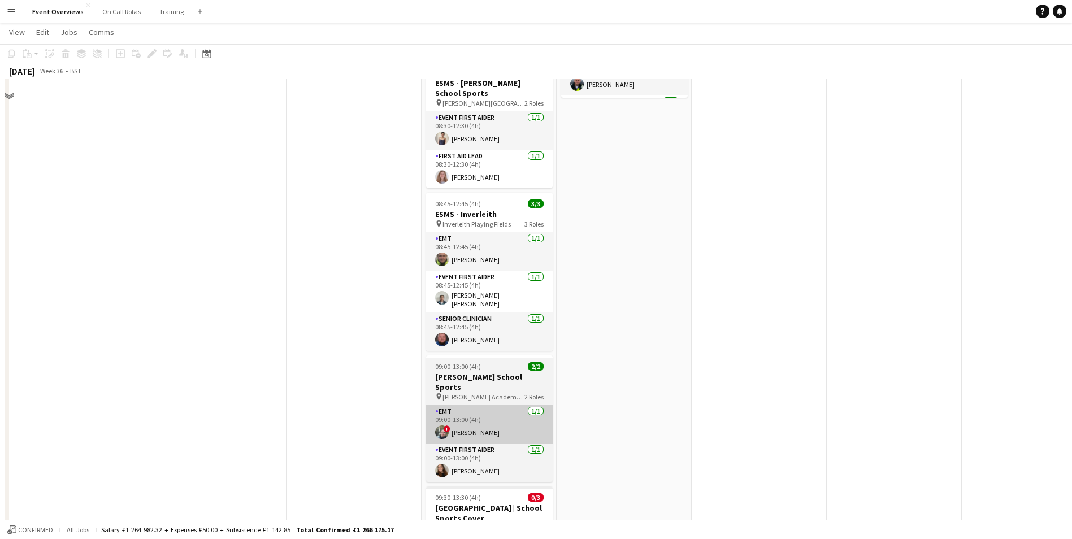
scroll to position [565, 0]
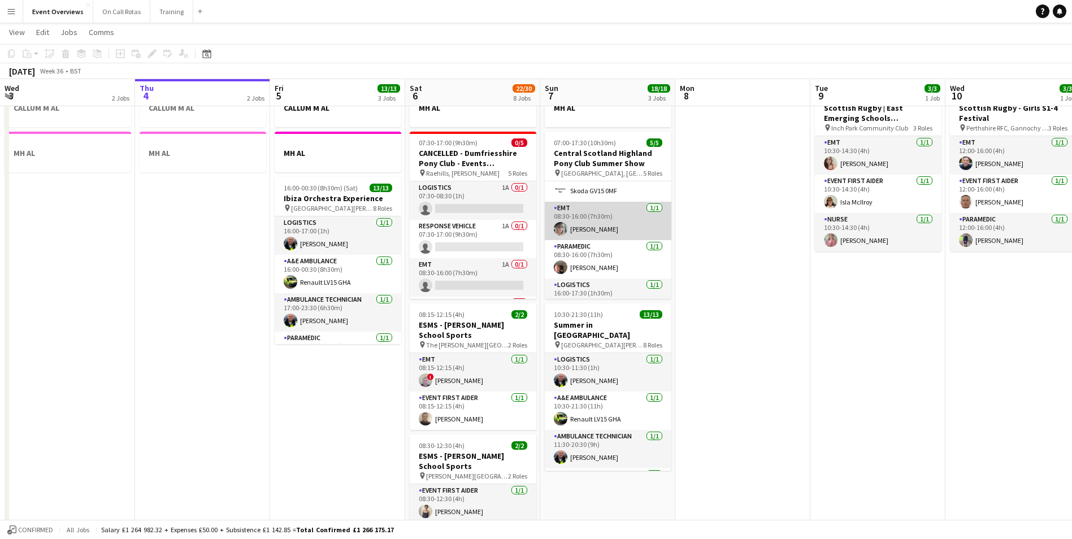
scroll to position [75, 0]
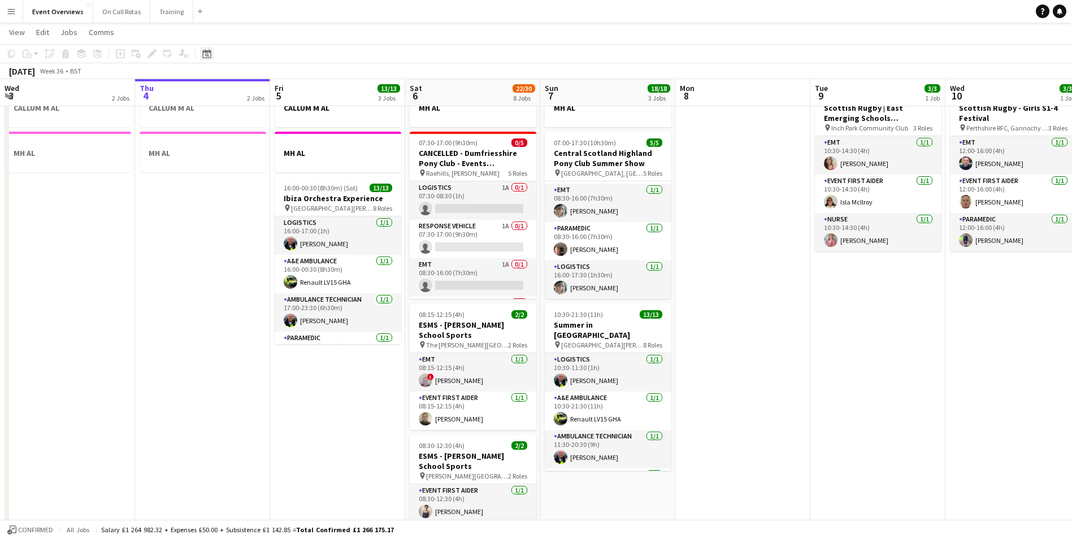
click at [211, 56] on div "Date picker" at bounding box center [207, 54] width 14 height 14
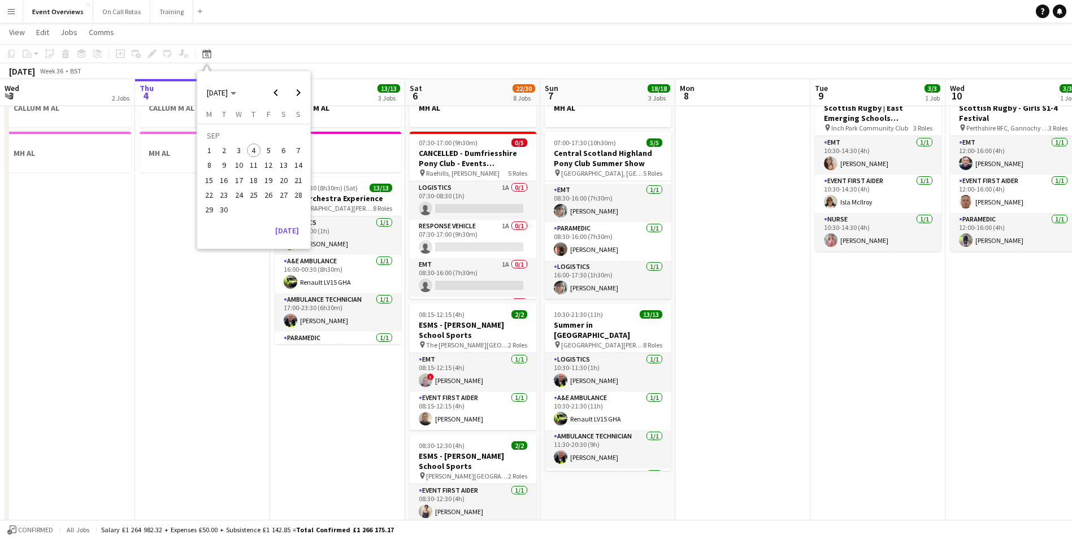
click at [266, 159] on span "12" at bounding box center [269, 166] width 14 height 14
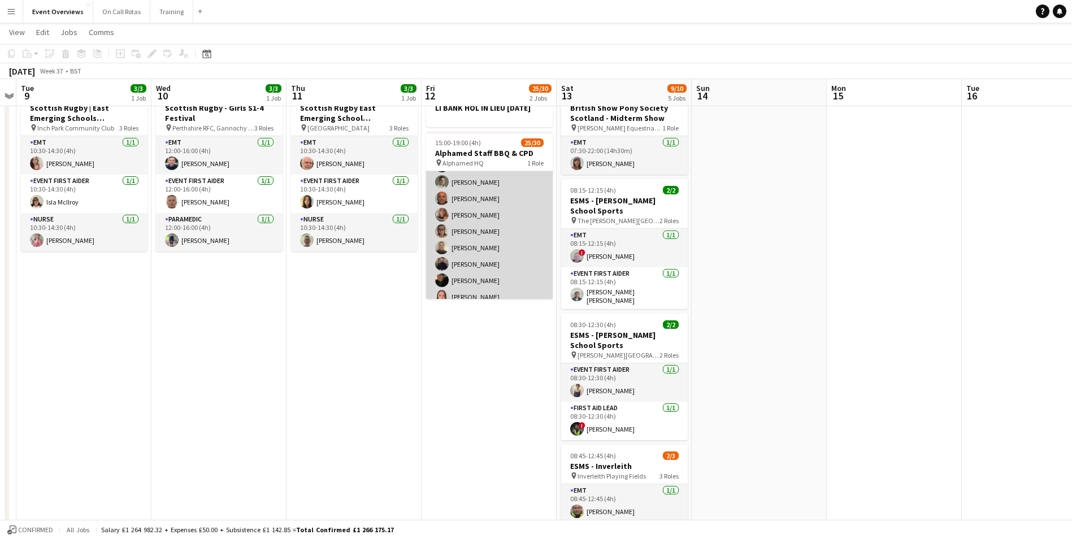
scroll to position [273, 0]
click at [438, 244] on app-user-avatar at bounding box center [442, 240] width 14 height 14
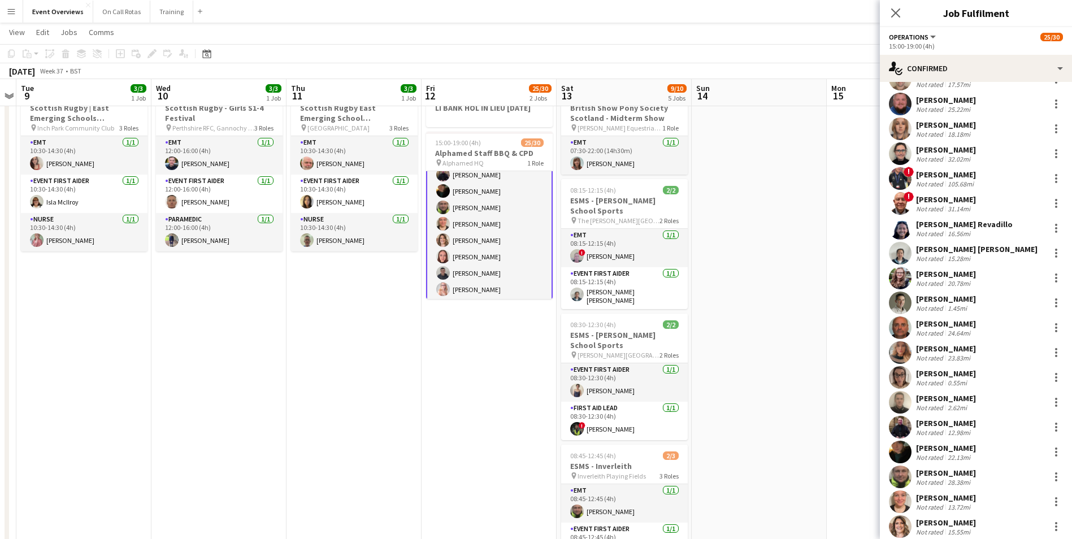
scroll to position [169, 0]
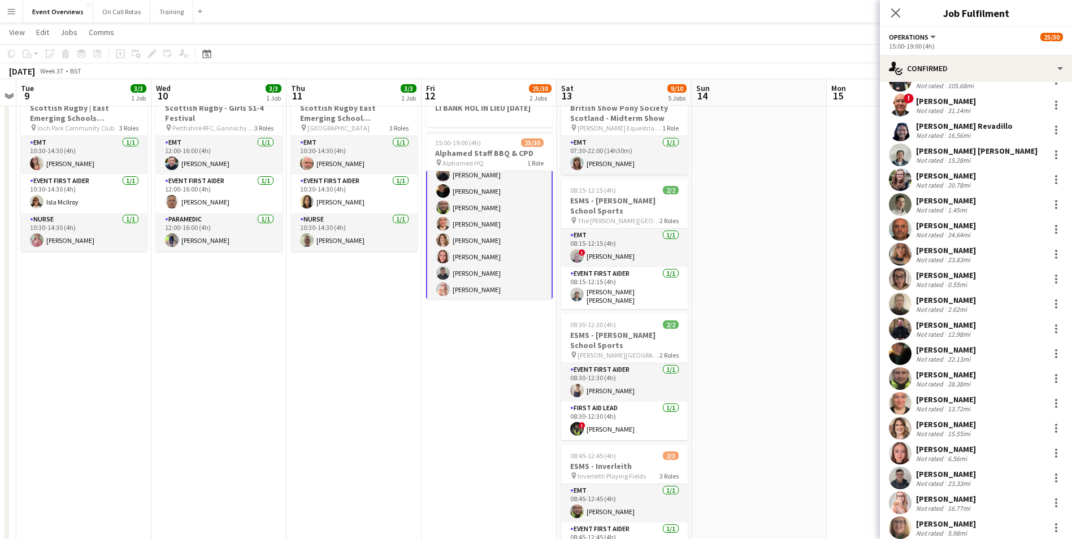
click at [903, 451] on app-user-avatar at bounding box center [900, 453] width 23 height 23
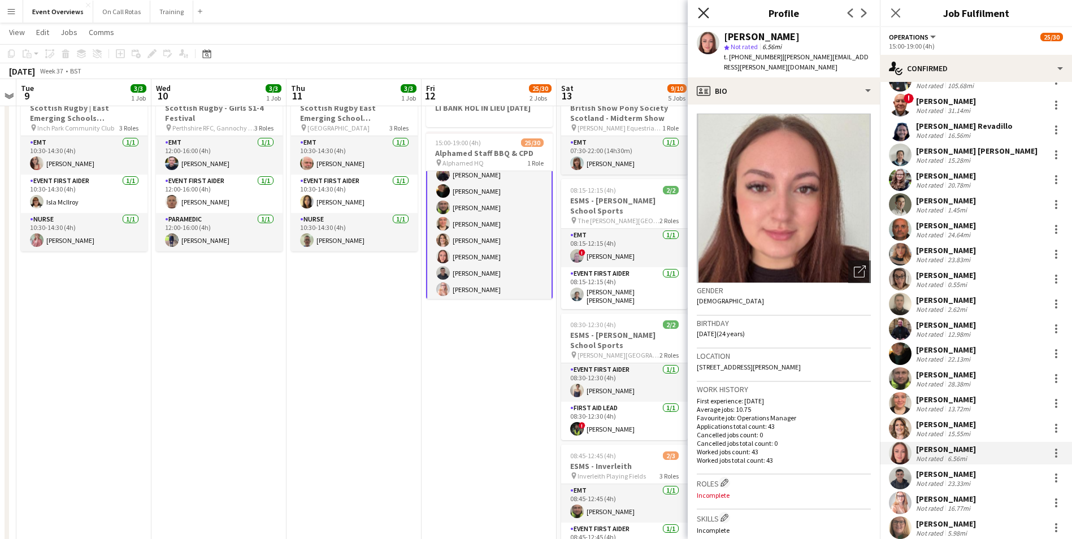
click at [699, 13] on icon "Close pop-in" at bounding box center [703, 12] width 11 height 11
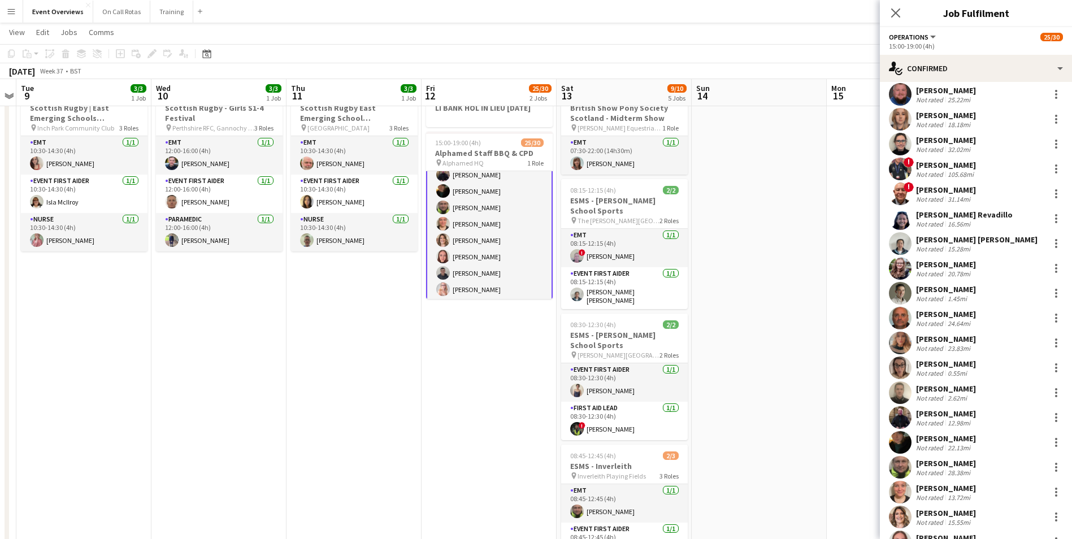
scroll to position [0, 0]
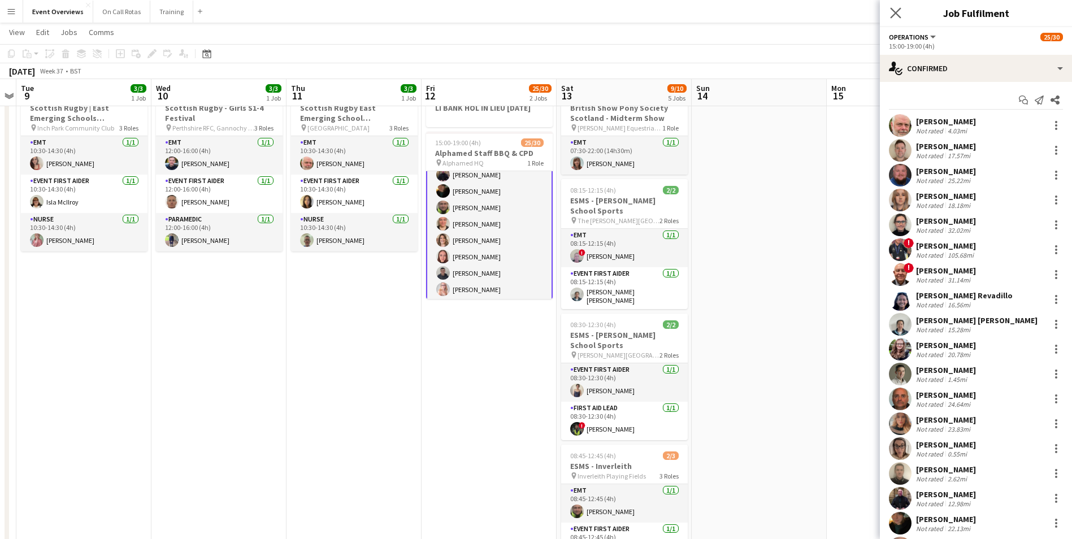
click at [900, 14] on icon "Close pop-in" at bounding box center [895, 12] width 11 height 11
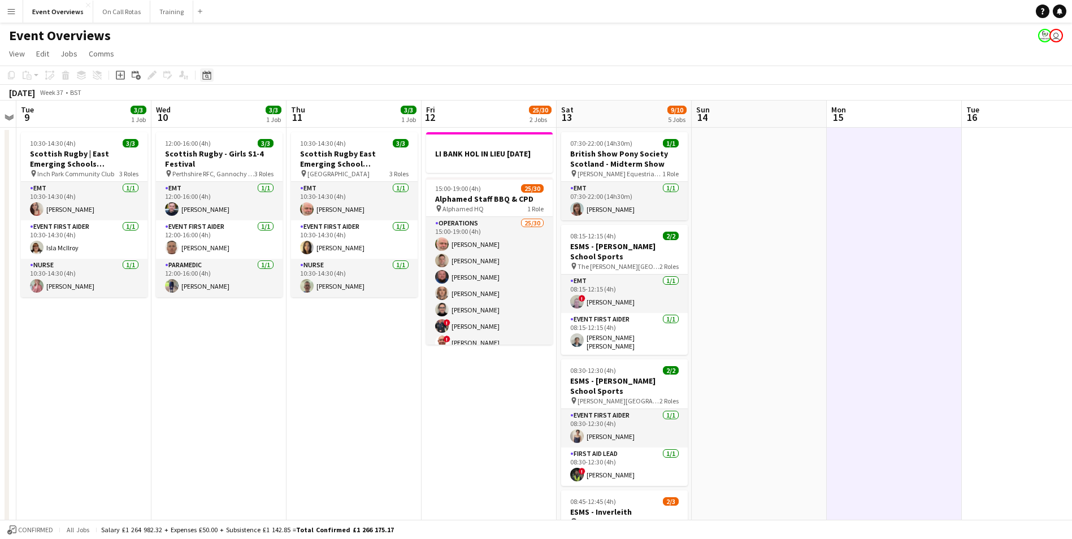
click at [211, 74] on icon at bounding box center [206, 75] width 8 height 9
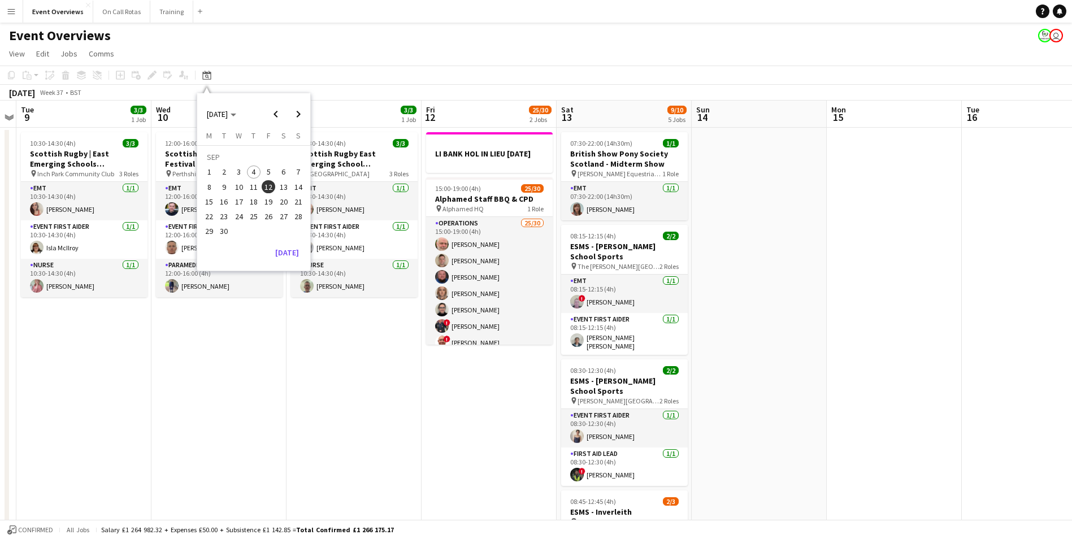
click at [251, 176] on span "4" at bounding box center [254, 173] width 14 height 14
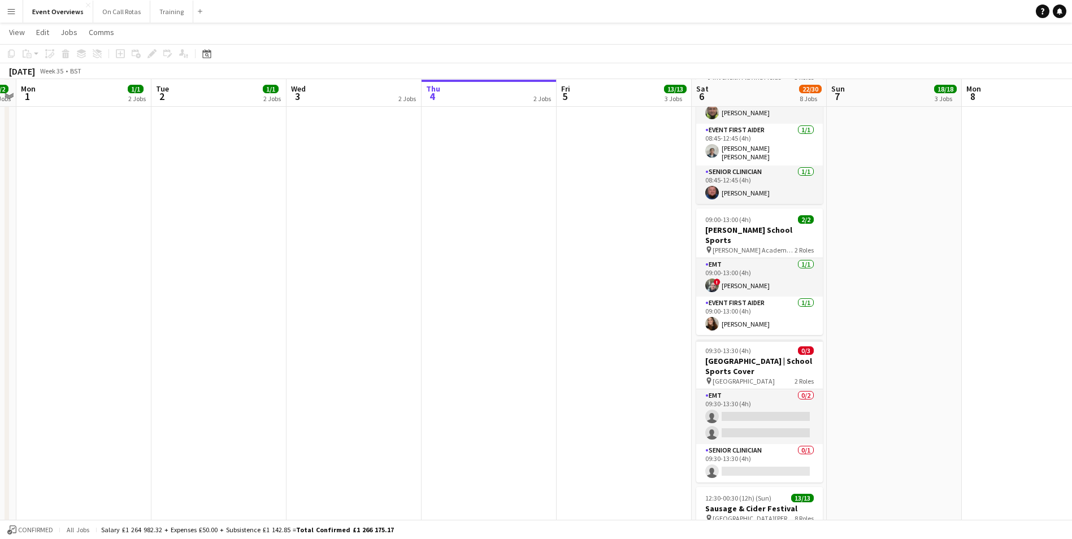
scroll to position [565, 0]
click at [747, 355] on h3 "[GEOGRAPHIC_DATA] | School Sports Cover" at bounding box center [759, 365] width 127 height 20
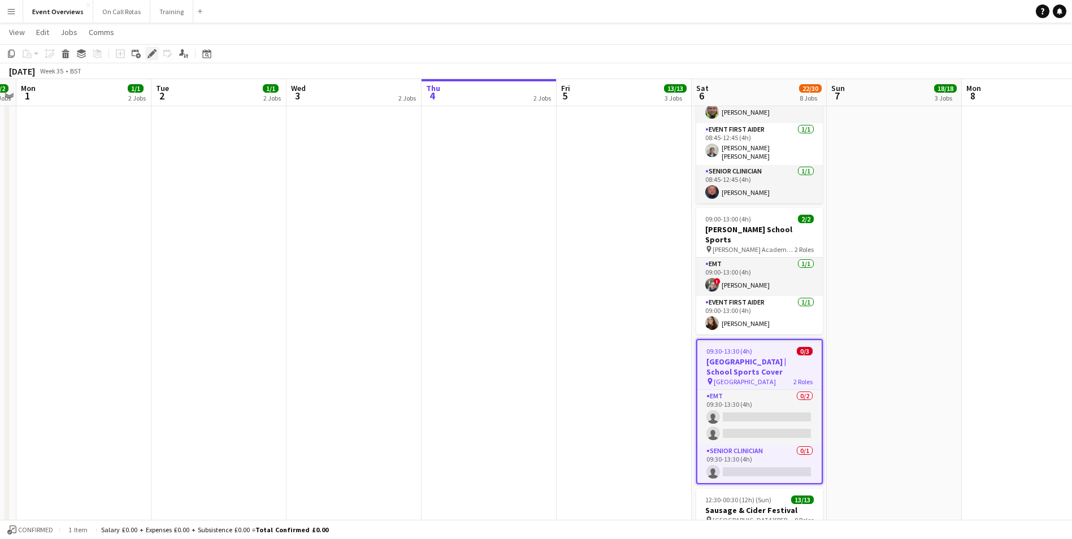
click at [152, 54] on icon at bounding box center [152, 54] width 6 height 6
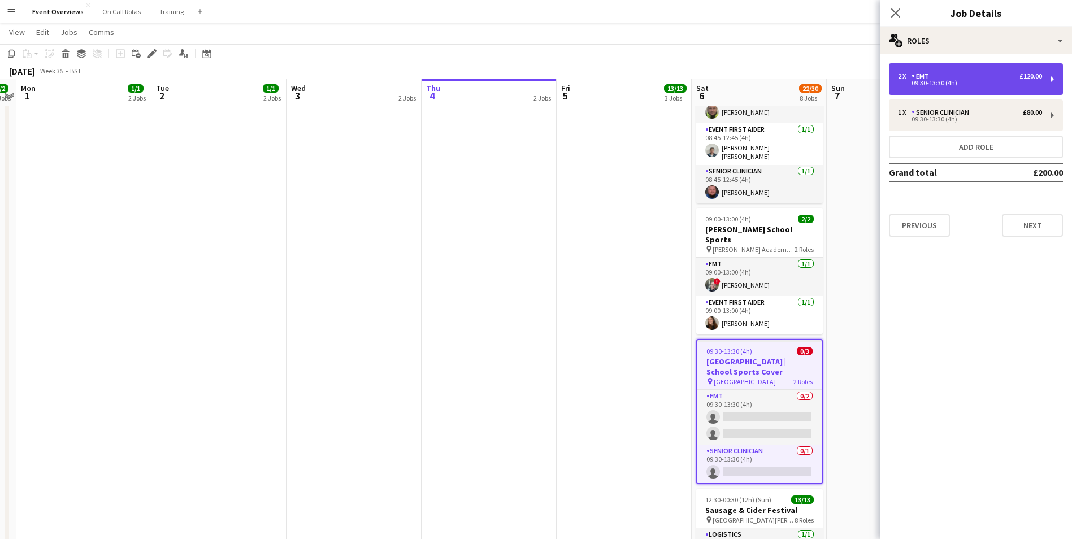
click at [1024, 85] on div "09:30-13:30 (4h)" at bounding box center [970, 83] width 144 height 6
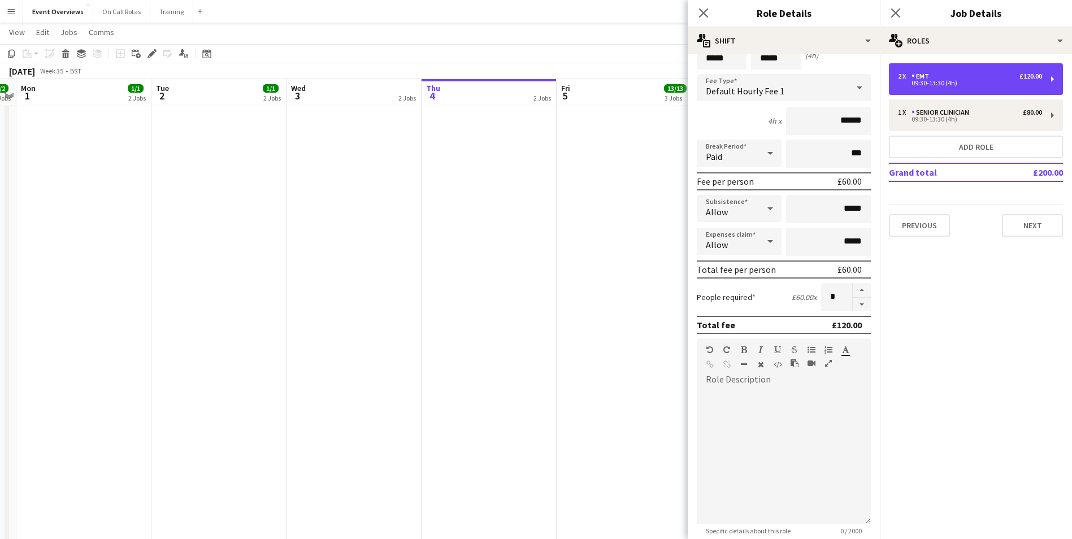
scroll to position [0, 0]
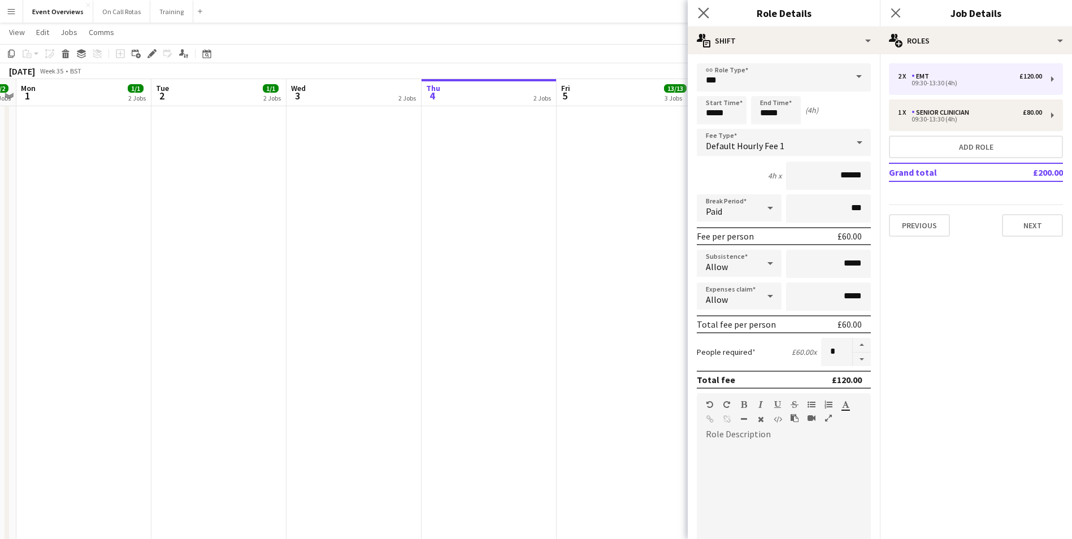
click at [700, 7] on icon "Close pop-in" at bounding box center [703, 12] width 11 height 11
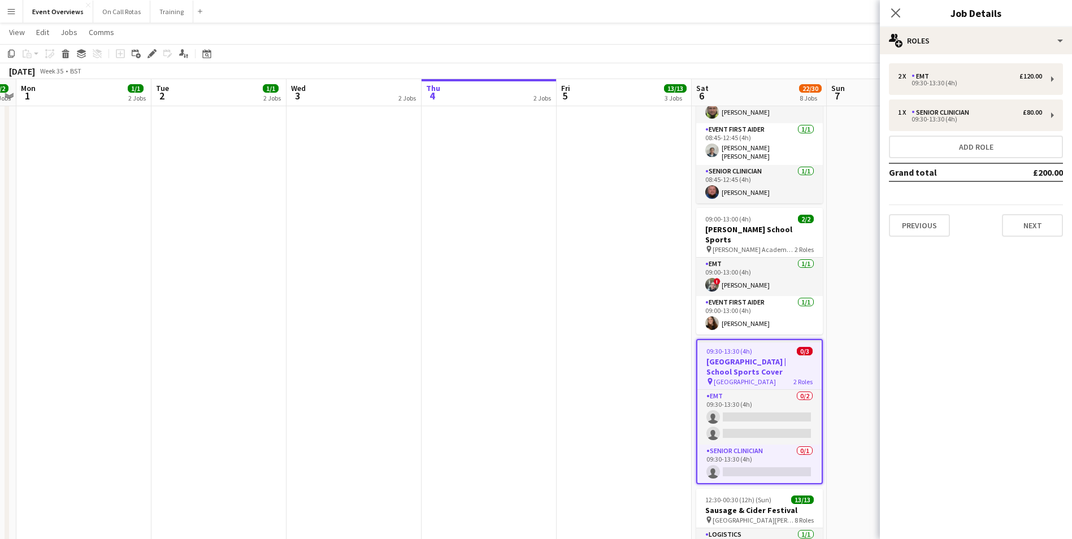
click at [909, 14] on div "Close pop-in" at bounding box center [896, 13] width 32 height 26
click at [898, 12] on icon "Close pop-in" at bounding box center [895, 12] width 11 height 11
